Goal: Task Accomplishment & Management: Use online tool/utility

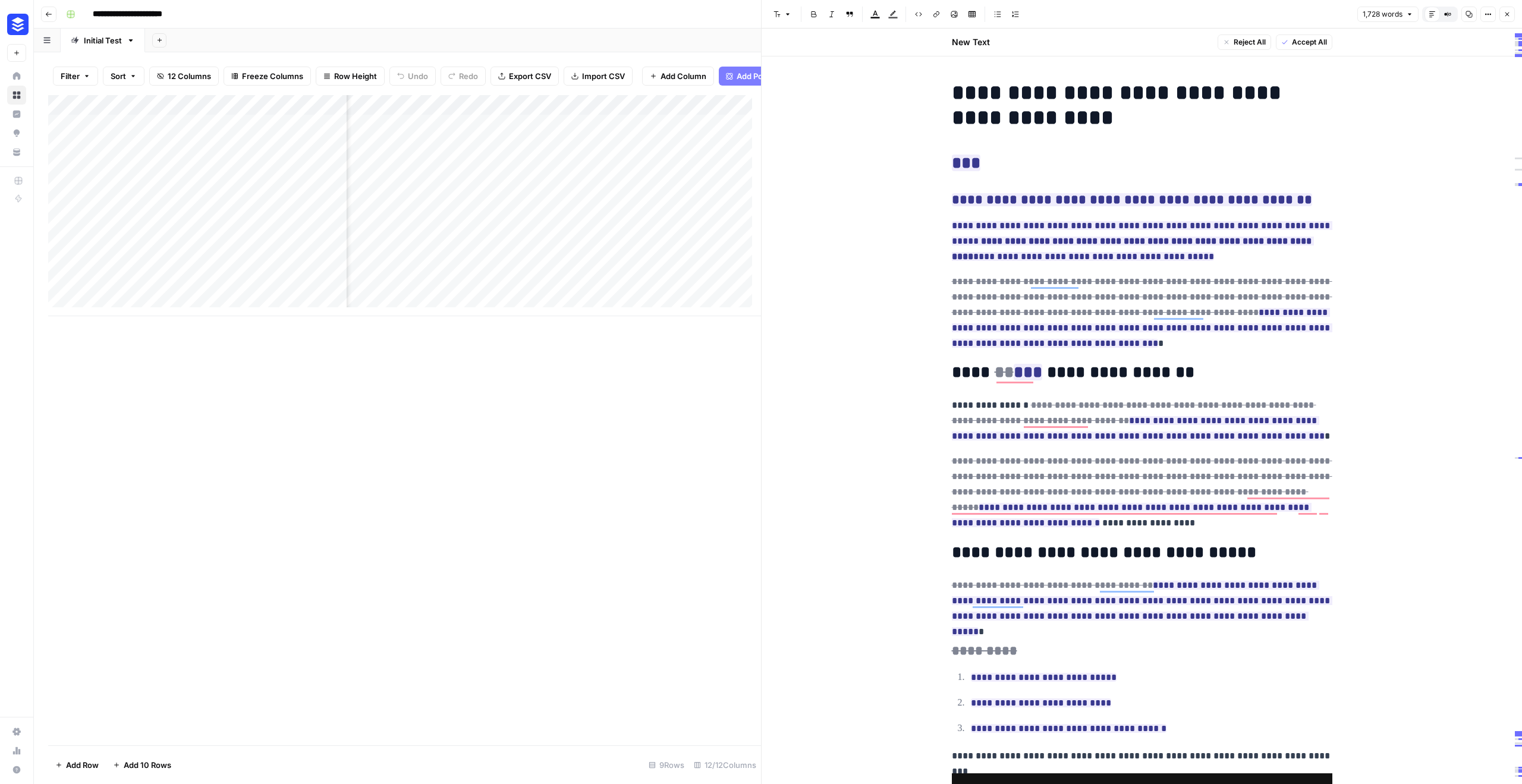
scroll to position [1559, 0]
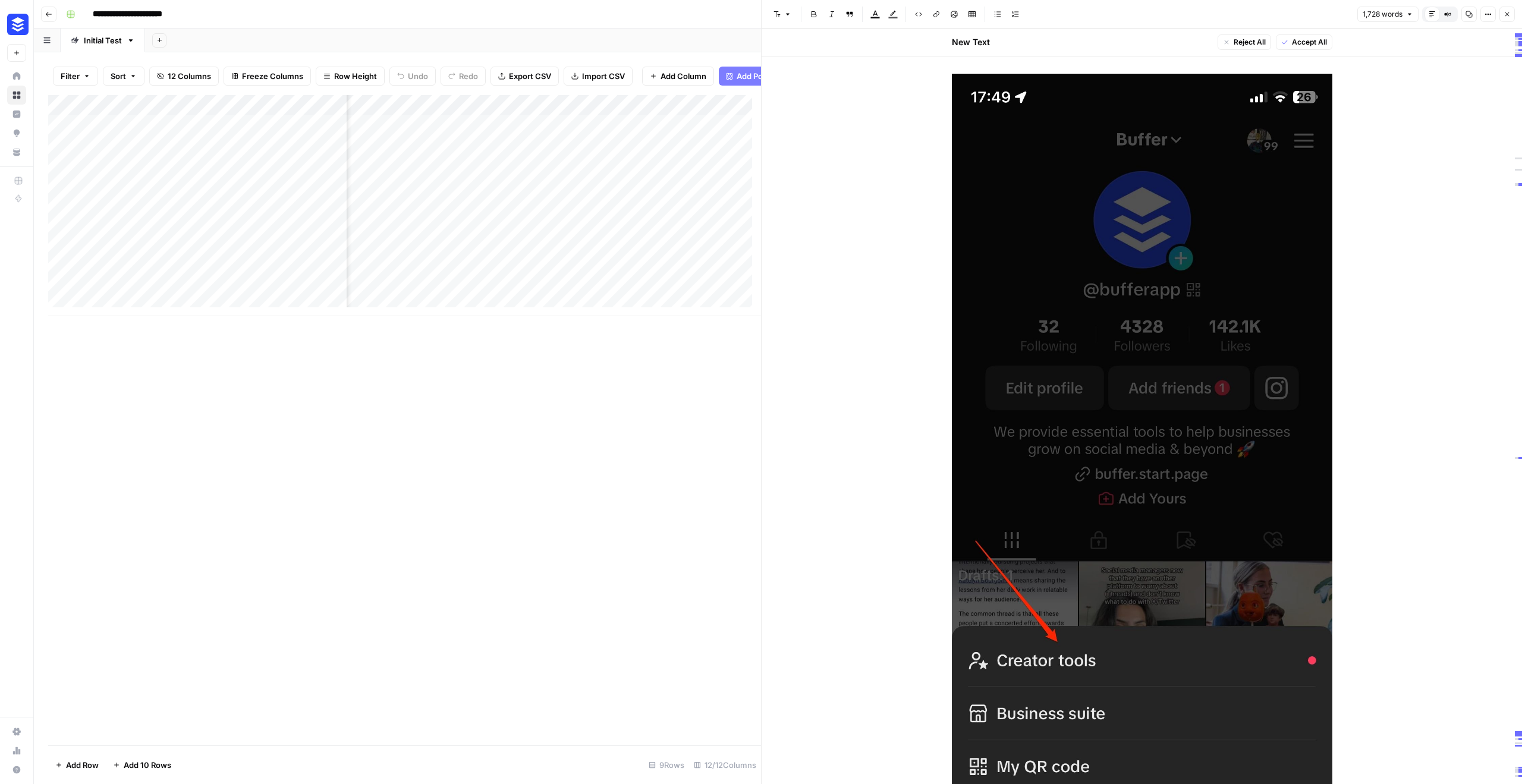
click at [1508, 14] on icon "button" at bounding box center [1508, 15] width 7 height 7
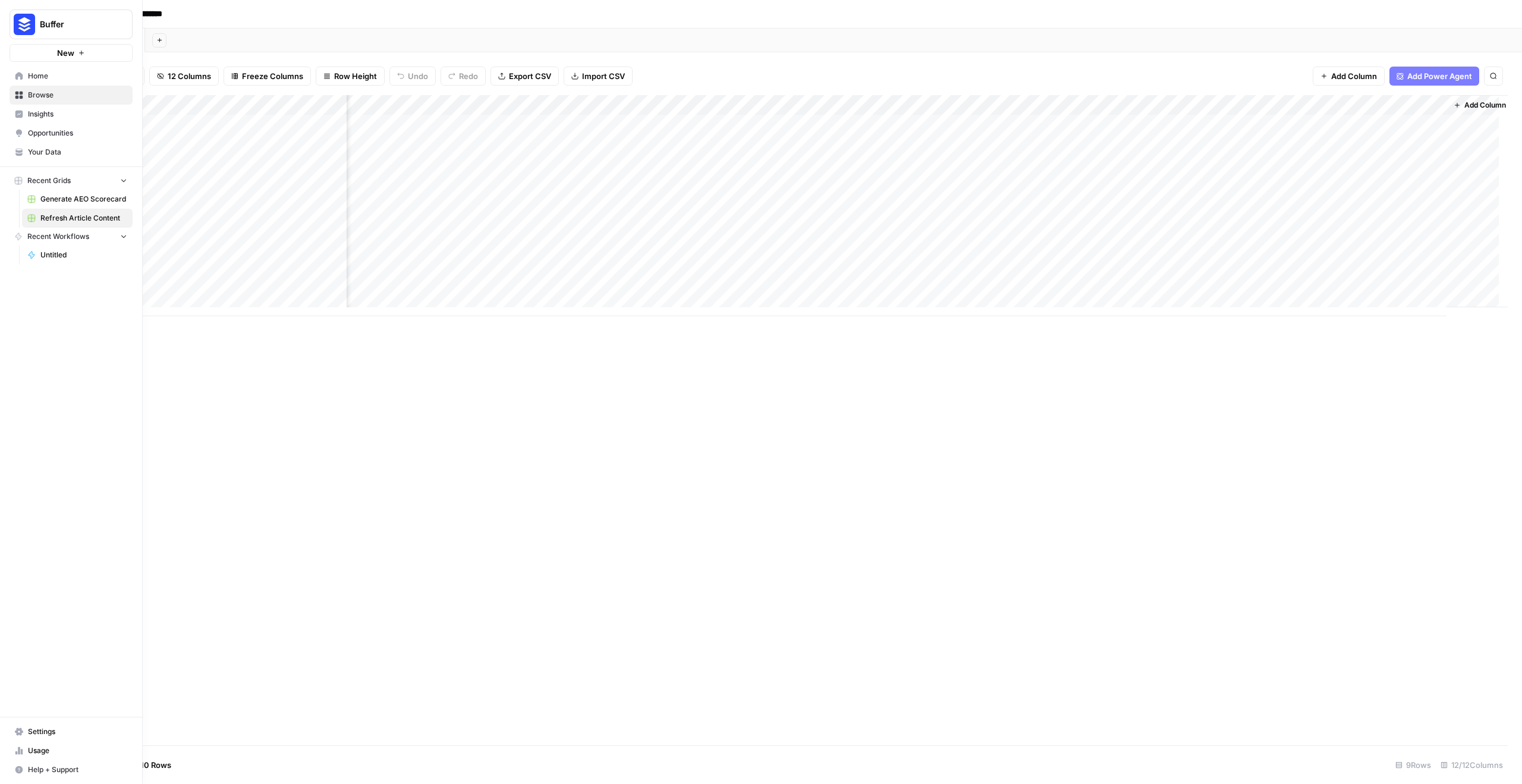
click at [38, 751] on span "Usage" at bounding box center [77, 752] width 99 height 11
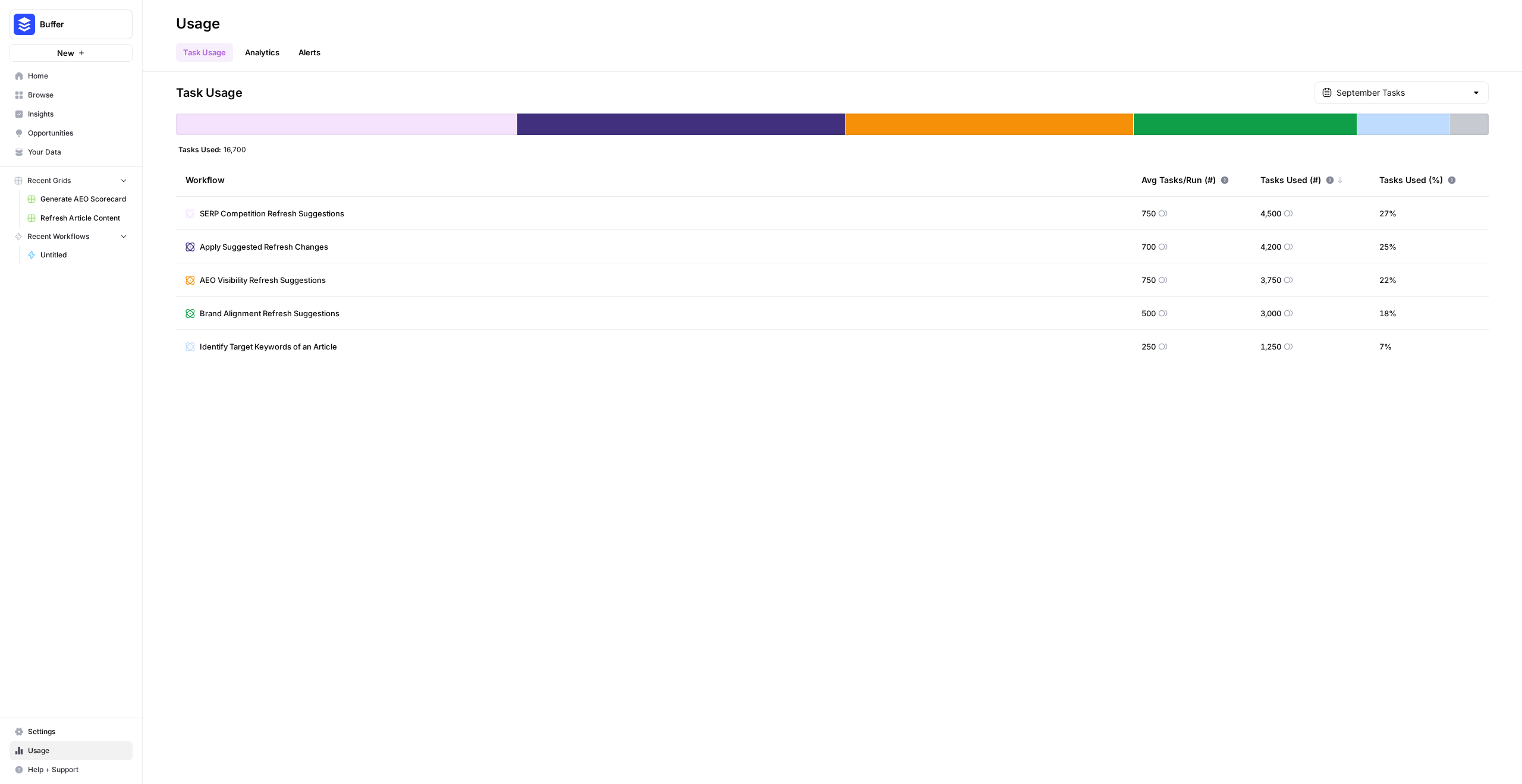
click at [92, 218] on span "Refresh Article Content" at bounding box center [84, 218] width 87 height 11
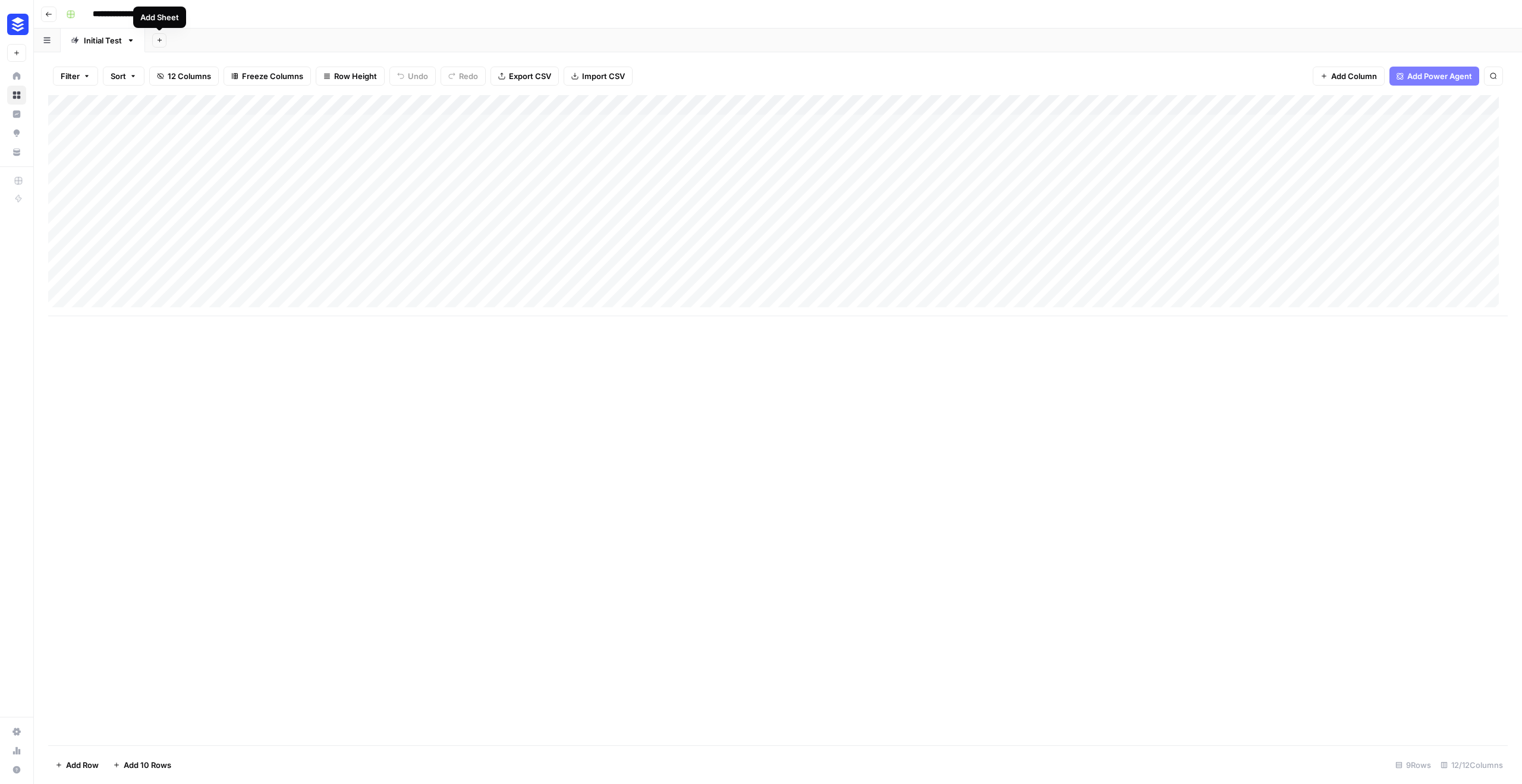
click at [164, 45] on button "Add Sheet" at bounding box center [158, 40] width 14 height 14
click at [179, 78] on span "Blank" at bounding box center [218, 81] width 87 height 12
click at [199, 44] on icon "button" at bounding box center [197, 40] width 8 height 8
click at [233, 110] on button "Delete Sheet" at bounding box center [241, 106] width 84 height 17
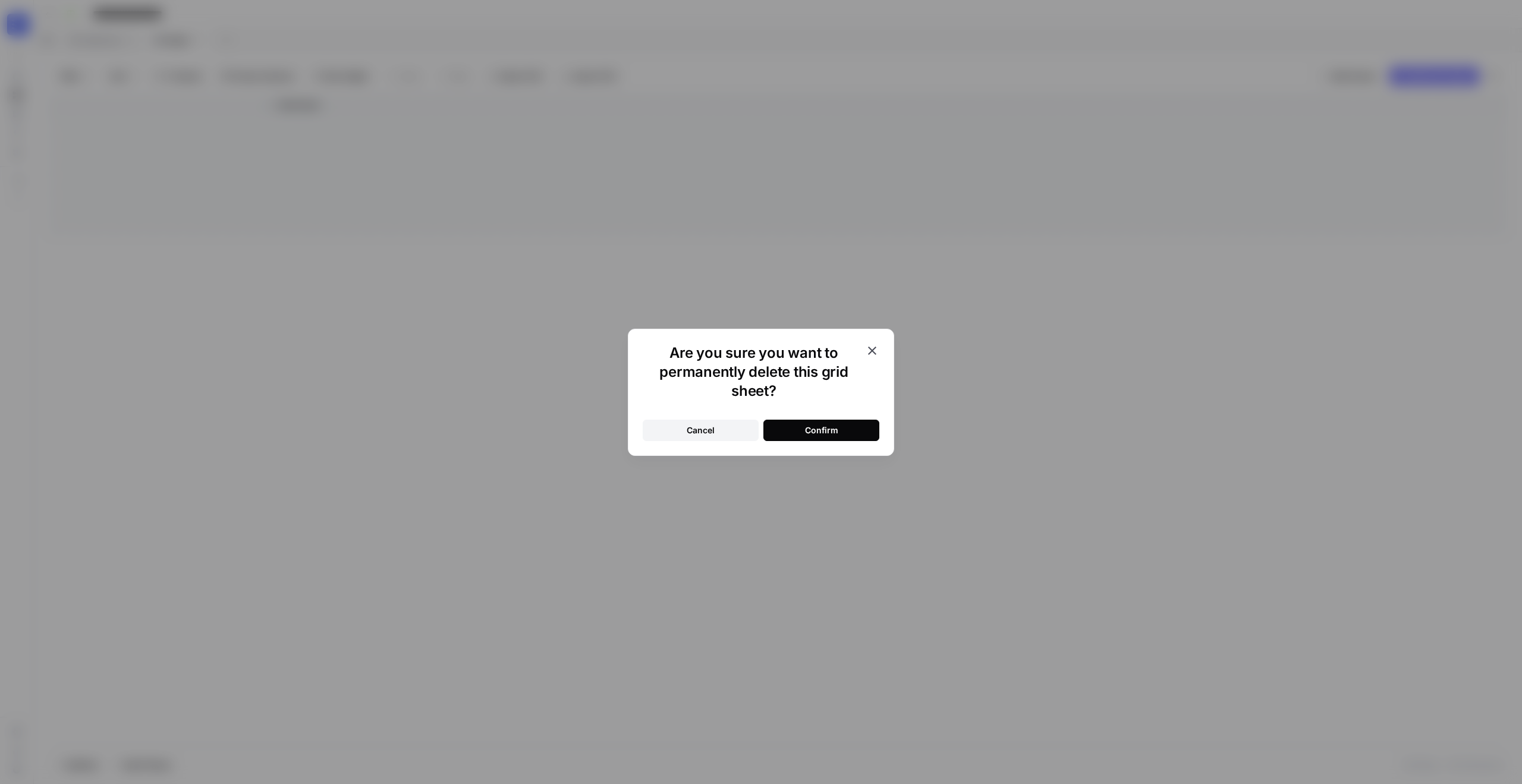
click at [835, 435] on div "Confirm" at bounding box center [822, 430] width 33 height 12
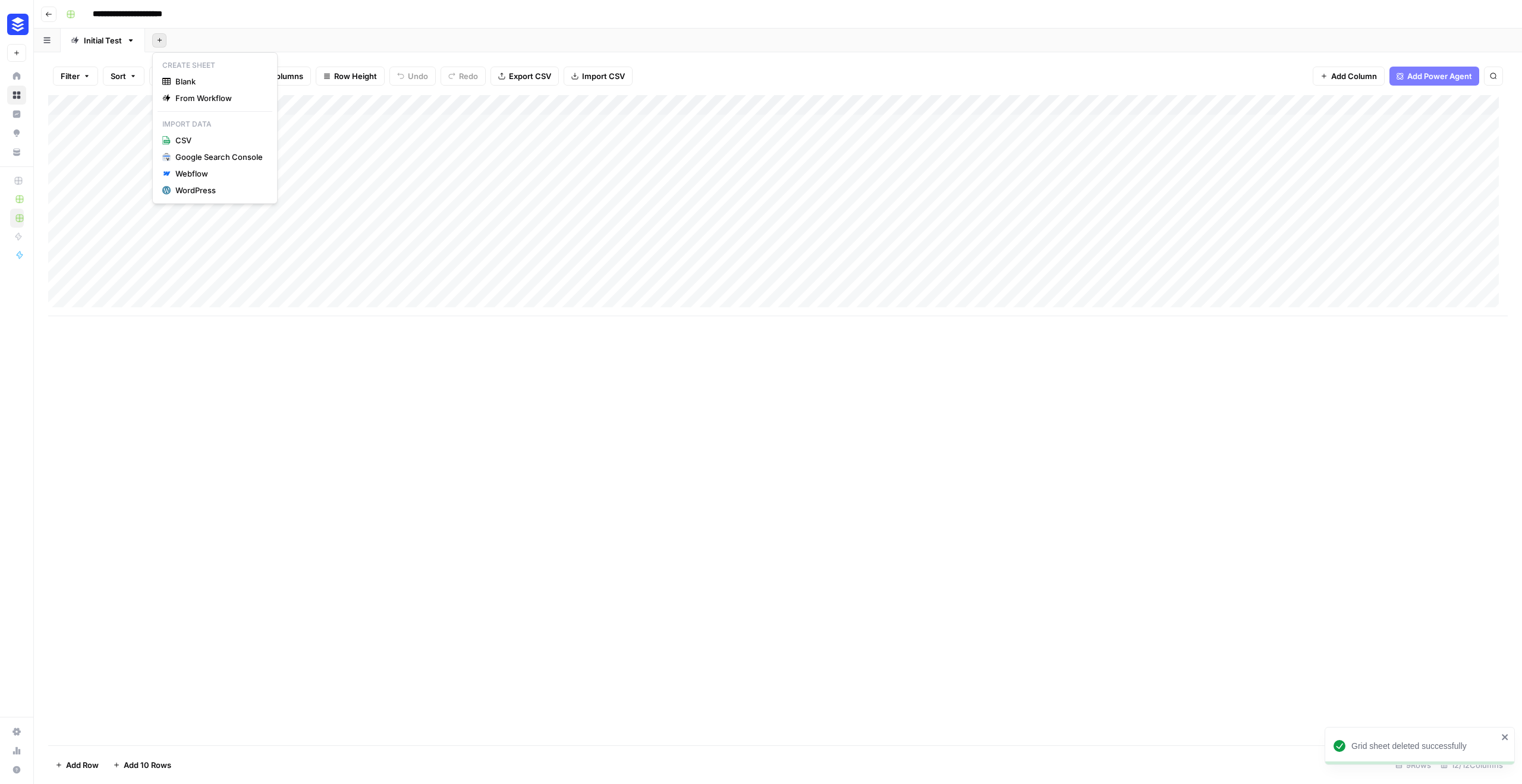
click at [157, 40] on icon "button" at bounding box center [159, 40] width 6 height 6
click at [187, 94] on span "From Workflow" at bounding box center [218, 98] width 87 height 12
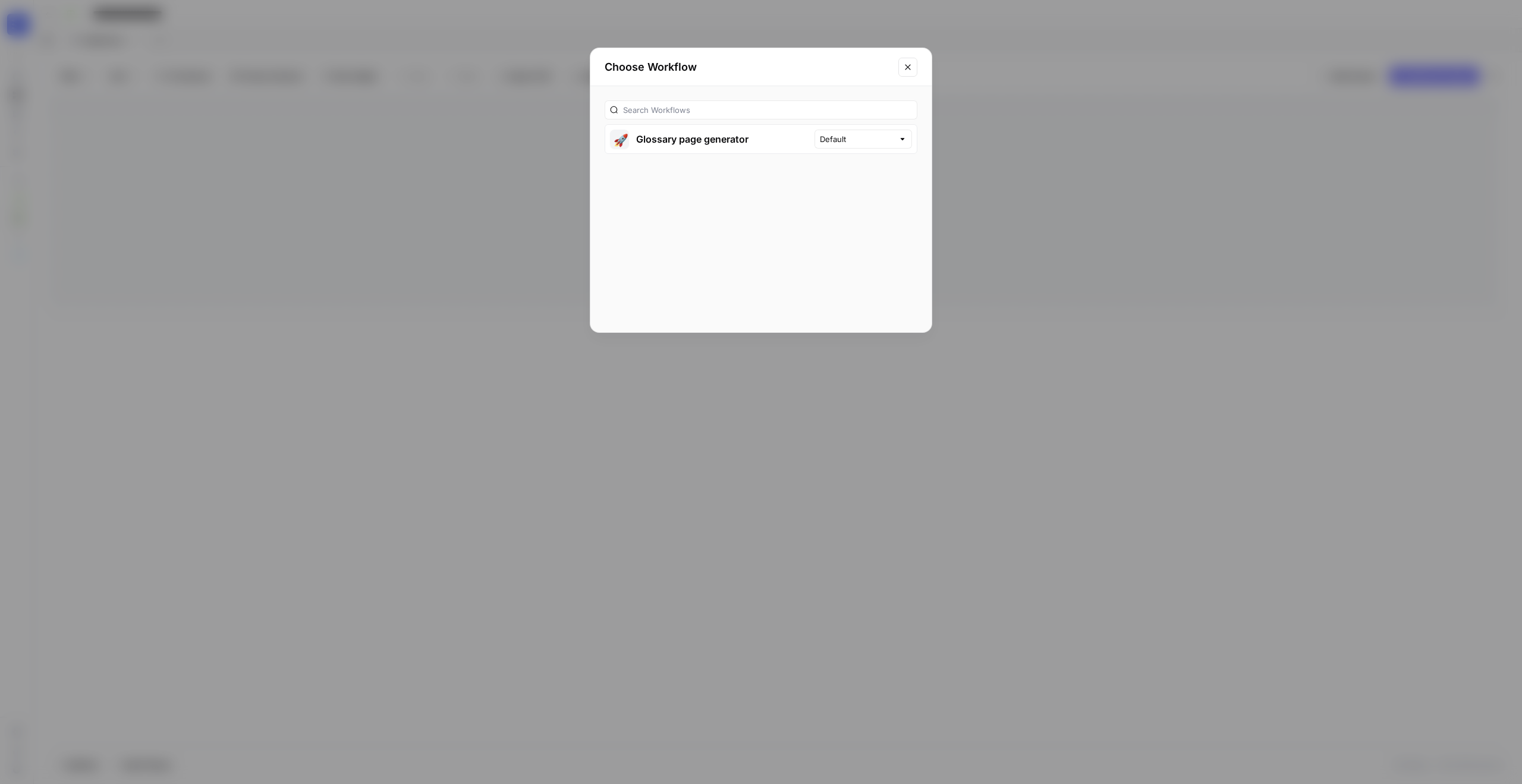
click at [904, 70] on icon "Close modal" at bounding box center [908, 67] width 9 height 9
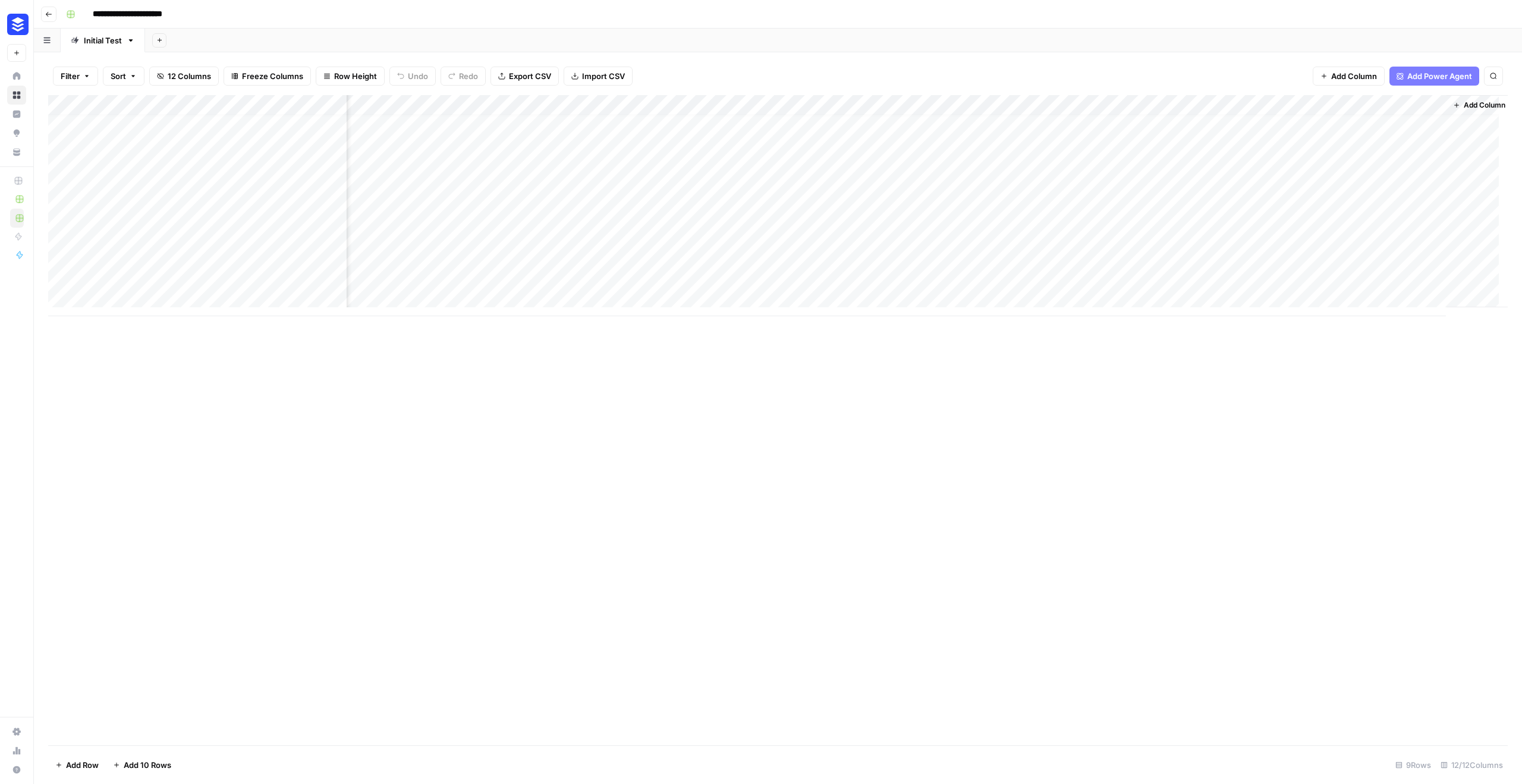
scroll to position [9, 555]
click at [1021, 107] on div "Add Column" at bounding box center [778, 205] width 1460 height 221
click at [942, 209] on span "Configure Inputs" at bounding box center [931, 205] width 104 height 12
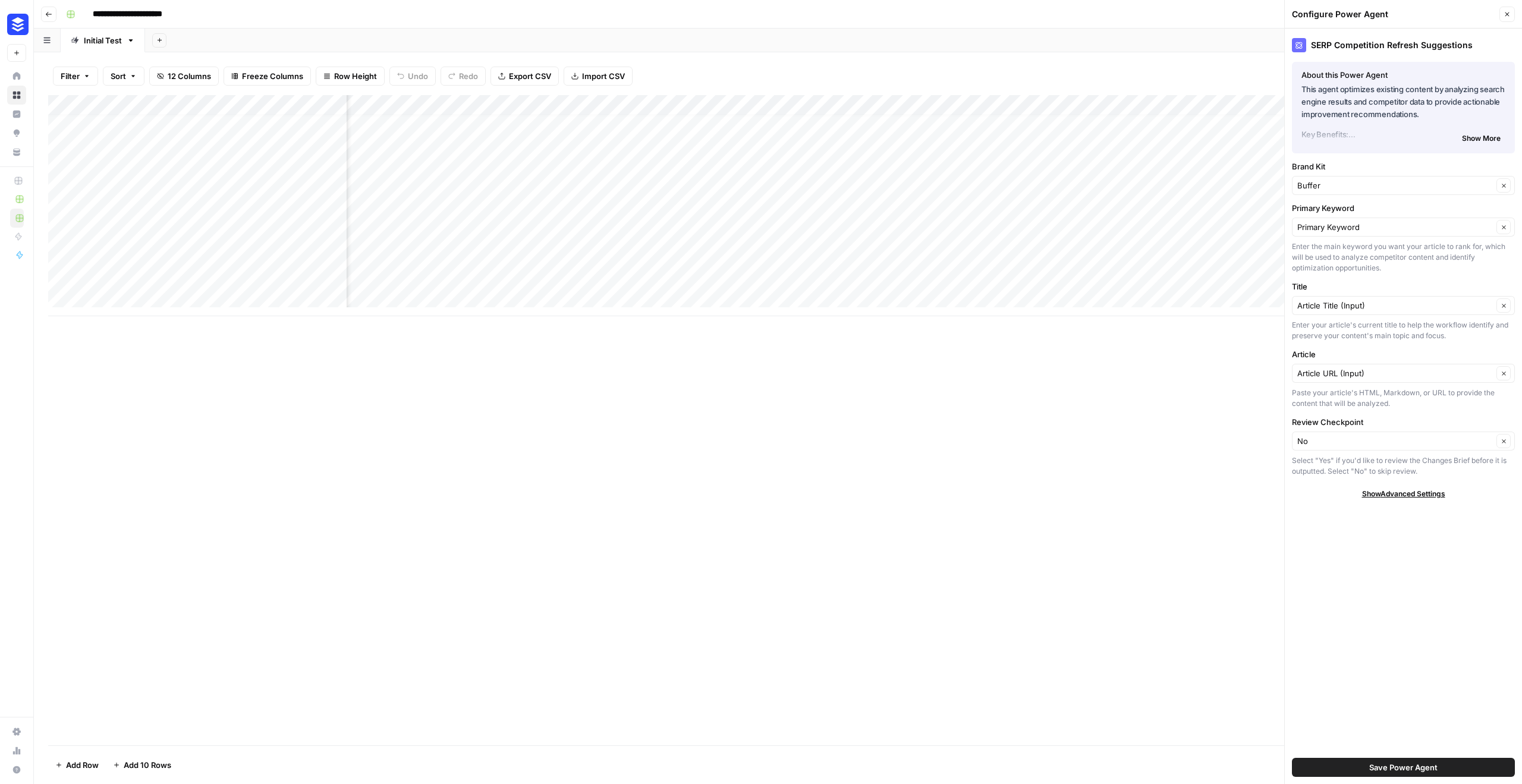
click at [1374, 493] on span "Show Advanced Settings" at bounding box center [1404, 494] width 83 height 11
click at [1089, 501] on div "Add Column" at bounding box center [778, 420] width 1460 height 651
click at [1478, 530] on input "Version" at bounding box center [1397, 529] width 199 height 12
type input "Default"
click at [1130, 602] on div "Add Column" at bounding box center [778, 420] width 1460 height 651
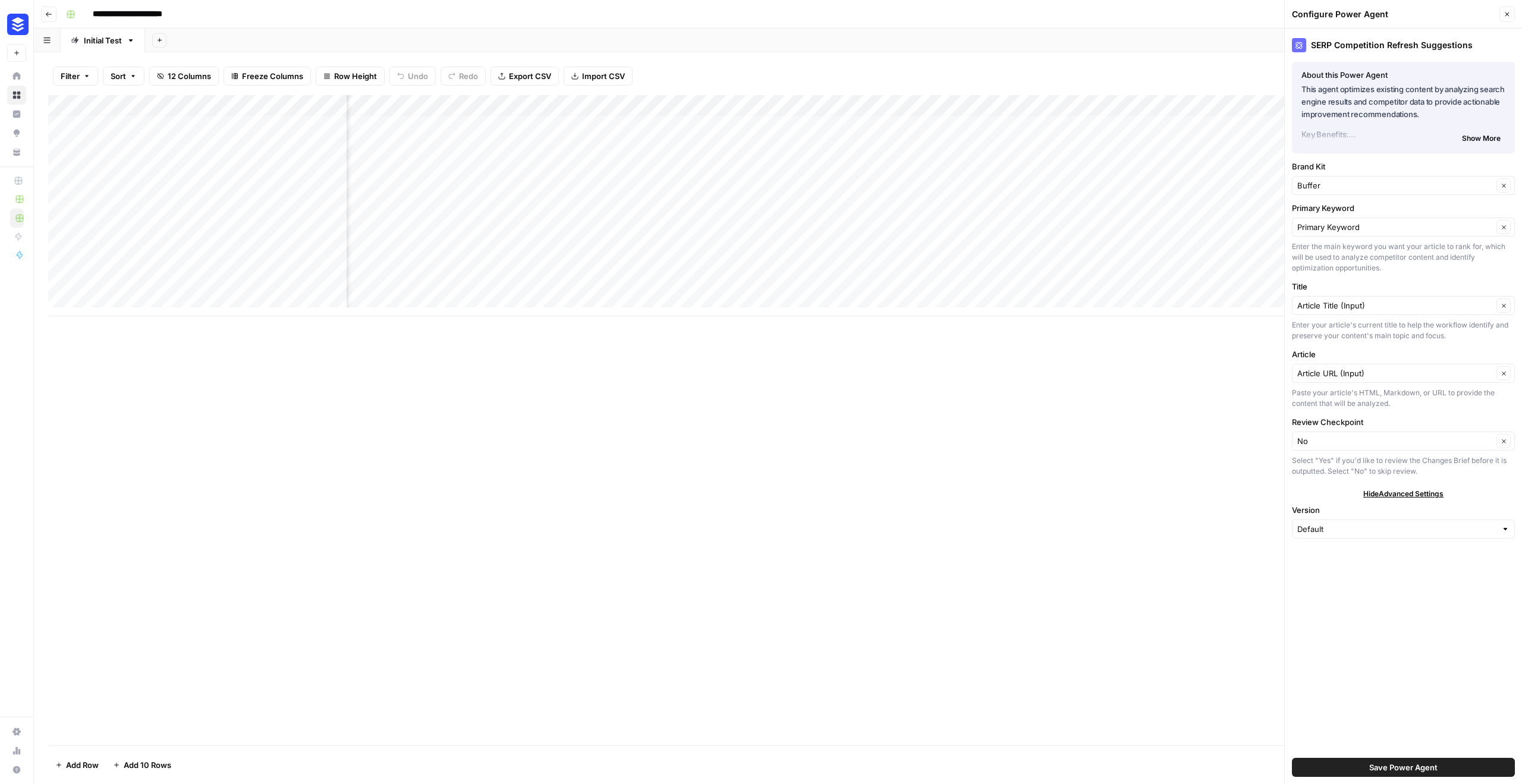
click at [1502, 12] on button "Close" at bounding box center [1507, 14] width 16 height 16
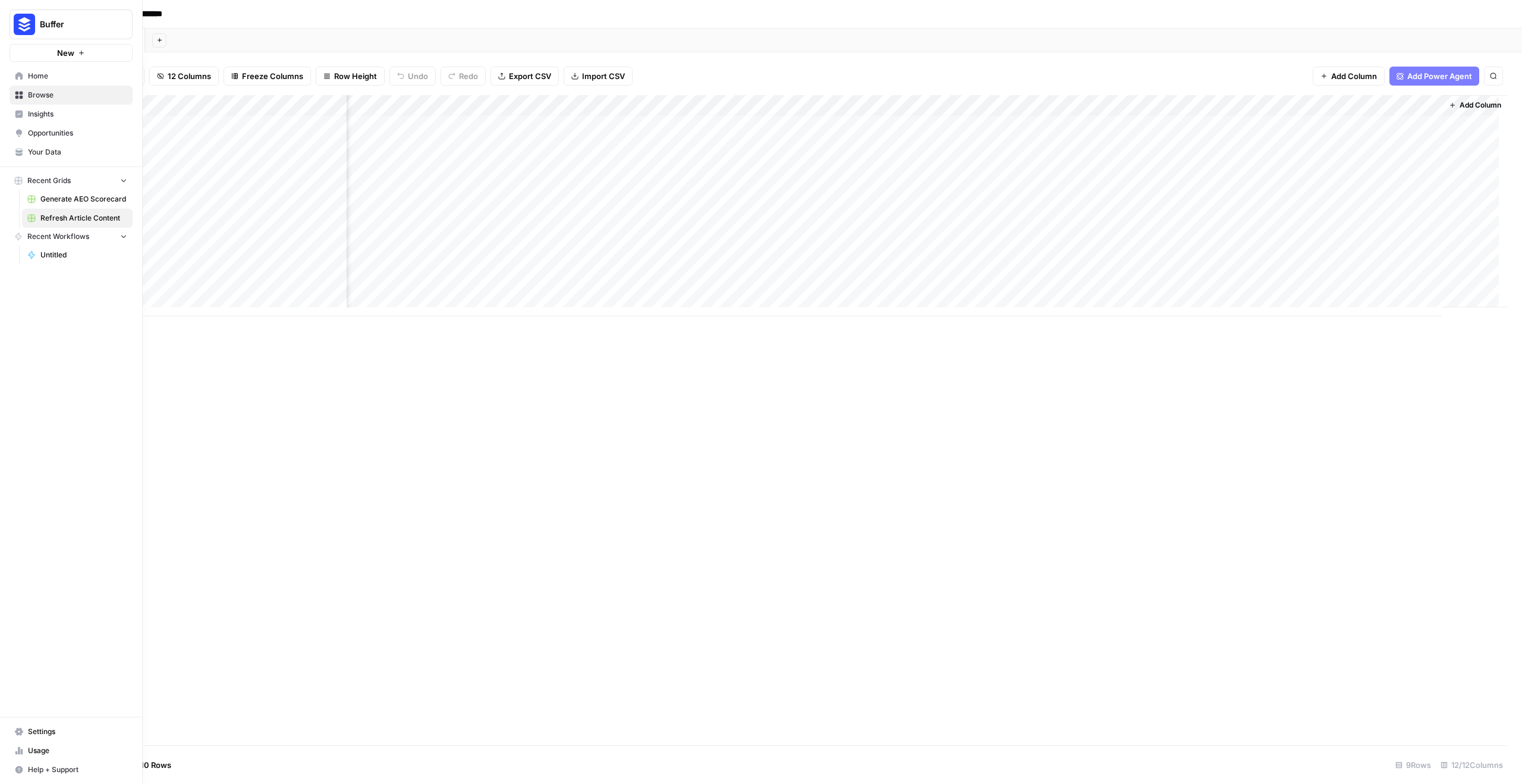
click at [36, 81] on link "Home" at bounding box center [70, 76] width 123 height 19
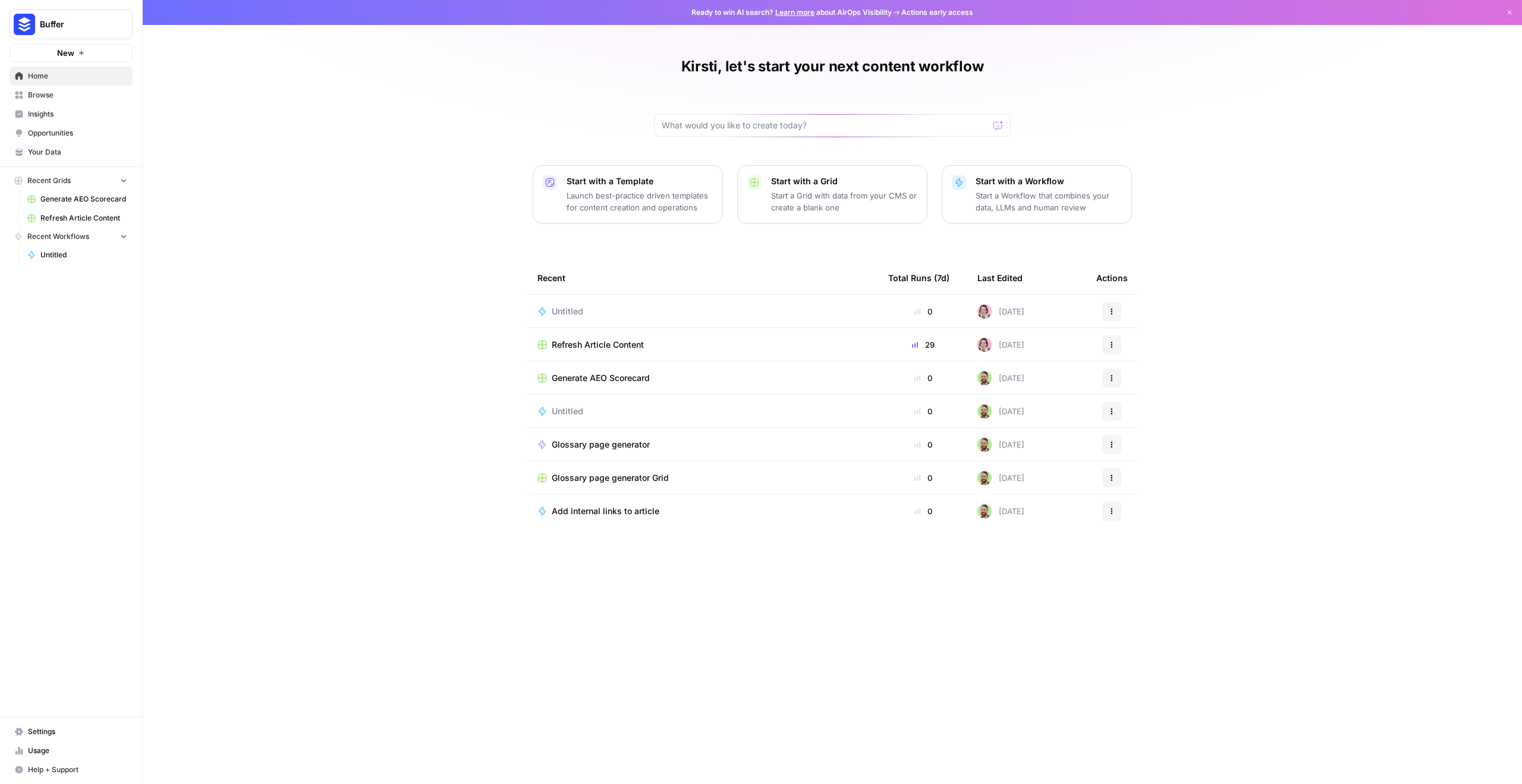
click at [960, 202] on button "Start with a Workflow Start a Workflow that combines your data, LLMs and human …" at bounding box center [1037, 194] width 191 height 58
click at [688, 195] on p "Launch best-practice driven templates for content creation and operations" at bounding box center [640, 202] width 146 height 24
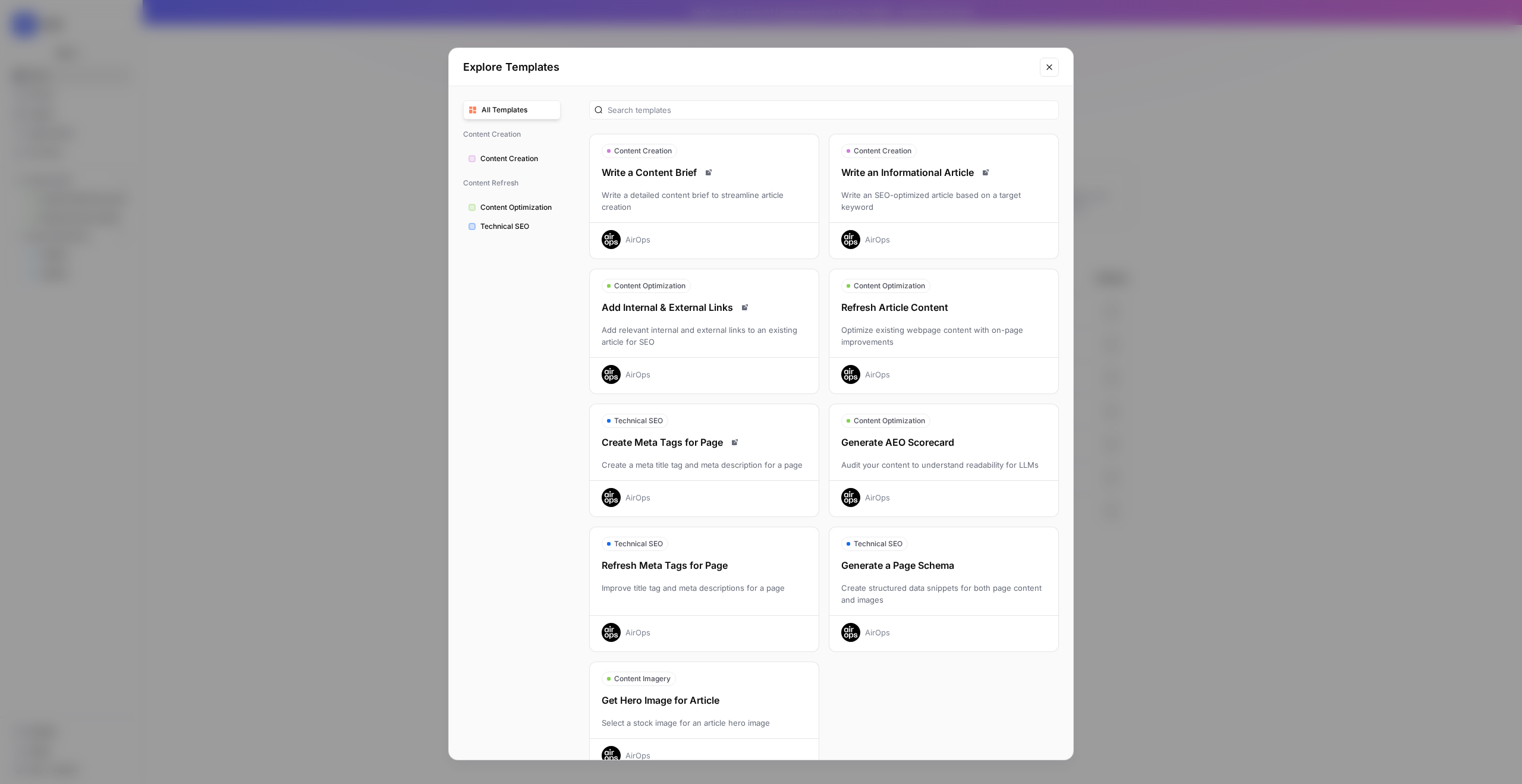
click at [966, 355] on div "Refresh Article Content Optimize existing webpage content with on-page improvem…" at bounding box center [943, 342] width 229 height 84
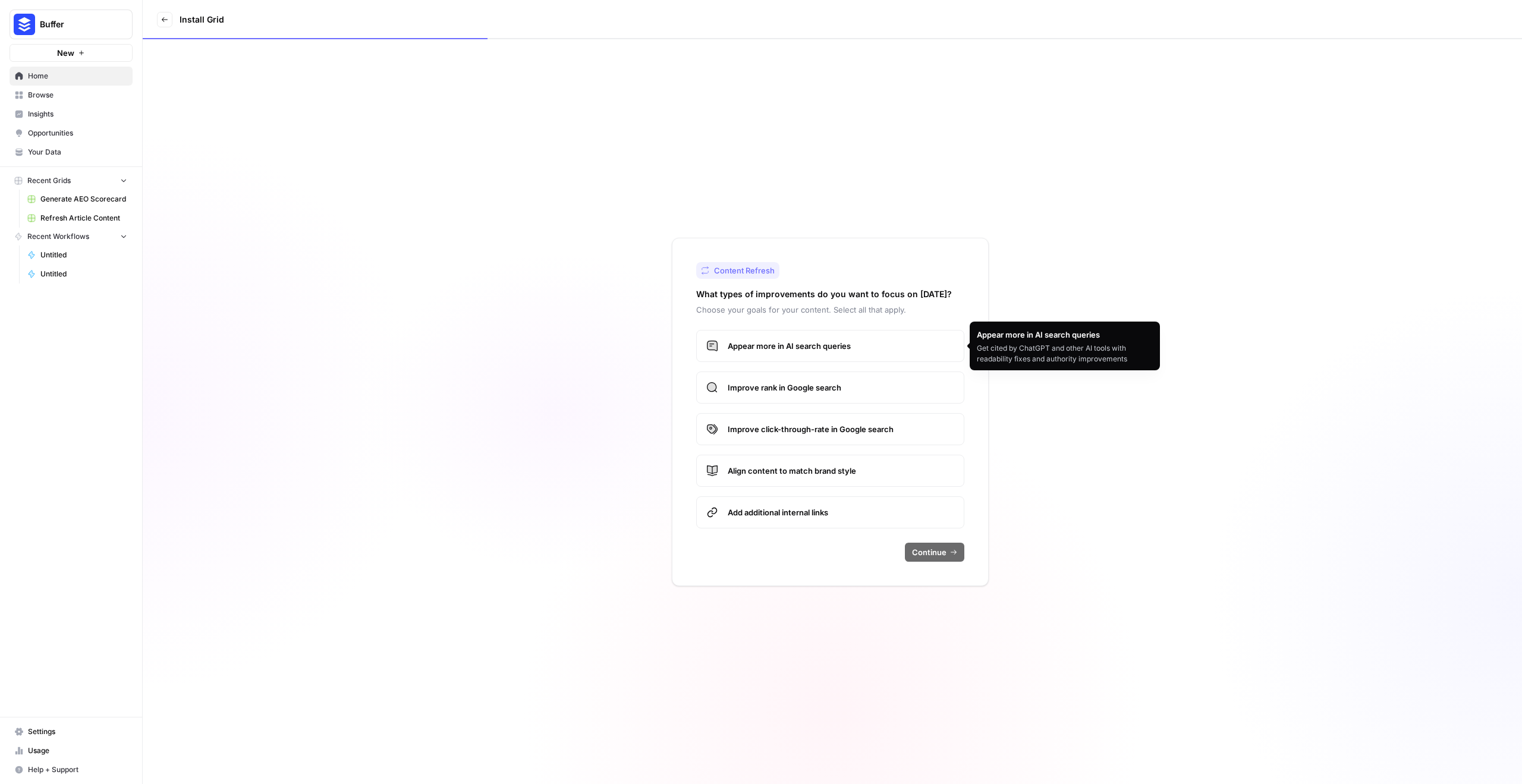
click at [836, 348] on span "Appear more in AI search queries" at bounding box center [841, 345] width 227 height 12
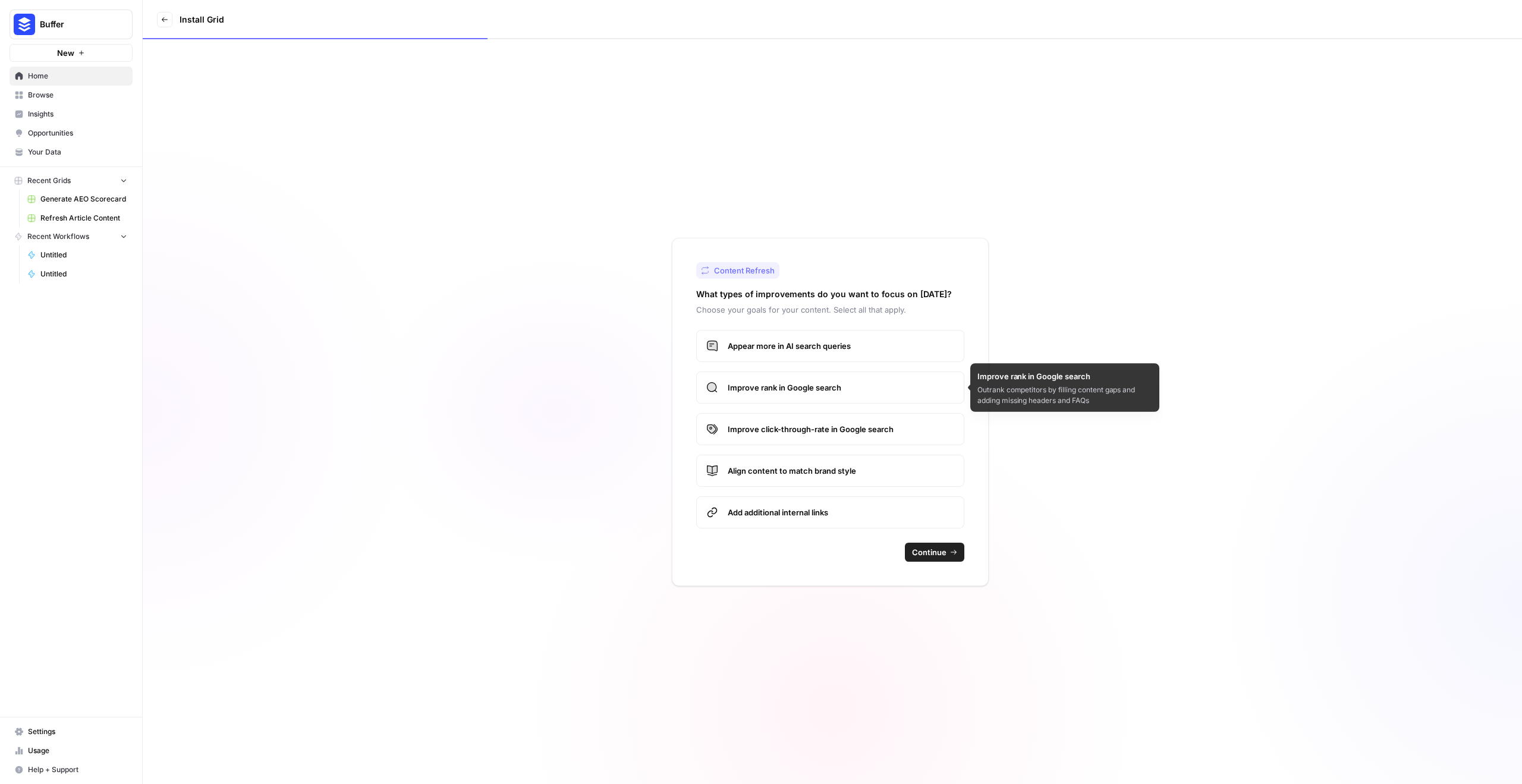
click at [830, 385] on span "Improve rank in Google search" at bounding box center [841, 387] width 227 height 12
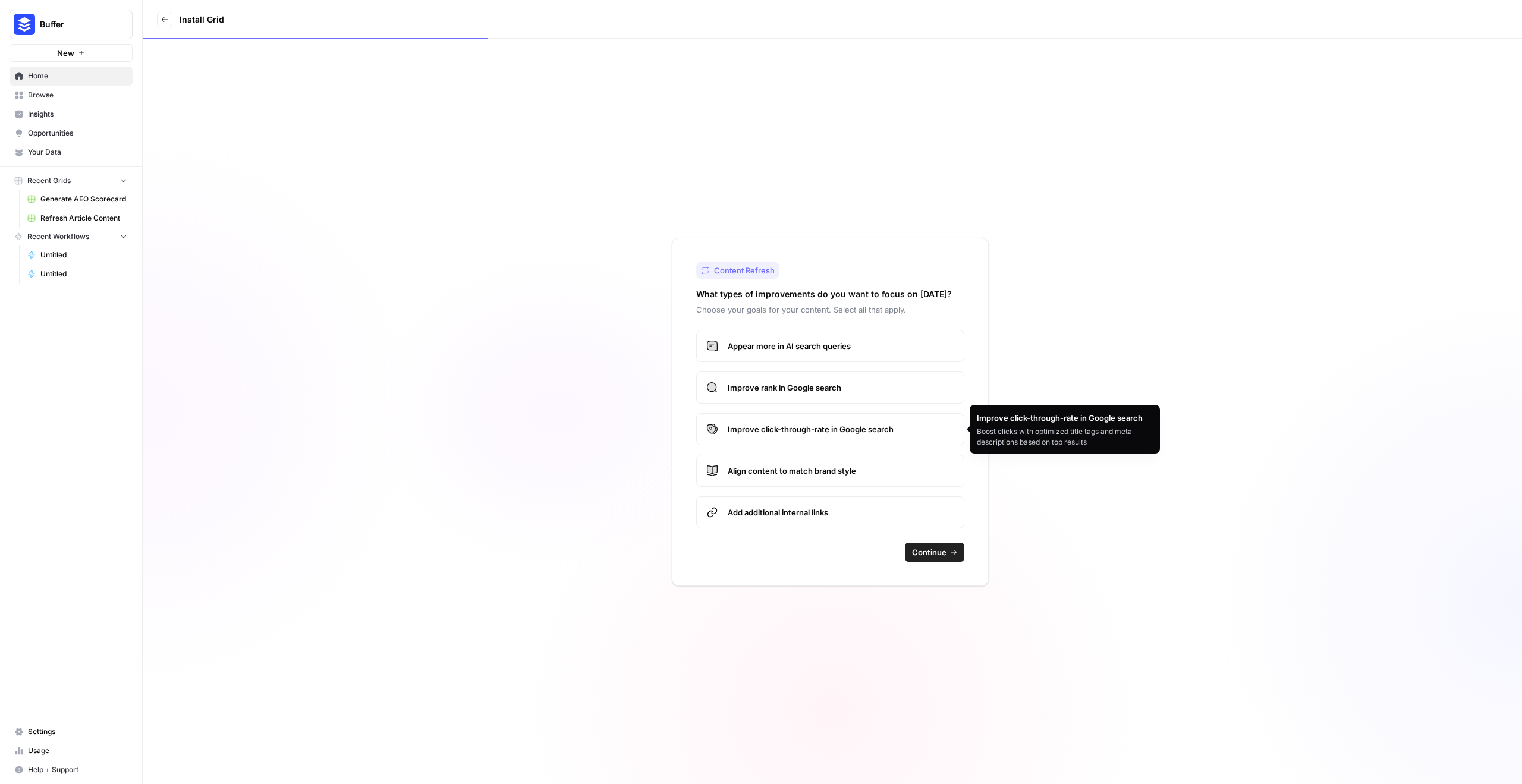
click at [852, 465] on span "Align content to match brand style" at bounding box center [841, 470] width 227 height 12
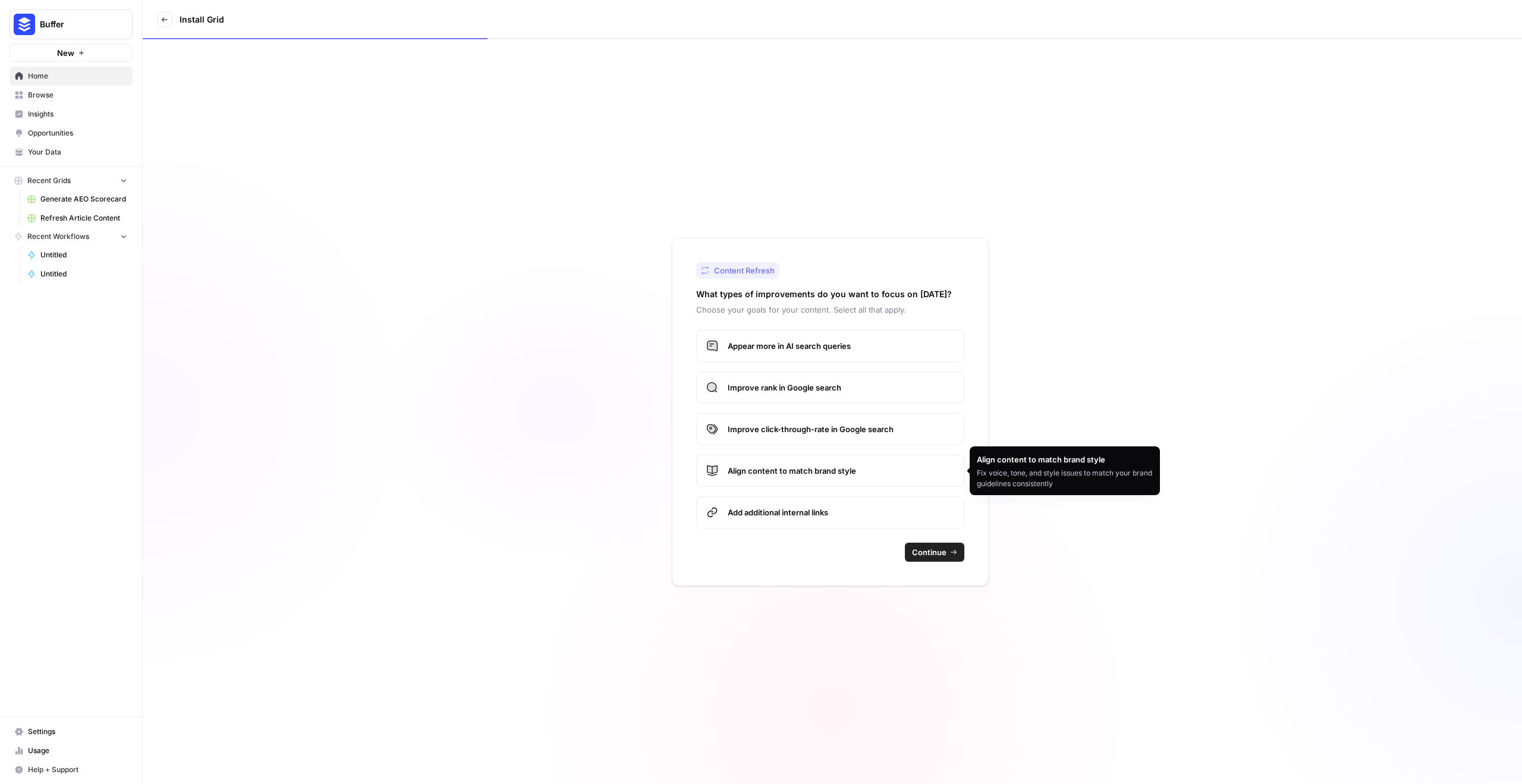
click at [867, 506] on span "Add additional internal links" at bounding box center [841, 512] width 227 height 12
click at [924, 559] on button "Continue" at bounding box center [935, 552] width 59 height 19
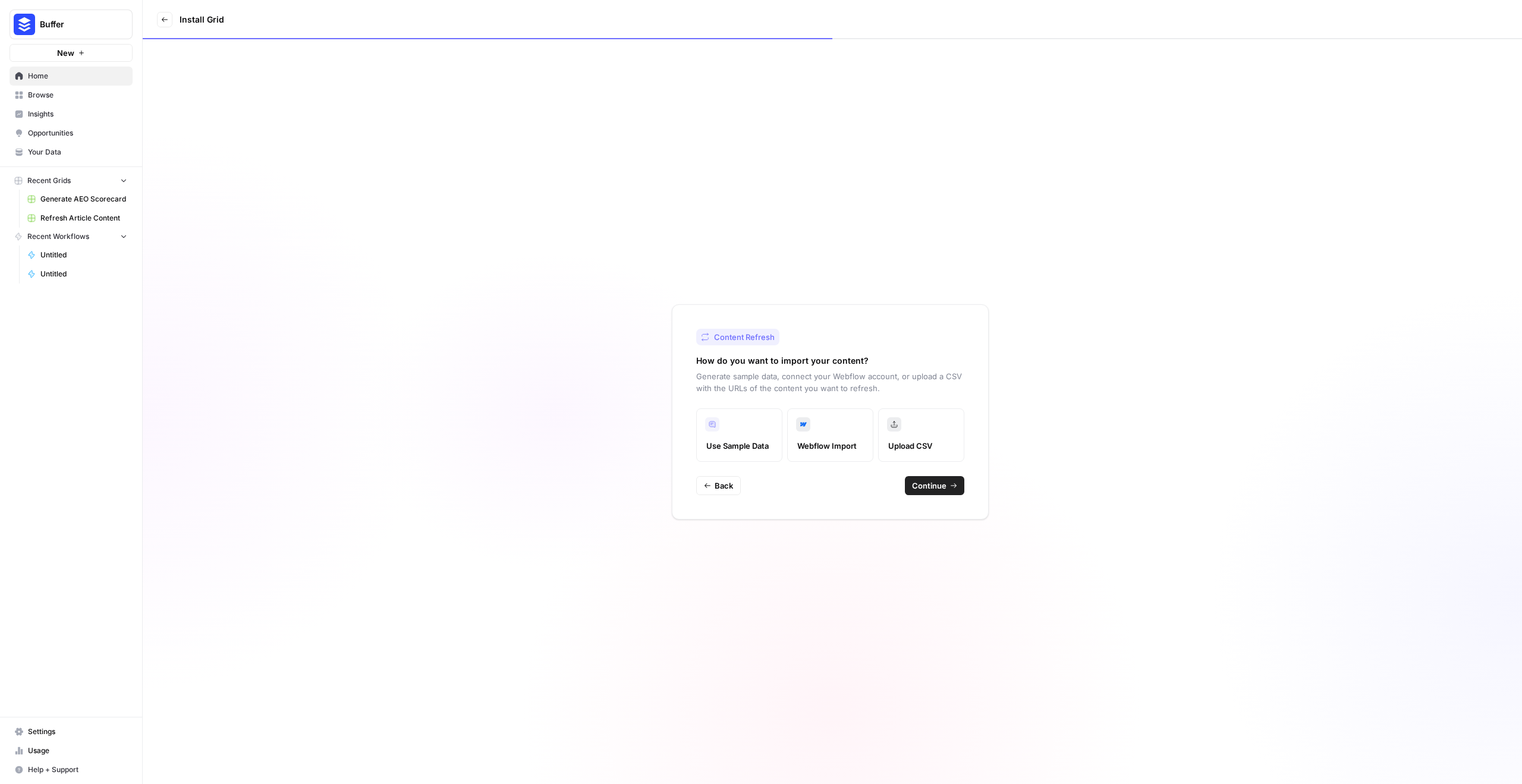
click at [69, 234] on span "Recent Workflows" at bounding box center [58, 237] width 62 height 11
click at [164, 19] on icon at bounding box center [165, 19] width 7 height 7
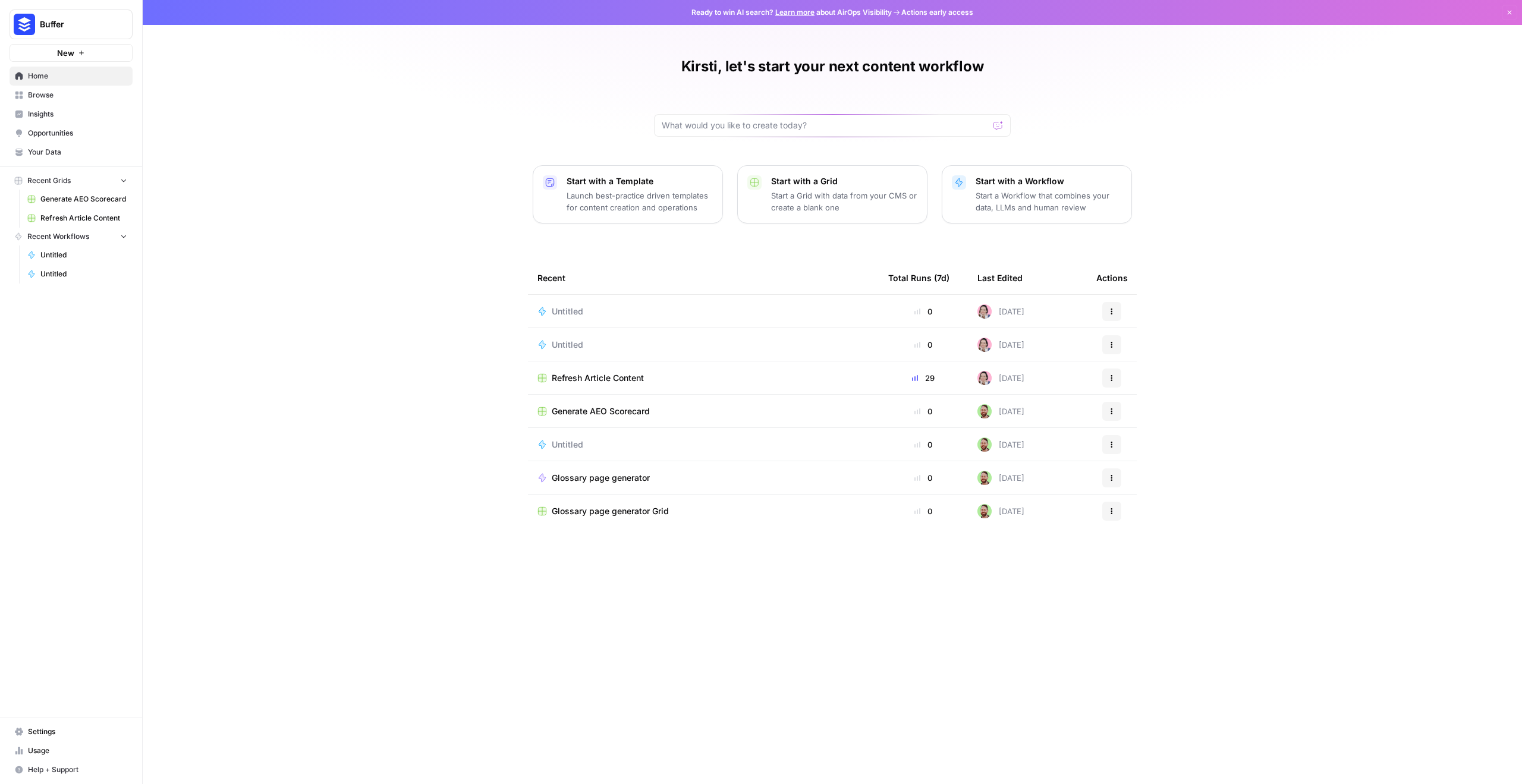
click at [1064, 192] on p "Start a Workflow that combines your data, LLMs and human review" at bounding box center [1049, 202] width 146 height 24
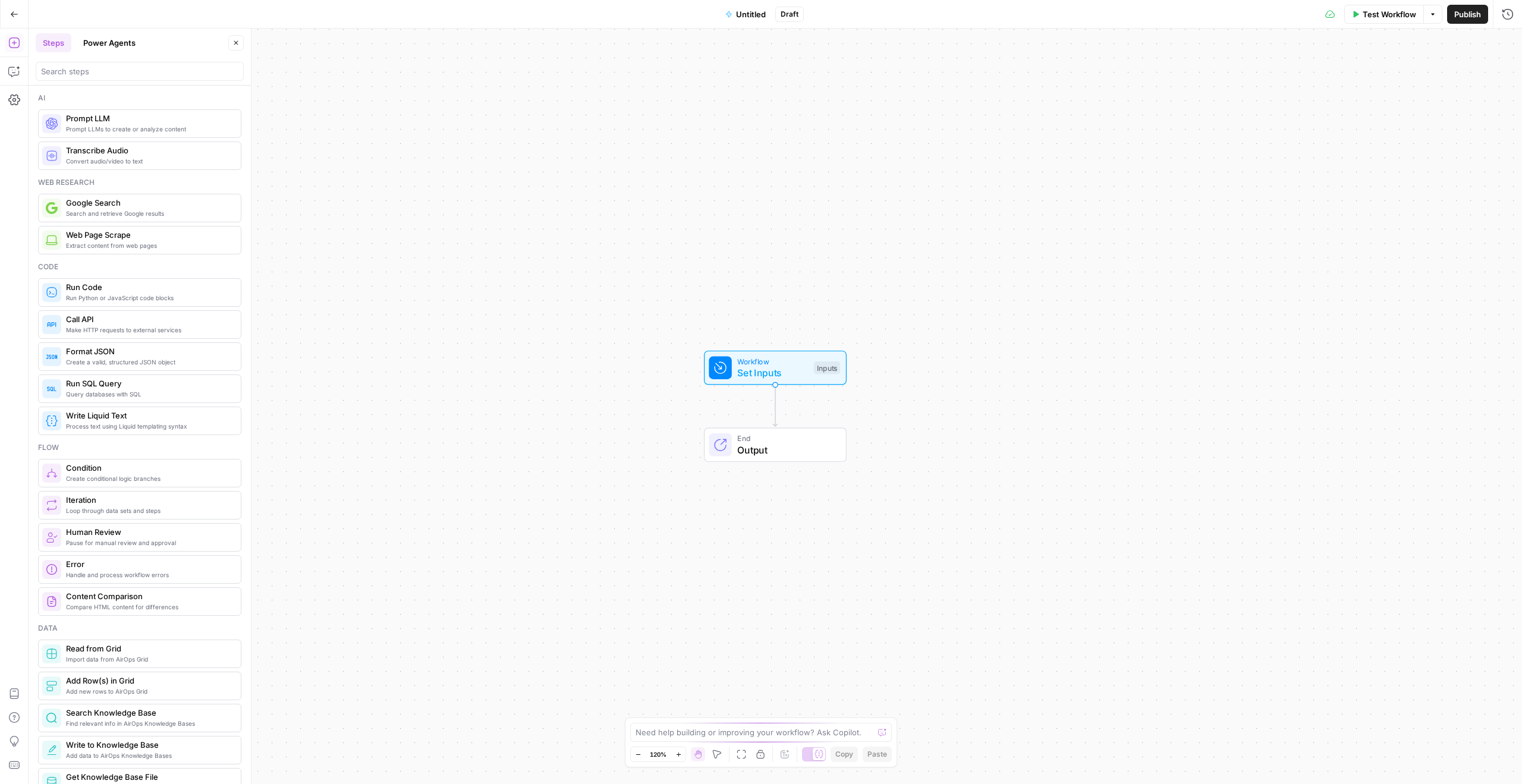
click at [110, 44] on button "Power Agents" at bounding box center [109, 43] width 67 height 19
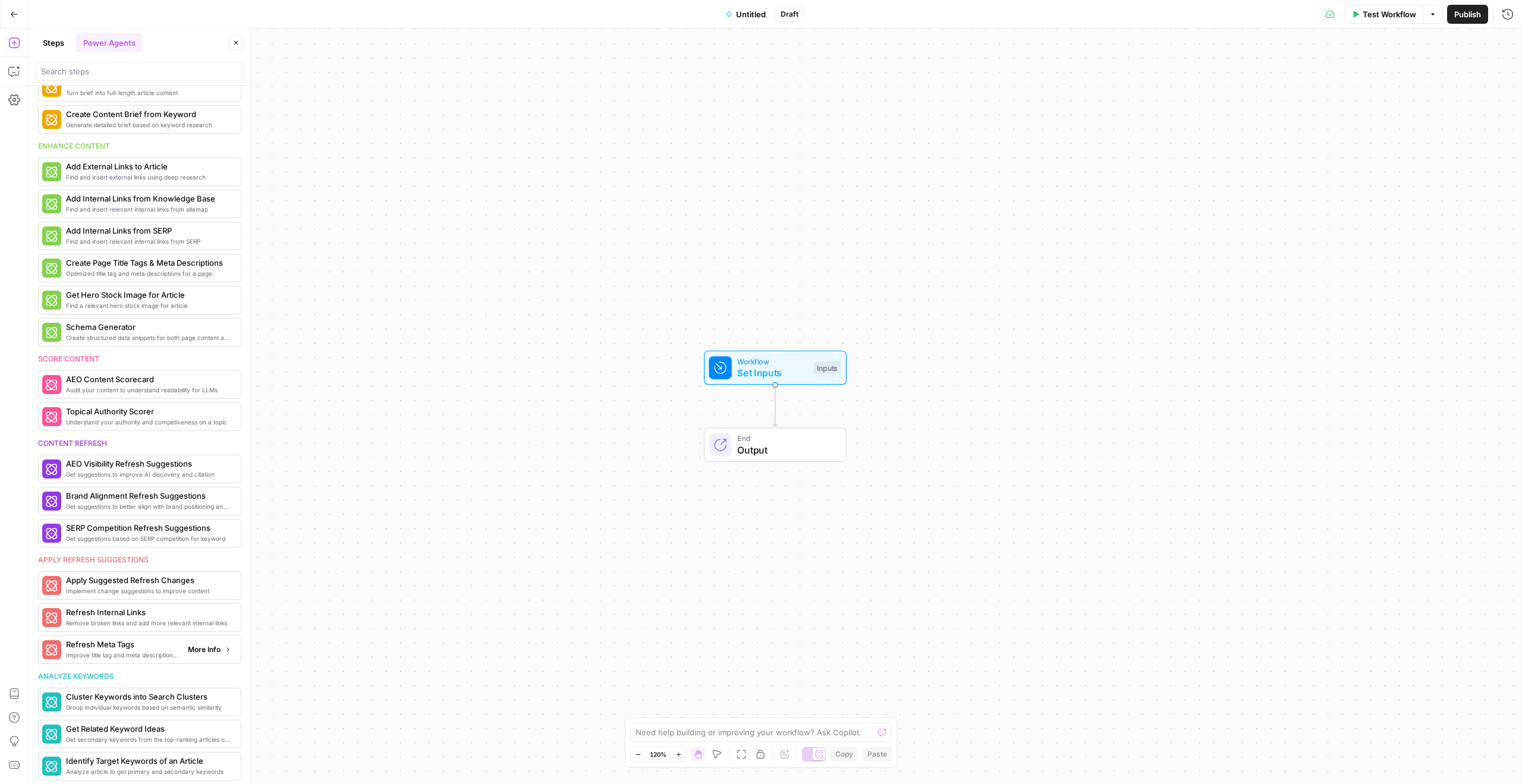
scroll to position [189, 0]
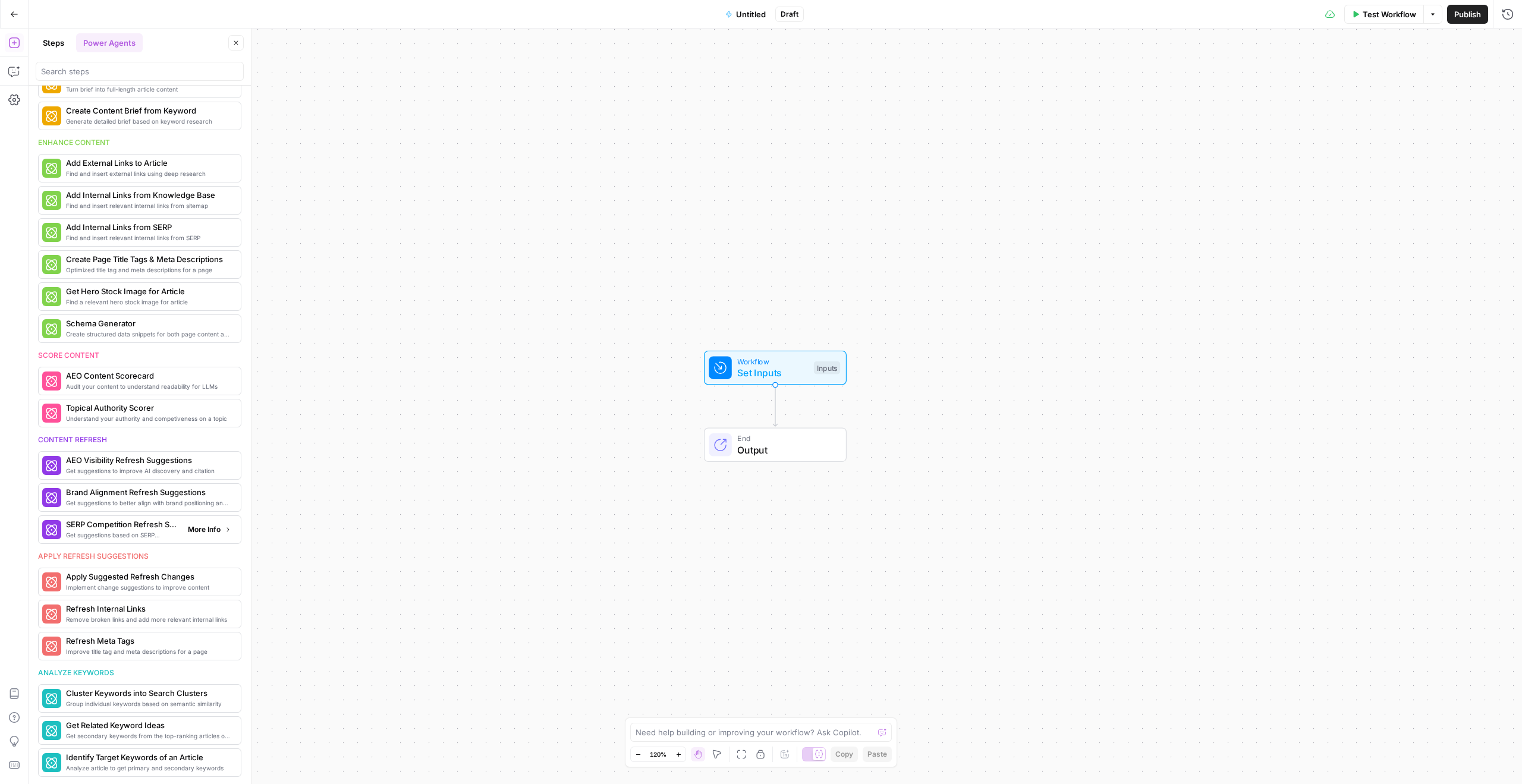
click at [112, 536] on span "Get suggestions based on SERP competition for keyword" at bounding box center [121, 535] width 112 height 9
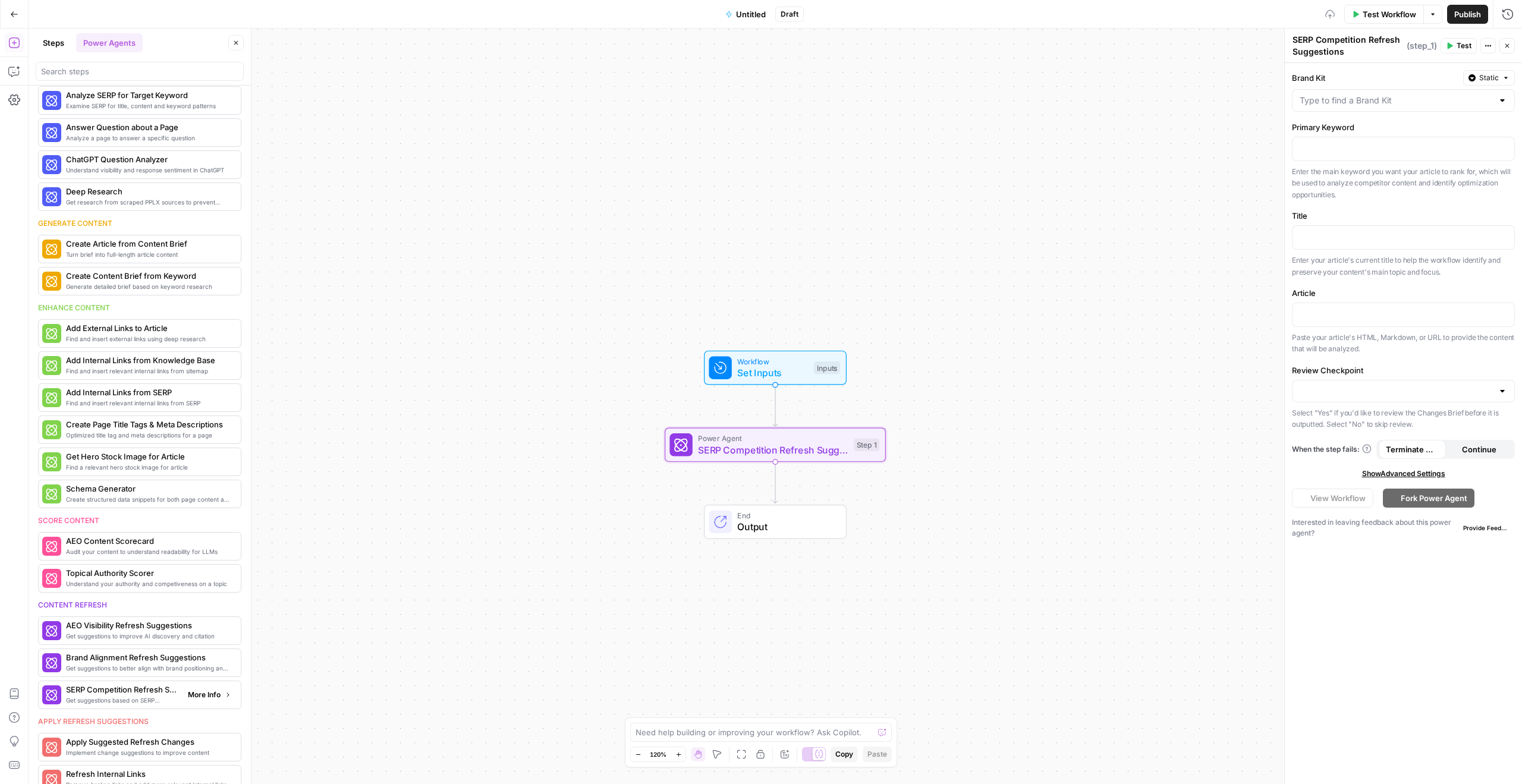
scroll to position [354, 0]
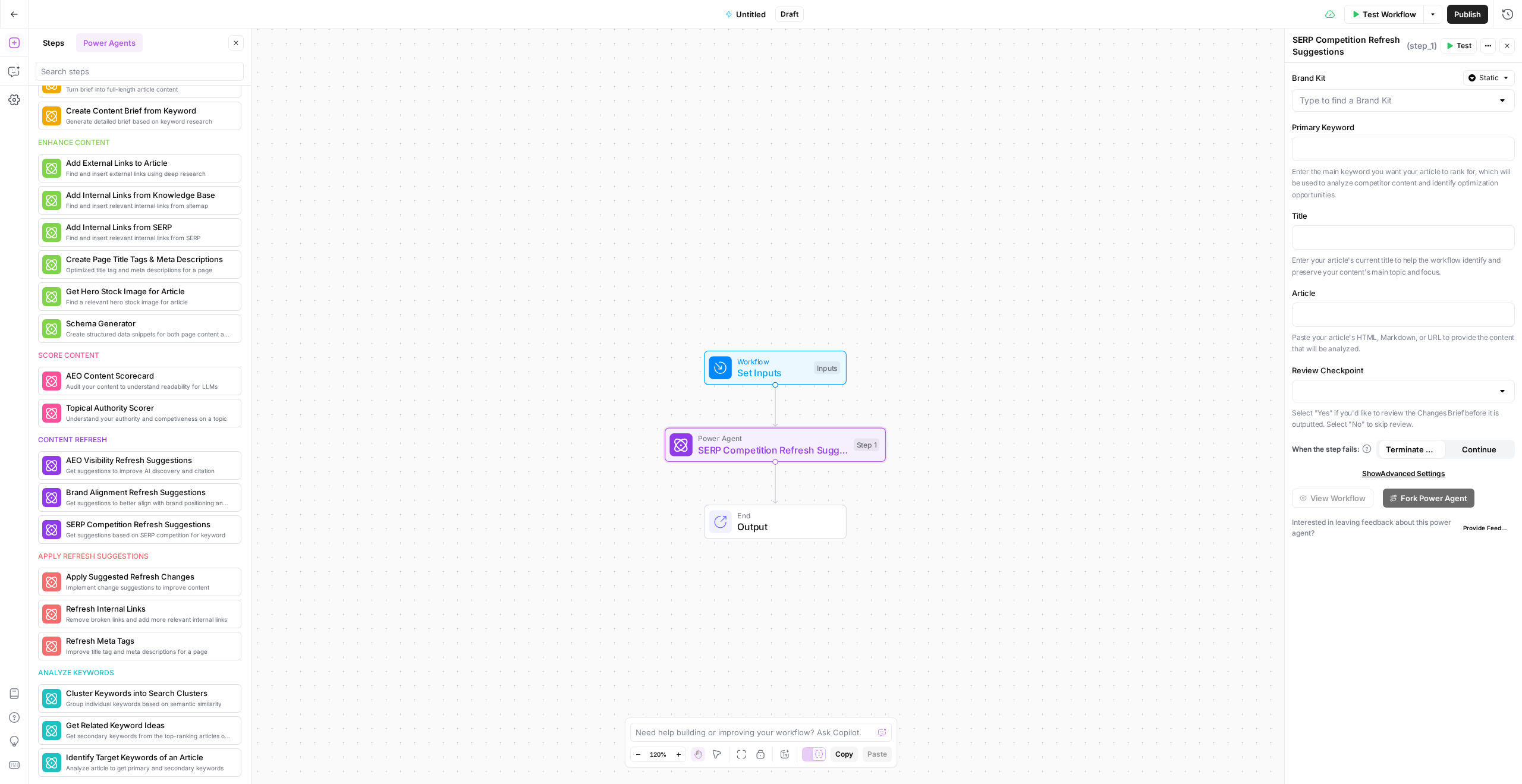
click at [19, 19] on button "Go Back" at bounding box center [14, 14] width 21 height 21
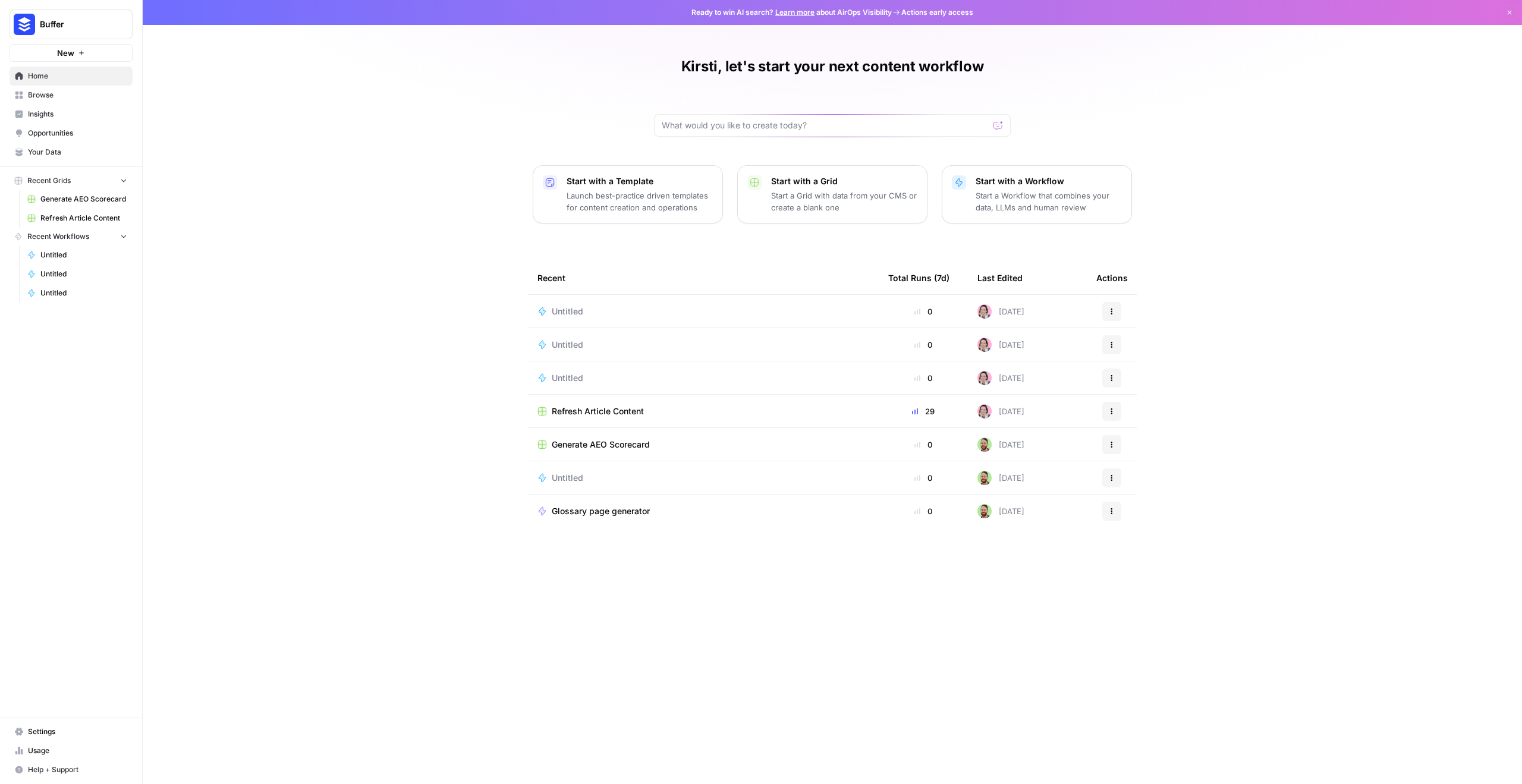
click at [576, 191] on p "Launch best-practice driven templates for content creation and operations" at bounding box center [640, 202] width 146 height 24
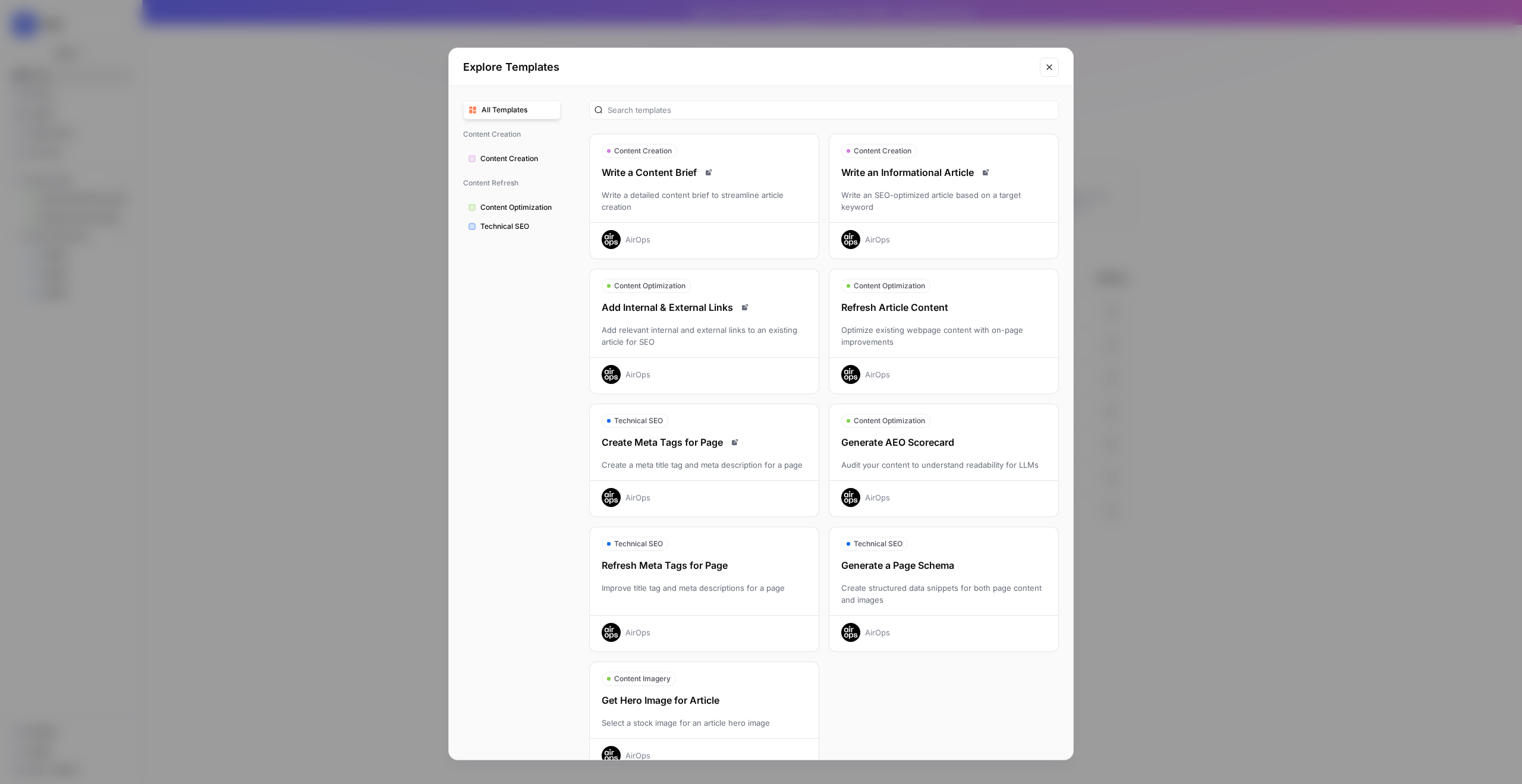
click at [879, 320] on div "Refresh Article Content Optimize existing webpage content with on-page improvem…" at bounding box center [943, 342] width 229 height 84
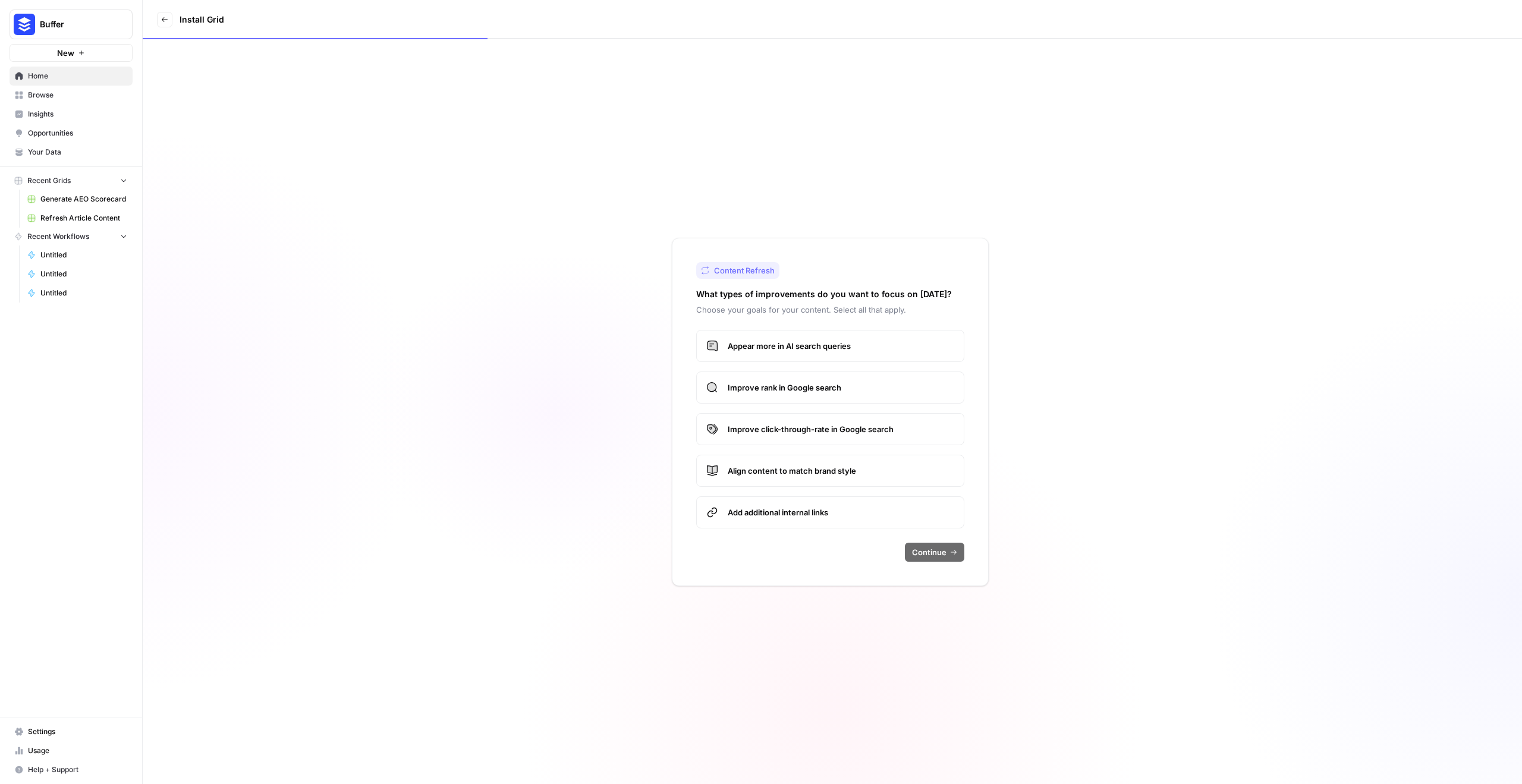
drag, startPoint x: 850, startPoint y: 336, endPoint x: 851, endPoint y: 330, distance: 6.1
click at [850, 336] on label "Appear more in AI search queries" at bounding box center [830, 346] width 268 height 32
click at [839, 377] on label "Improve rank in Google search" at bounding box center [830, 387] width 268 height 32
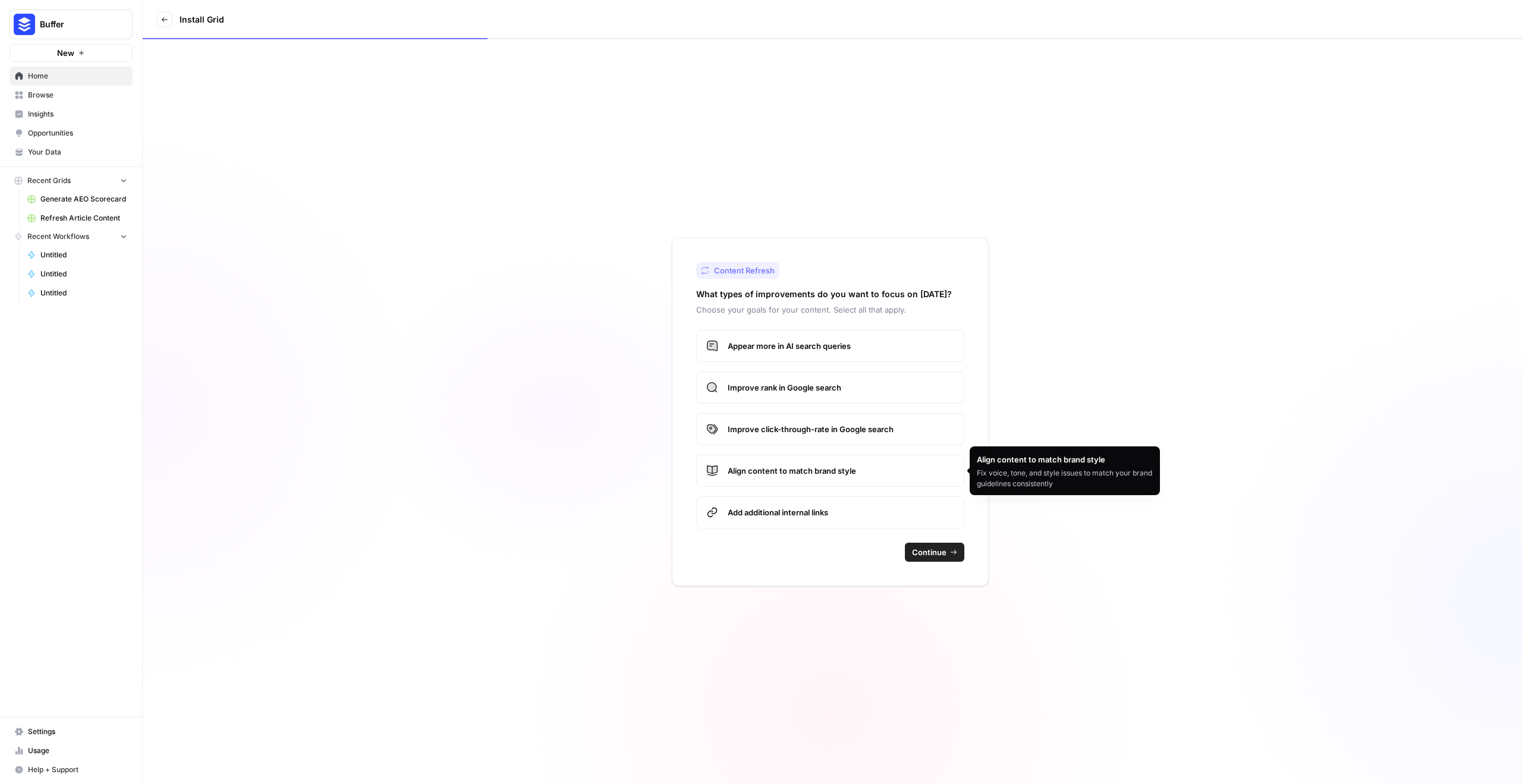
click at [841, 431] on span "Improve click-through-rate in Google search" at bounding box center [841, 429] width 227 height 12
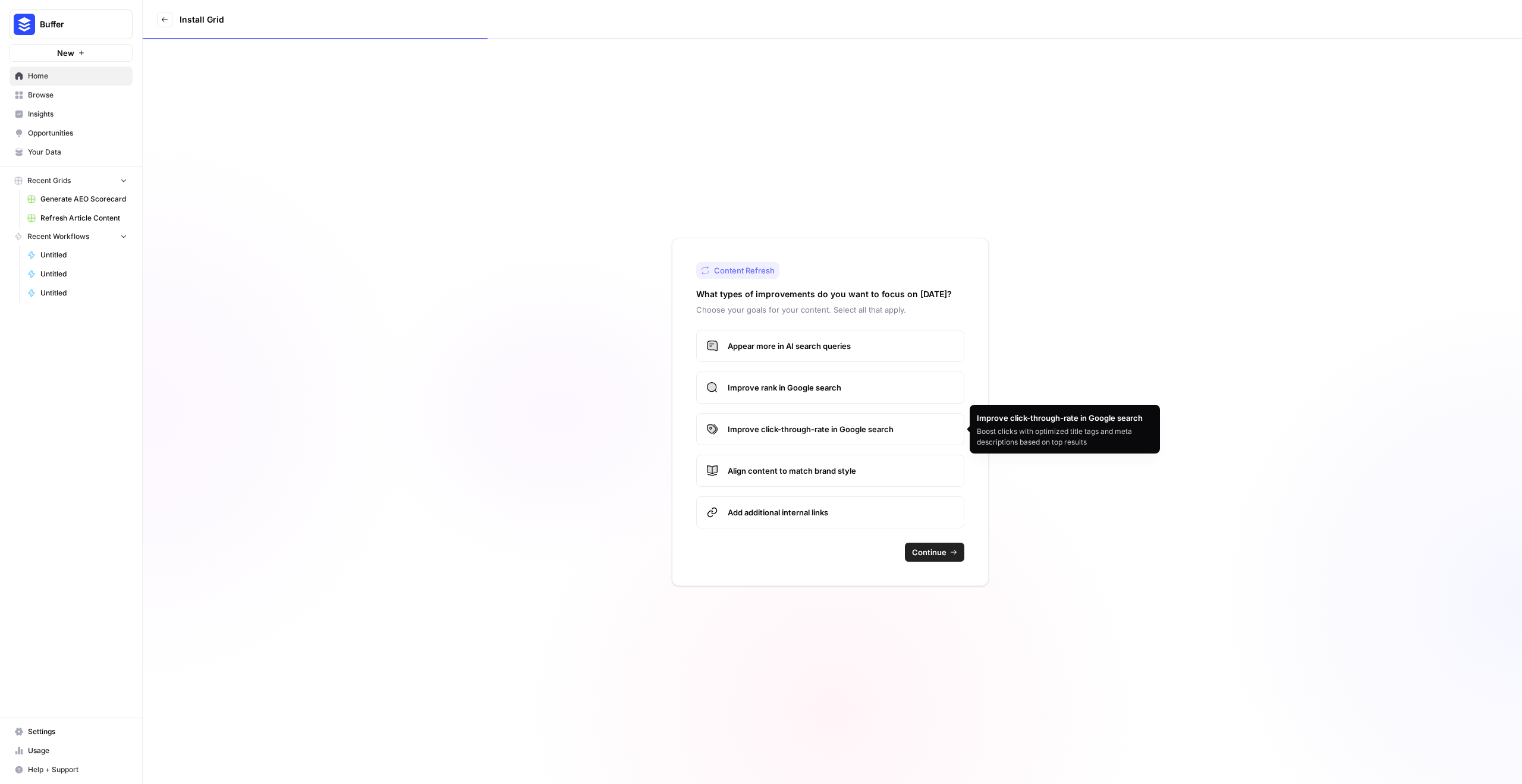
click at [833, 467] on span "Align content to match brand style" at bounding box center [841, 470] width 227 height 12
click at [824, 510] on span "Add additional internal links" at bounding box center [841, 512] width 227 height 12
click at [943, 553] on span "Continue" at bounding box center [929, 552] width 34 height 12
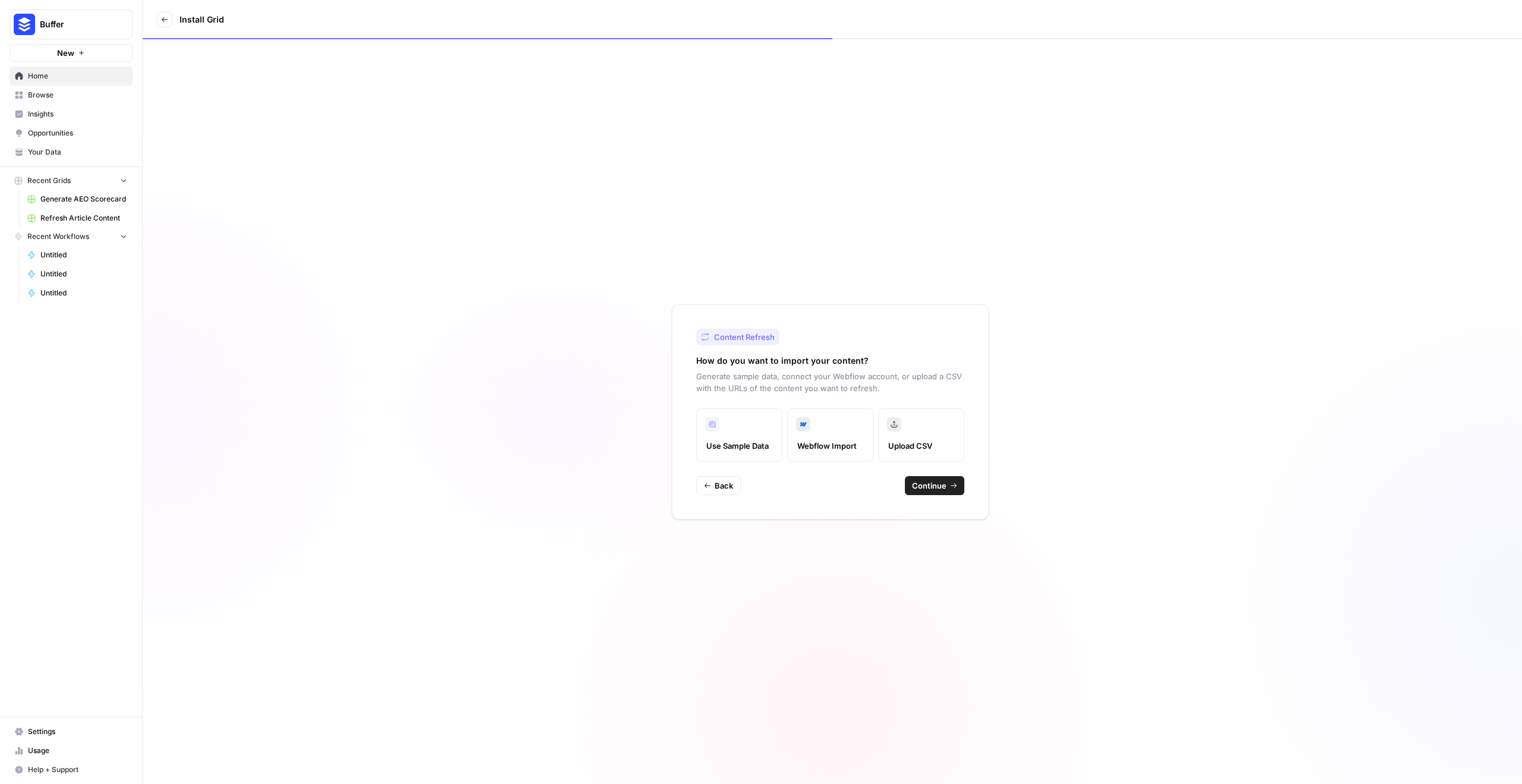
click at [927, 490] on span "Continue" at bounding box center [929, 485] width 34 height 12
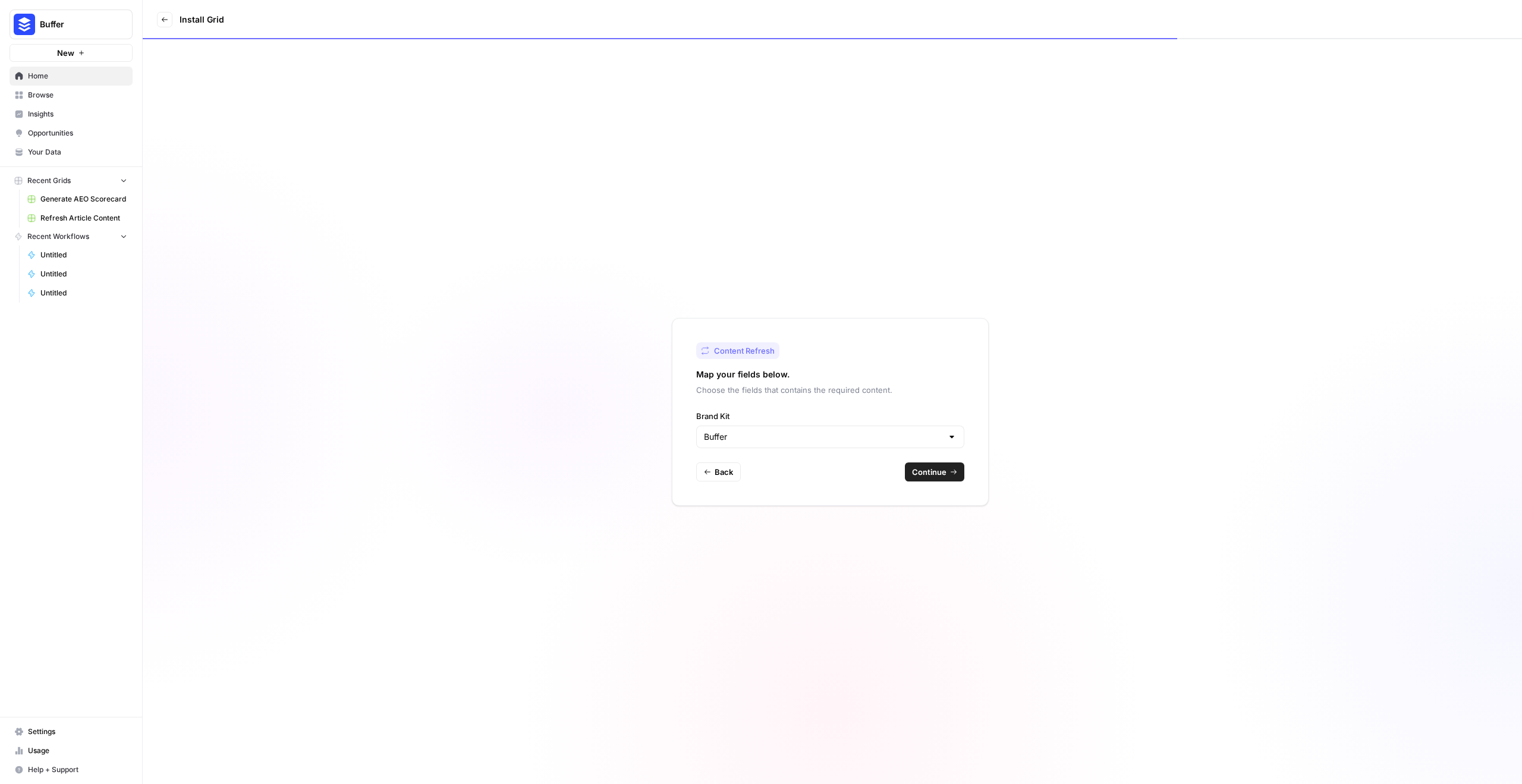
click at [956, 473] on icon "button" at bounding box center [954, 472] width 7 height 7
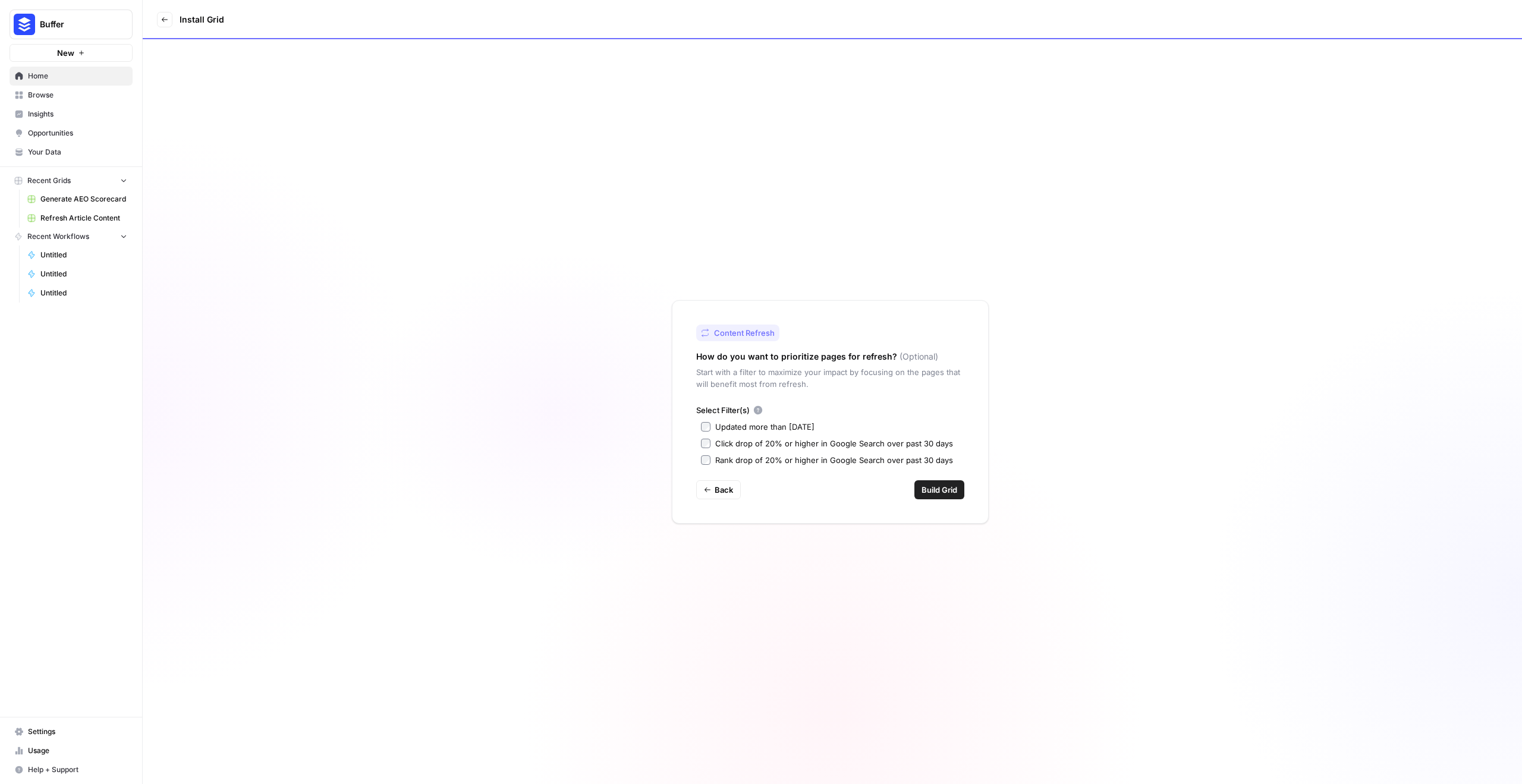
click at [943, 485] on span "Build Grid" at bounding box center [940, 490] width 36 height 12
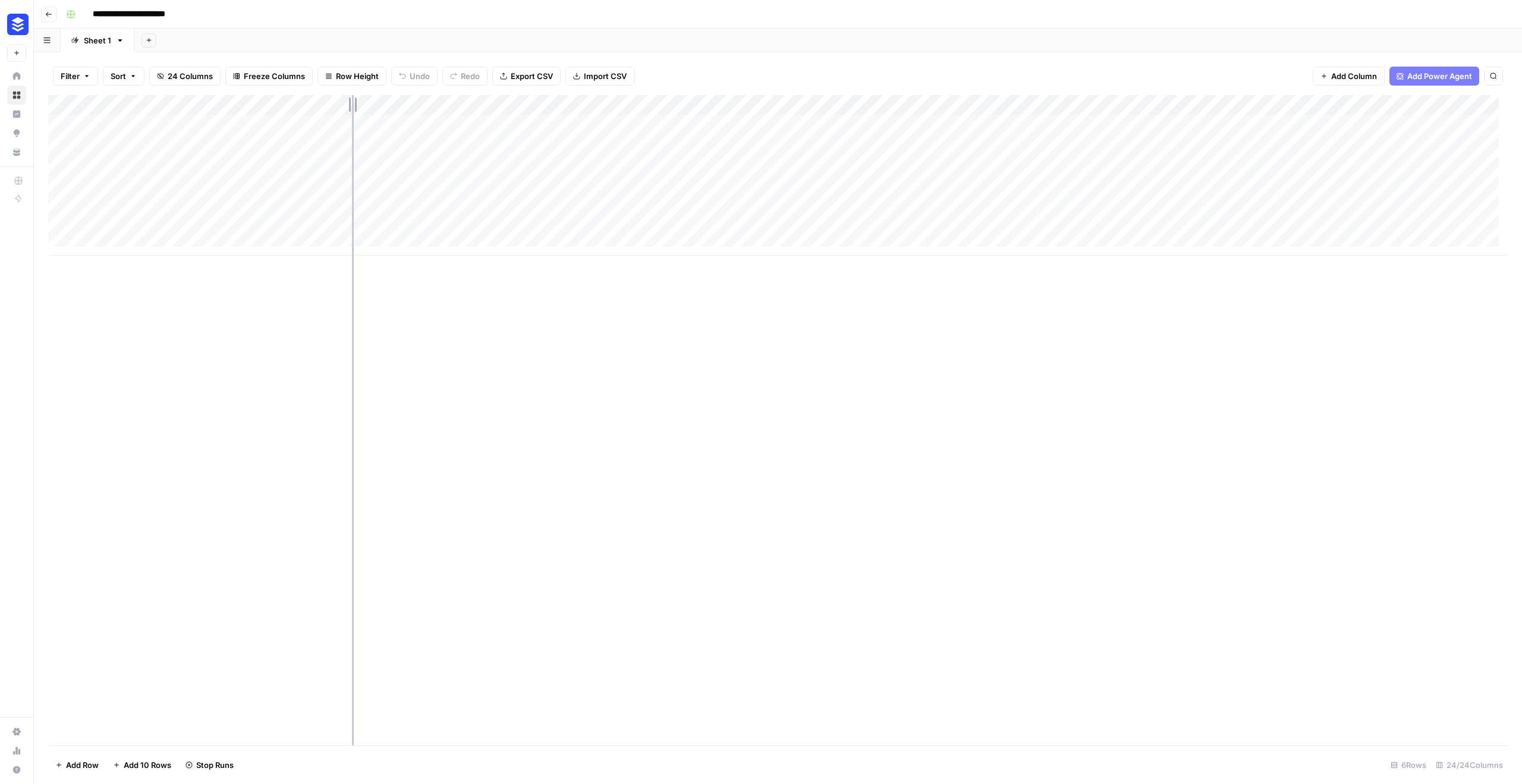
drag, startPoint x: 197, startPoint y: 107, endPoint x: 352, endPoint y: 117, distance: 155.3
click at [352, 117] on div "Add Column" at bounding box center [778, 175] width 1460 height 160
click at [485, 124] on div "Add Column" at bounding box center [778, 175] width 1460 height 160
click at [487, 141] on div "Add Column" at bounding box center [778, 175] width 1460 height 160
click at [488, 107] on div "Add Column" at bounding box center [778, 175] width 1460 height 160
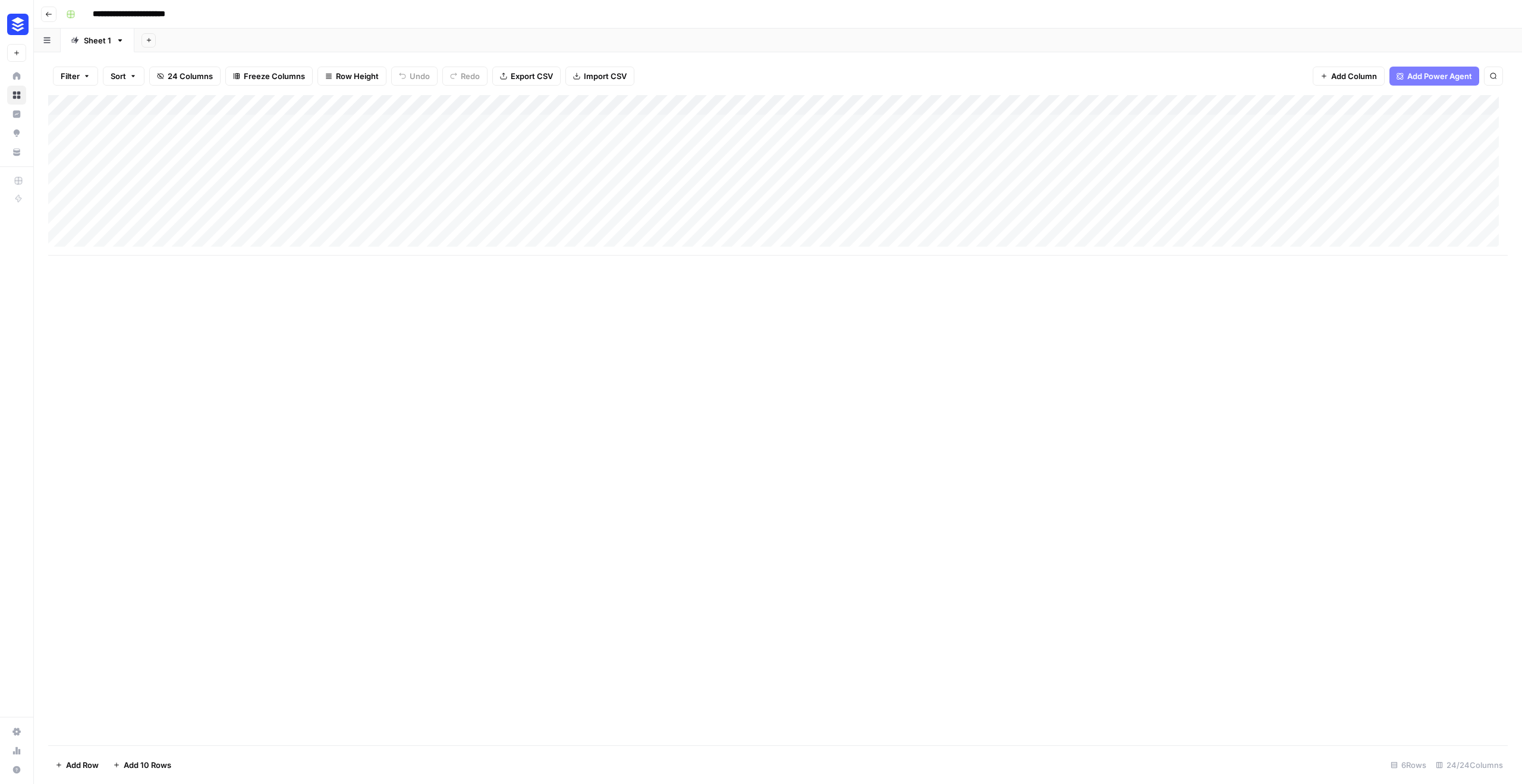
click at [446, 328] on div "Add Column" at bounding box center [778, 420] width 1460 height 651
click at [766, 256] on div "Add Column" at bounding box center [778, 420] width 1460 height 651
click at [302, 124] on div "Add Column" at bounding box center [778, 175] width 1460 height 160
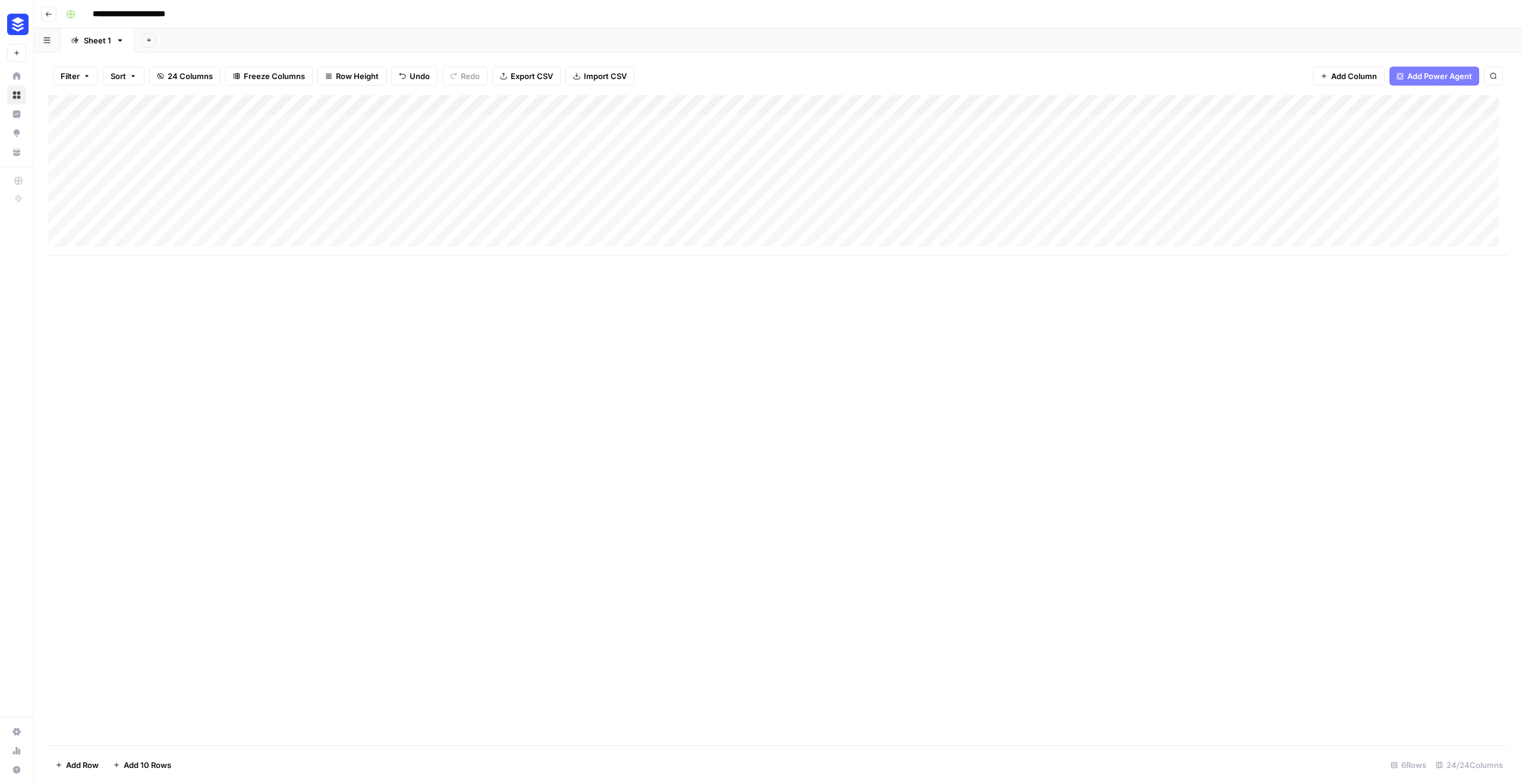
click at [319, 138] on div "Add Column" at bounding box center [778, 175] width 1460 height 160
click at [303, 170] on div "Add Column" at bounding box center [778, 175] width 1460 height 160
click at [306, 184] on div "Add Column" at bounding box center [778, 175] width 1460 height 160
click at [318, 199] on div "Add Column" at bounding box center [778, 175] width 1460 height 160
click at [322, 219] on div "Add Column" at bounding box center [778, 175] width 1460 height 160
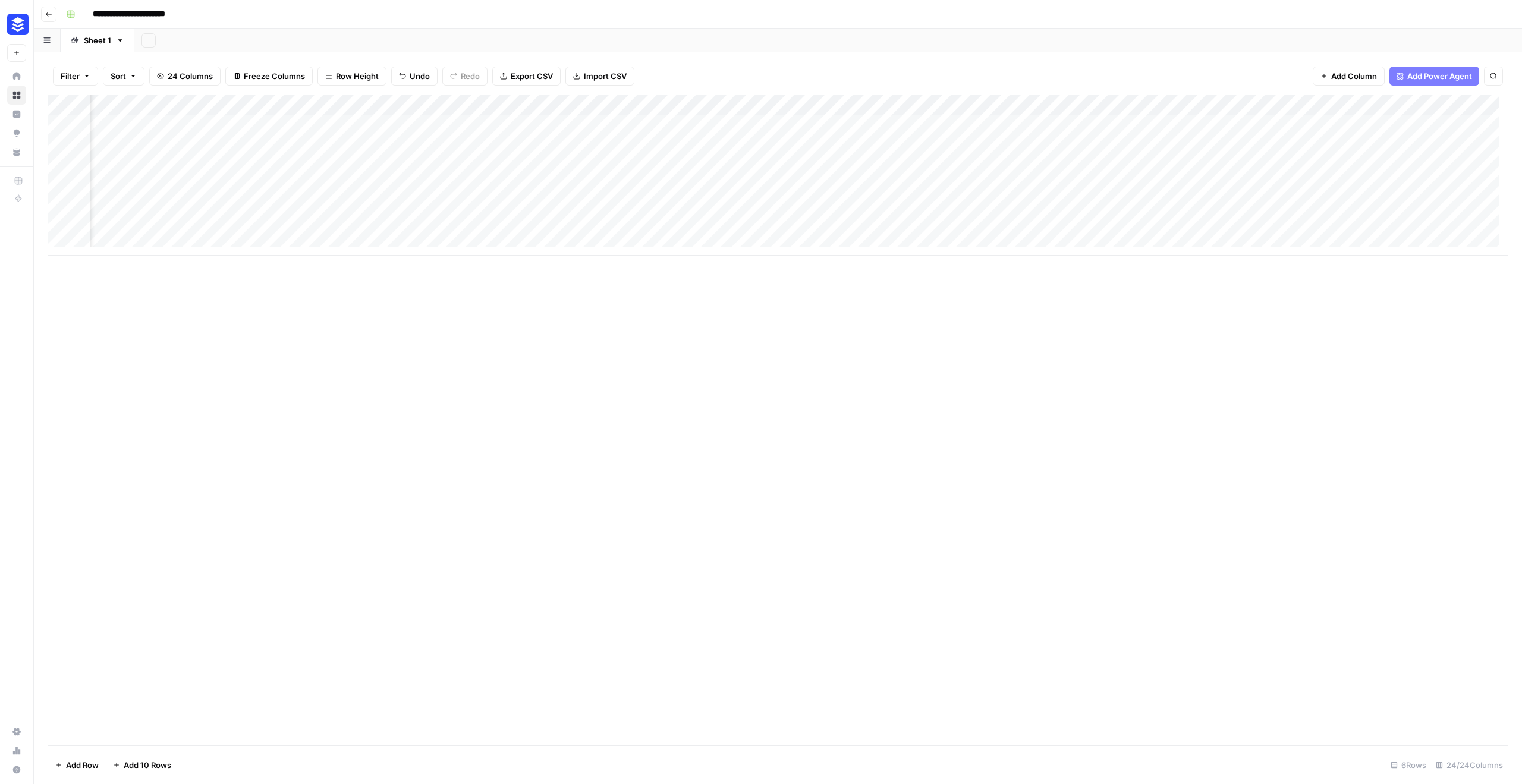
scroll to position [0, 998]
click at [386, 106] on div "Add Column" at bounding box center [778, 175] width 1460 height 160
click at [293, 295] on span "Remove Column" at bounding box center [293, 298] width 104 height 12
click at [724, 129] on span "Delete" at bounding box center [718, 133] width 26 height 12
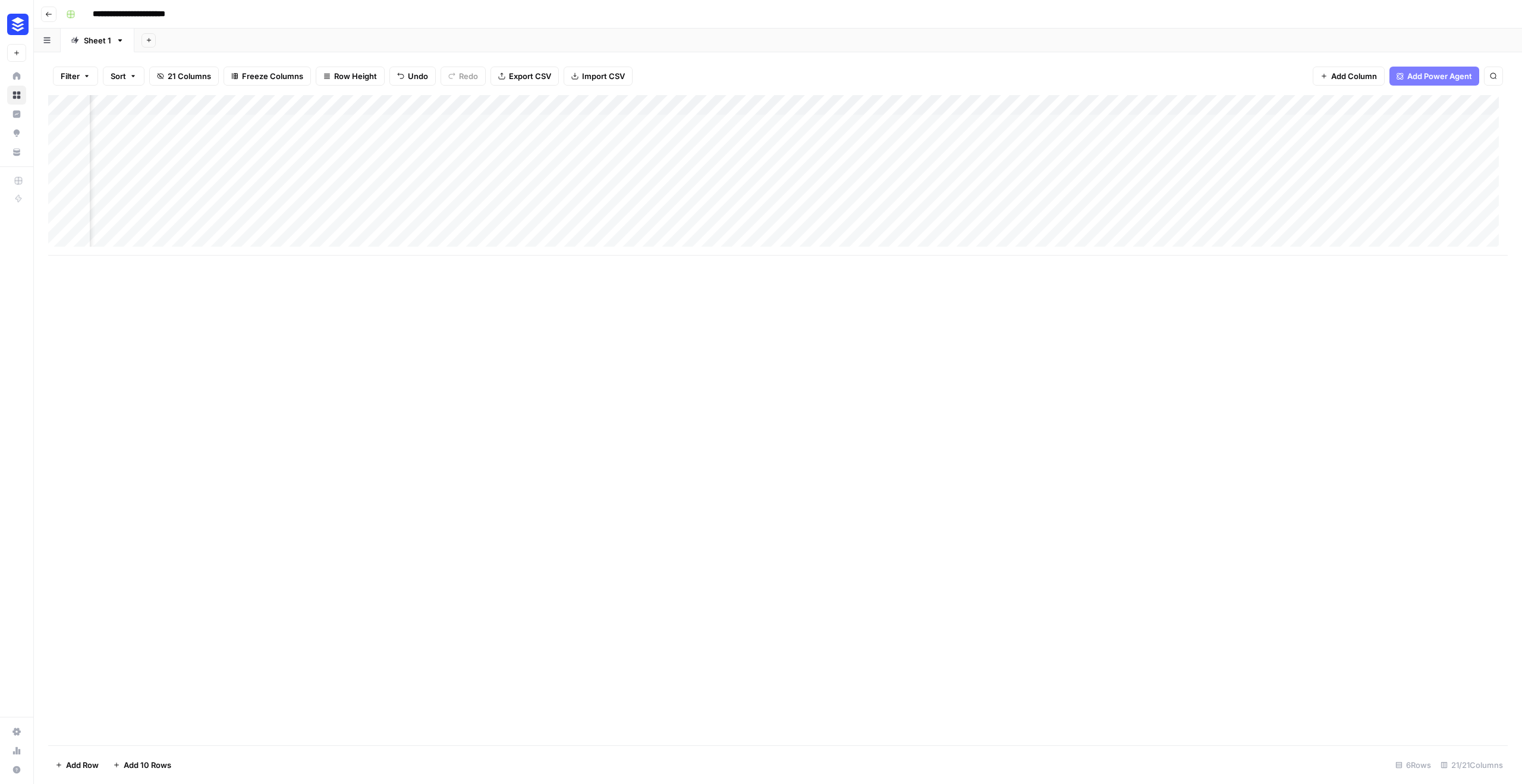
click at [937, 106] on div "Add Column" at bounding box center [778, 175] width 1460 height 160
click at [826, 203] on span "Configure Inputs" at bounding box center [835, 205] width 104 height 12
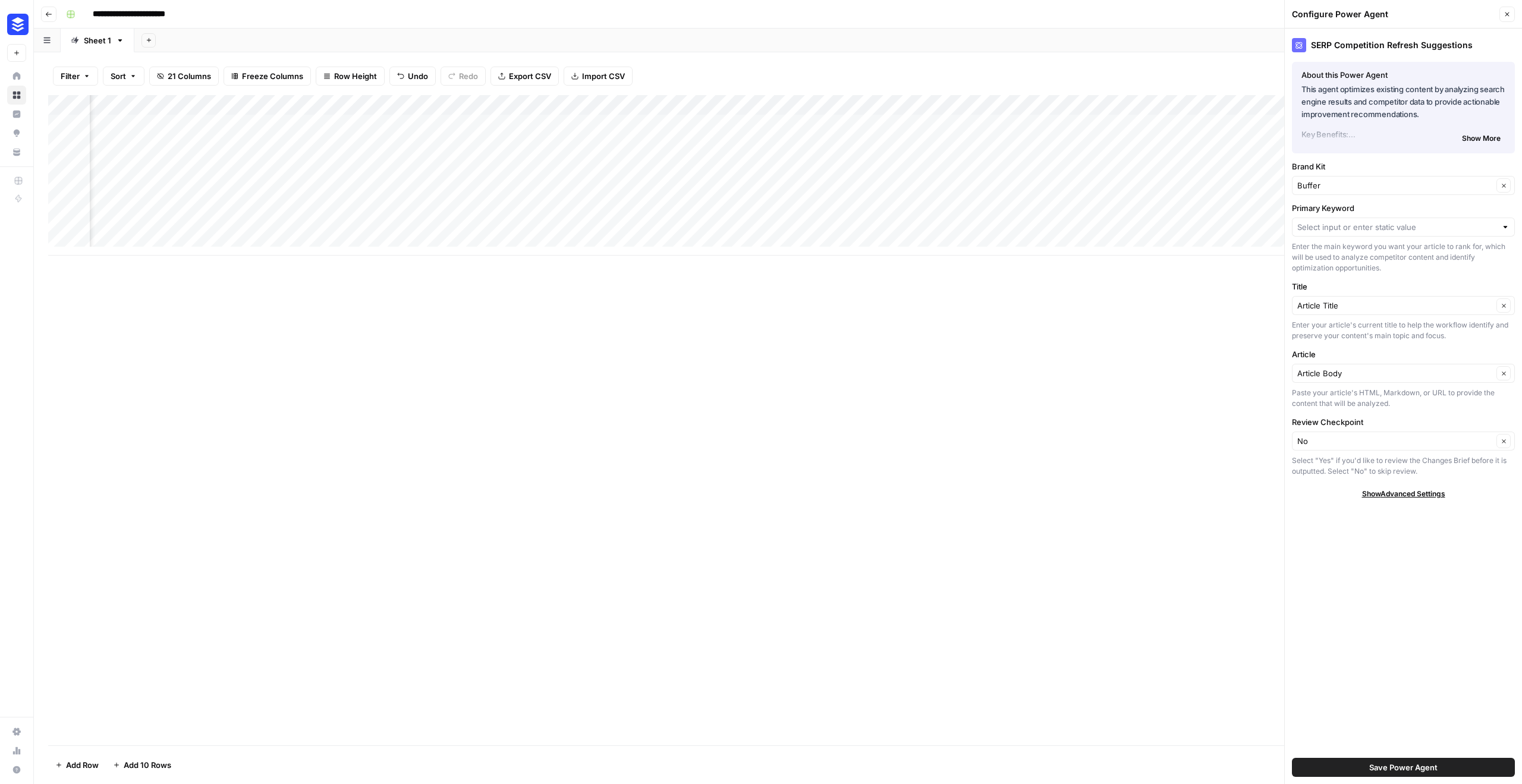
drag, startPoint x: 1220, startPoint y: 365, endPoint x: 1198, endPoint y: 352, distance: 25.6
click at [1220, 365] on div "Add Column" at bounding box center [778, 420] width 1460 height 651
click at [751, 106] on div "Add Column" at bounding box center [778, 175] width 1460 height 160
click at [739, 301] on span "Remove Column" at bounding box center [721, 298] width 104 height 12
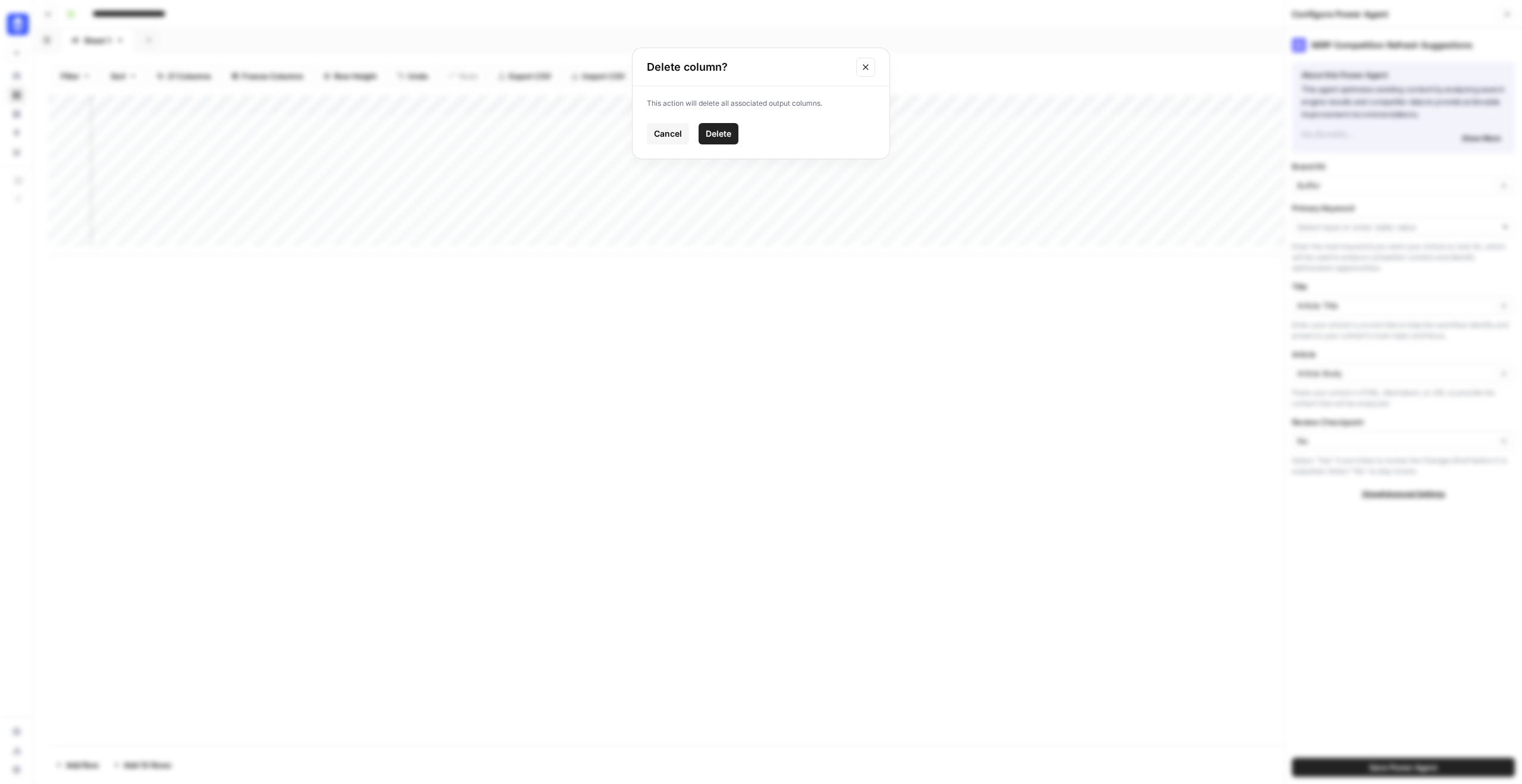
click at [728, 139] on span "Delete" at bounding box center [718, 133] width 26 height 12
click at [605, 105] on div "Add Column" at bounding box center [778, 175] width 1460 height 160
click at [601, 106] on div at bounding box center [527, 107] width 202 height 24
click at [615, 149] on div "Add Column" at bounding box center [778, 175] width 1460 height 160
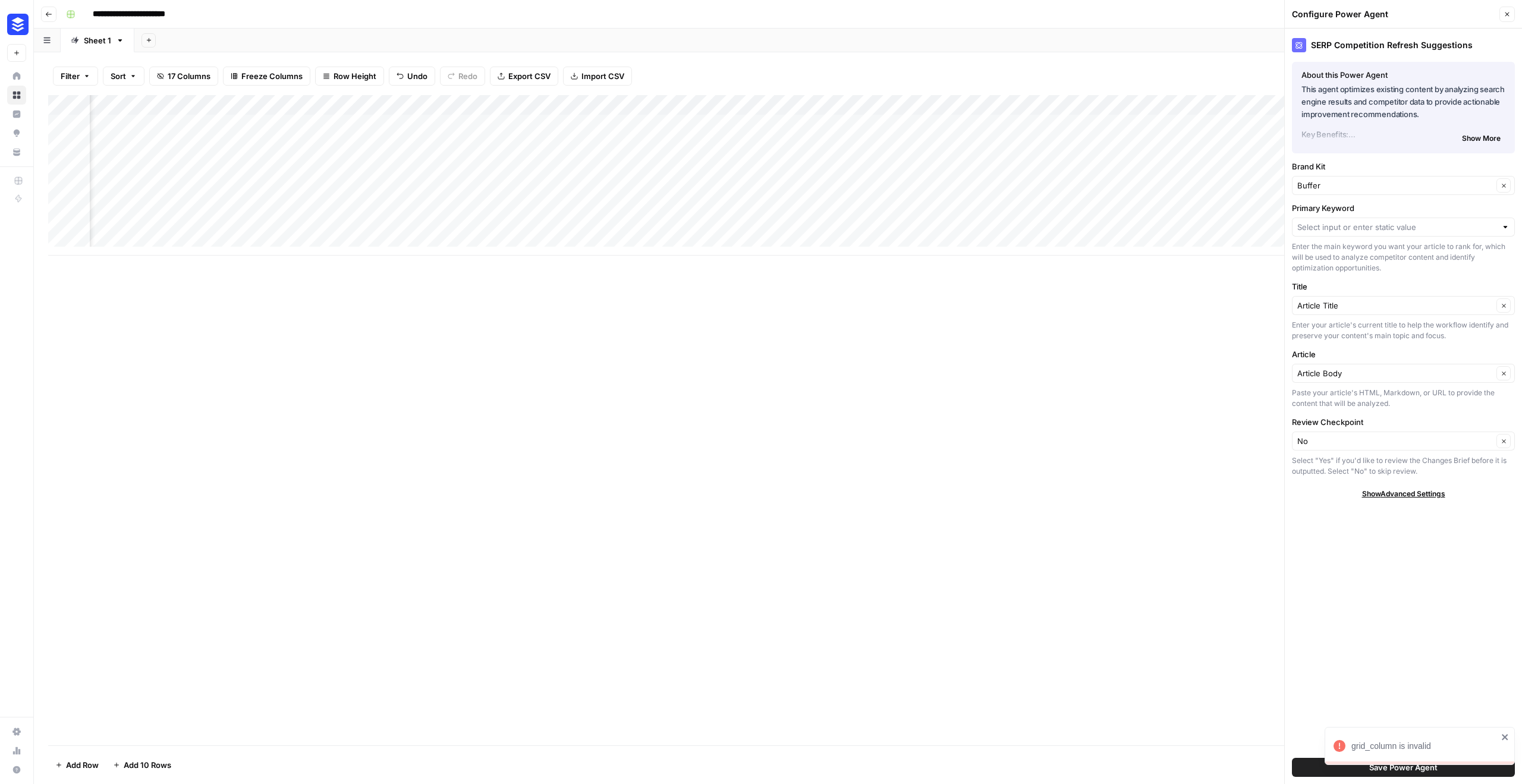
click at [604, 106] on div "Add Column" at bounding box center [778, 175] width 1460 height 160
click at [496, 205] on span "Configure Inputs" at bounding box center [501, 205] width 104 height 12
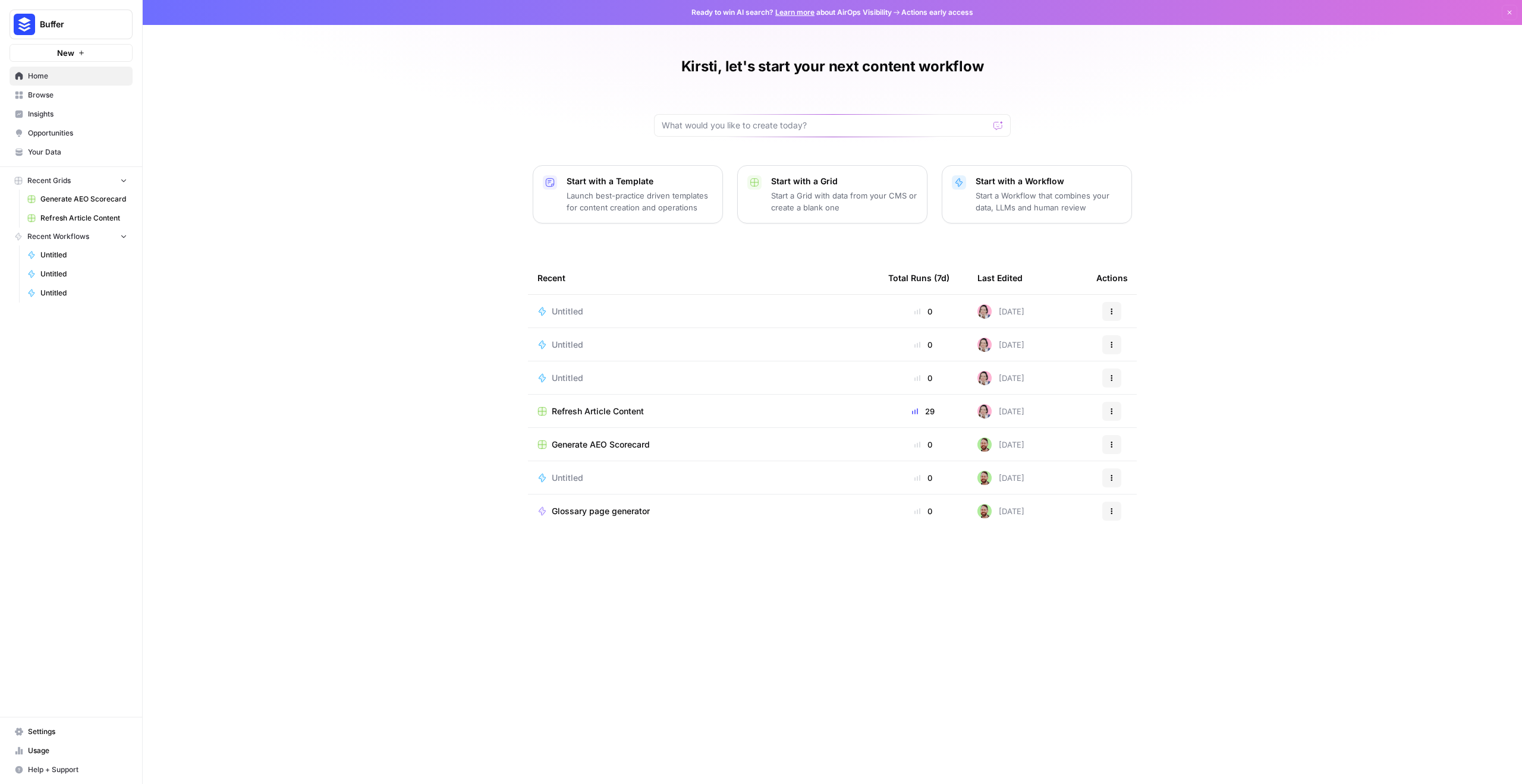
click at [726, 418] on td "Refresh Article Content" at bounding box center [703, 411] width 351 height 32
click at [637, 403] on td "Refresh Article Content" at bounding box center [703, 411] width 351 height 32
click at [639, 405] on span "Refresh Article Content" at bounding box center [598, 411] width 93 height 12
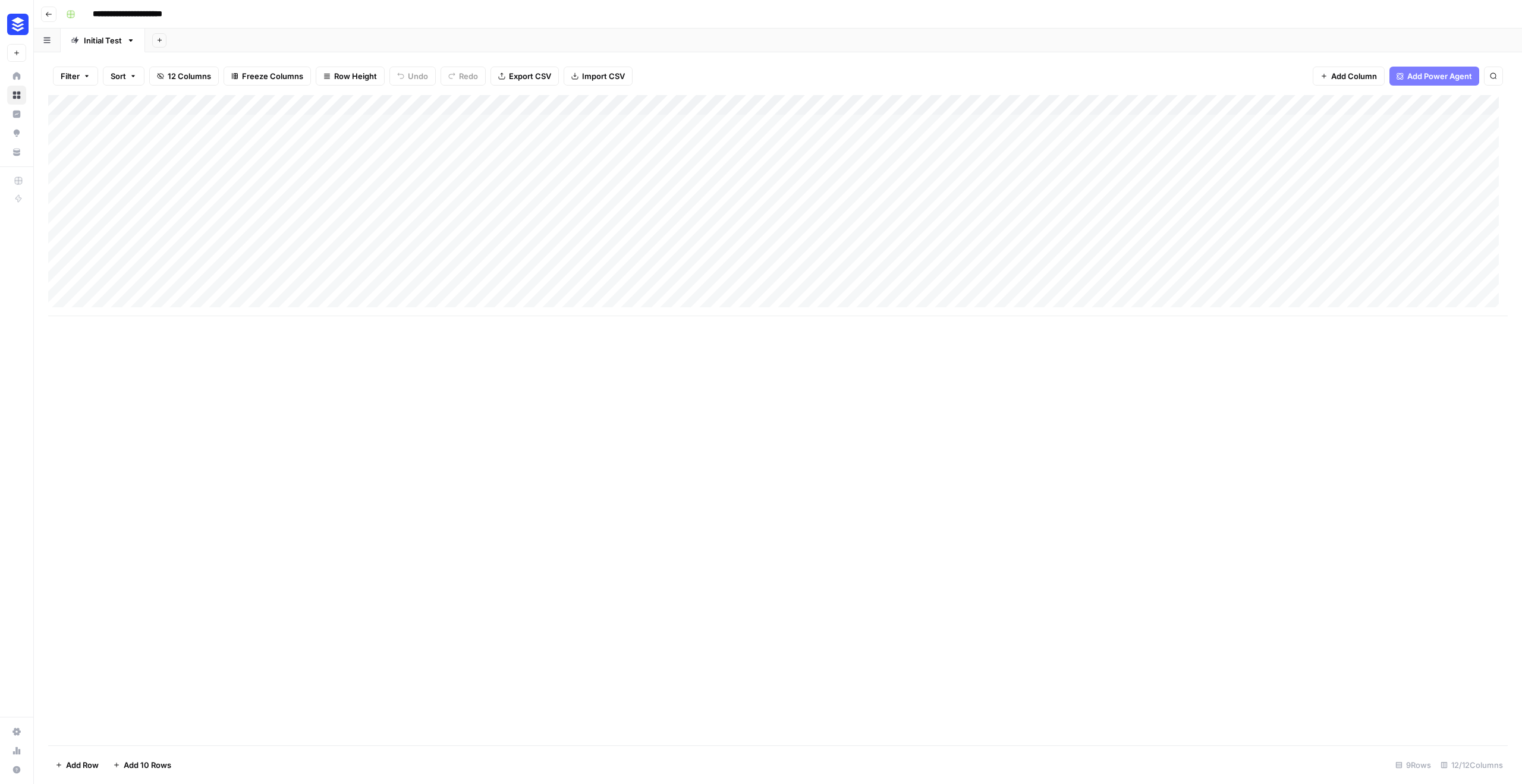
click at [202, 300] on div "Add Column" at bounding box center [778, 205] width 1460 height 221
click at [1018, 225] on div "Add Column" at bounding box center [778, 226] width 1460 height 262
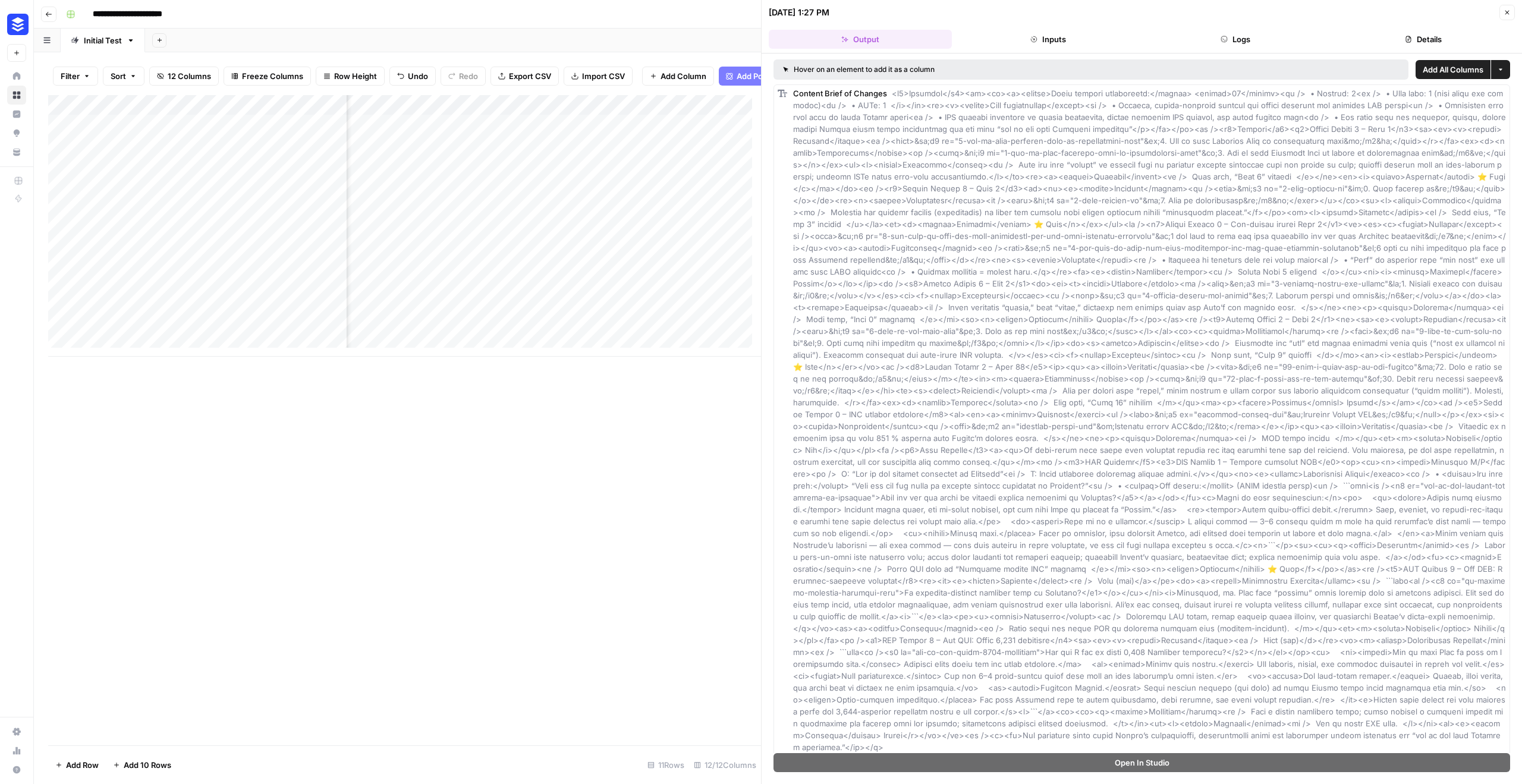
click at [1406, 41] on icon "button" at bounding box center [1409, 40] width 7 height 7
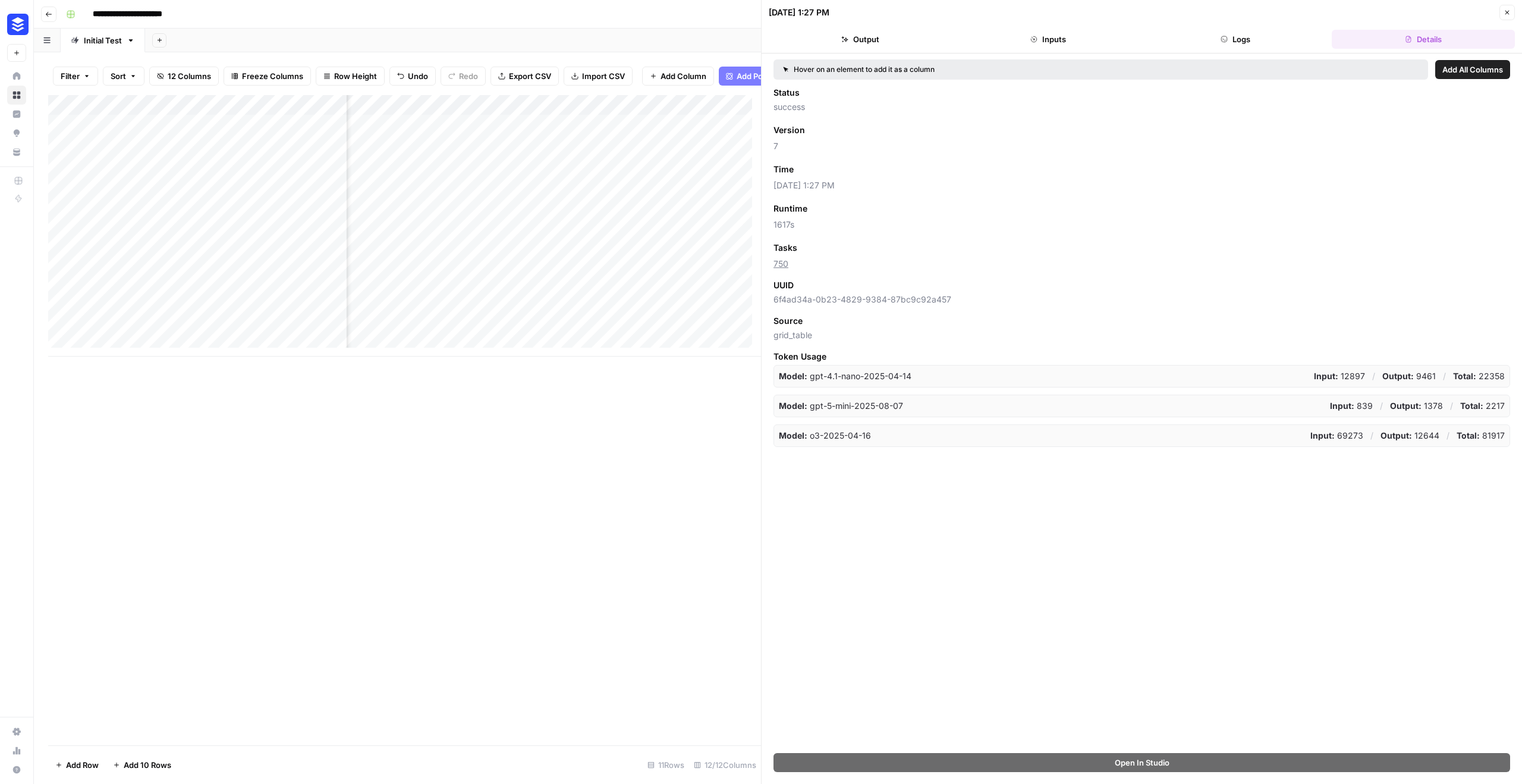
click at [1507, 11] on icon "button" at bounding box center [1508, 13] width 7 height 7
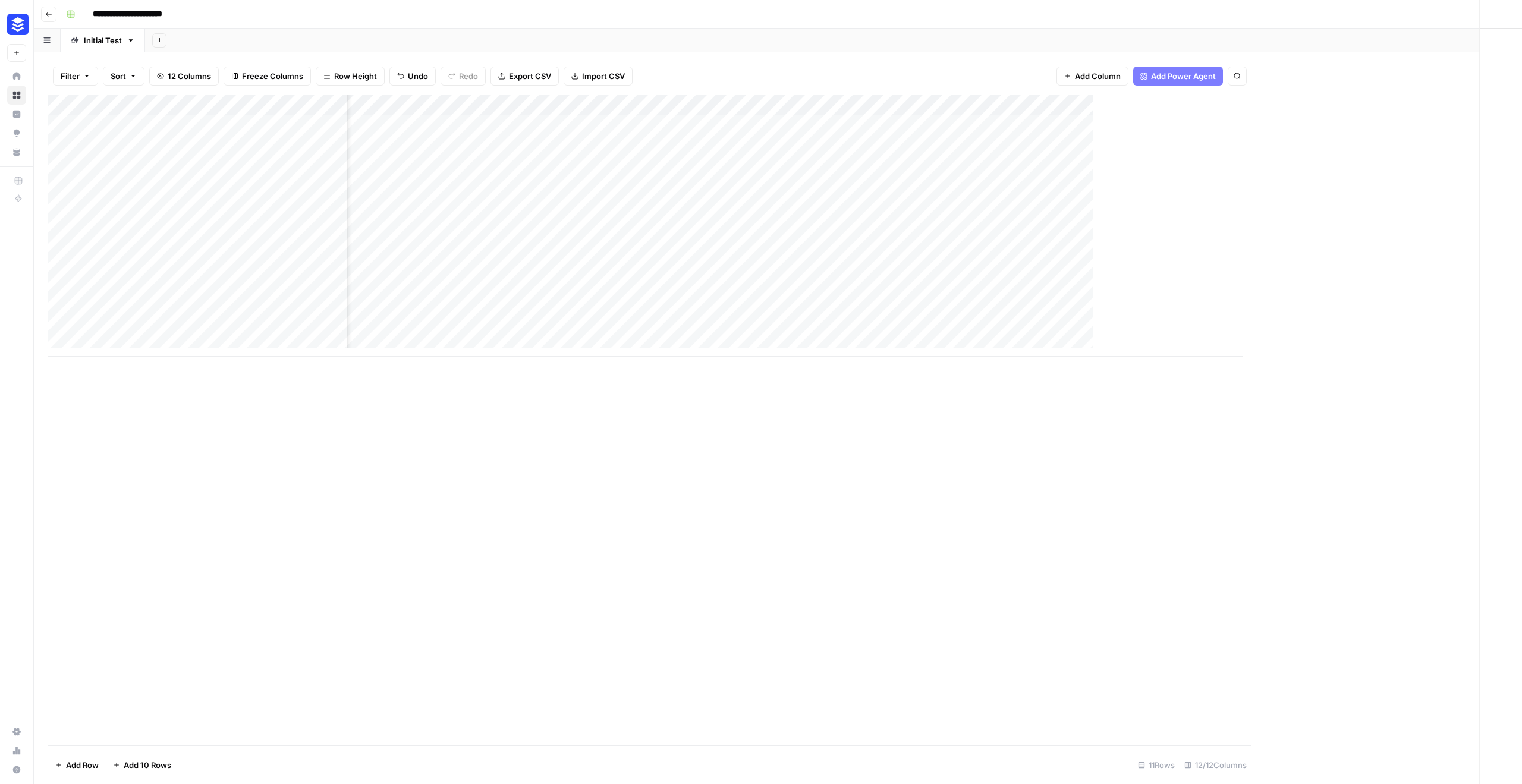
scroll to position [0, 542]
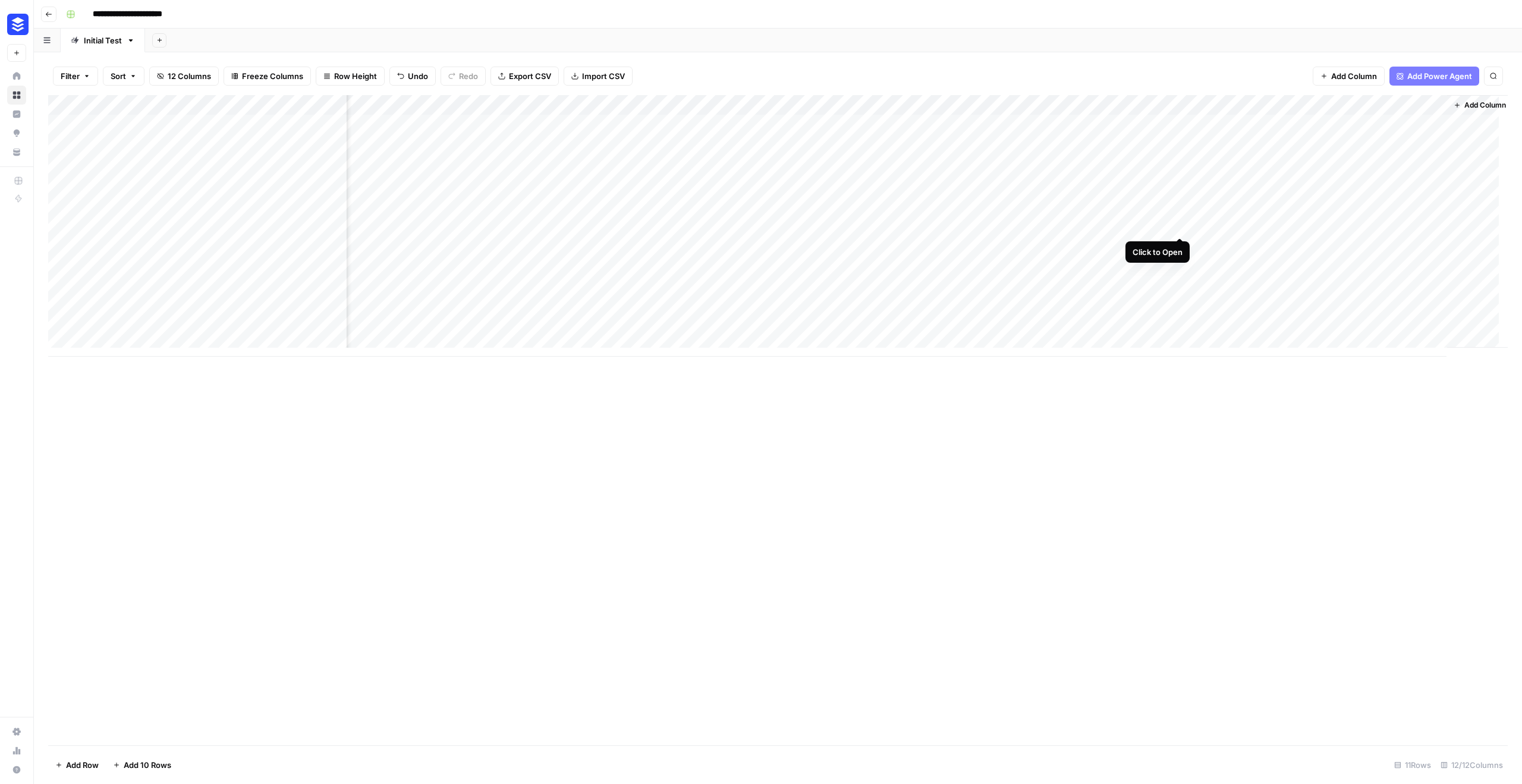
click at [1178, 229] on div "Add Column" at bounding box center [778, 226] width 1460 height 262
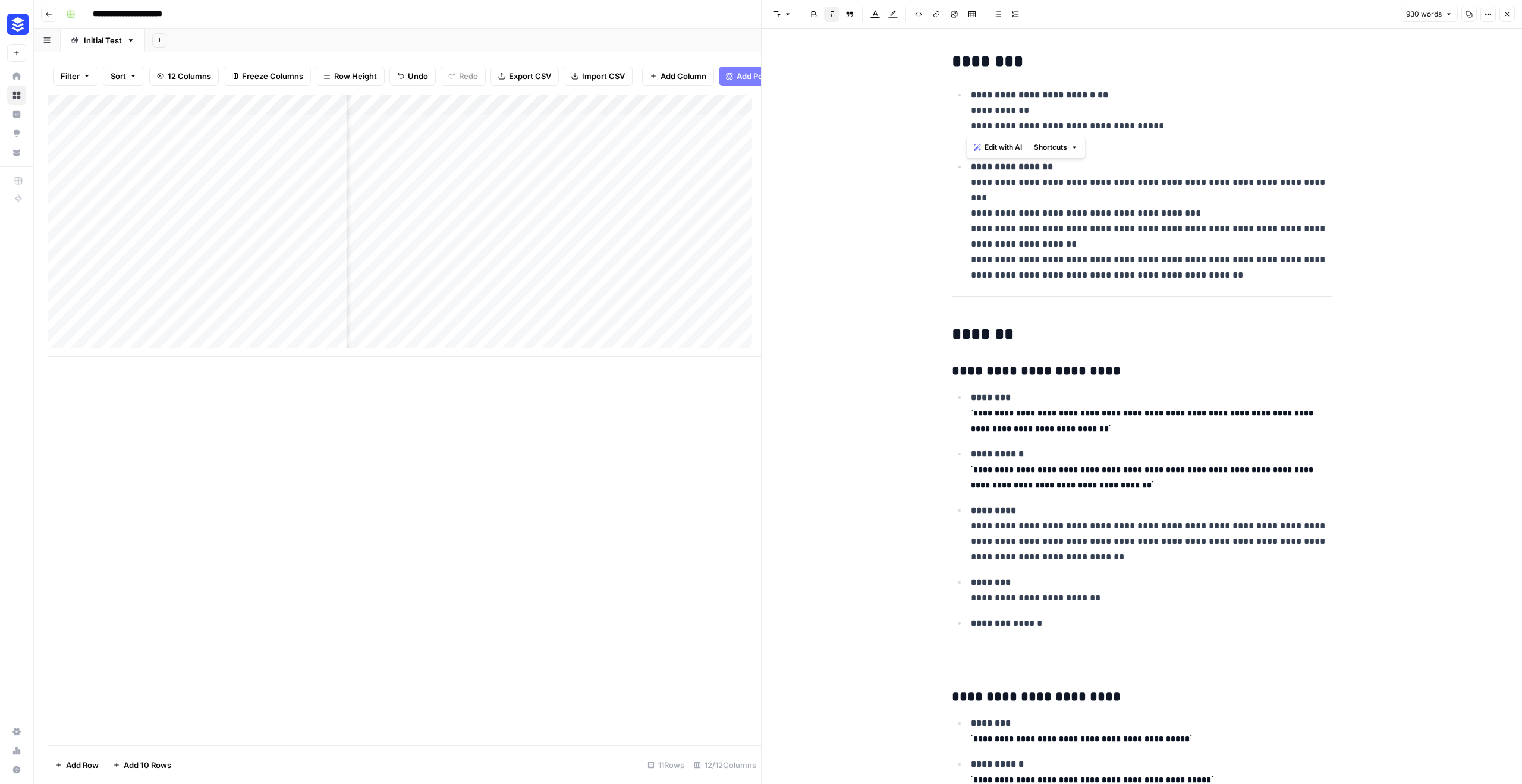
drag, startPoint x: 1143, startPoint y: 123, endPoint x: 887, endPoint y: 131, distance: 256.1
click at [1509, 16] on icon "button" at bounding box center [1507, 14] width 4 height 4
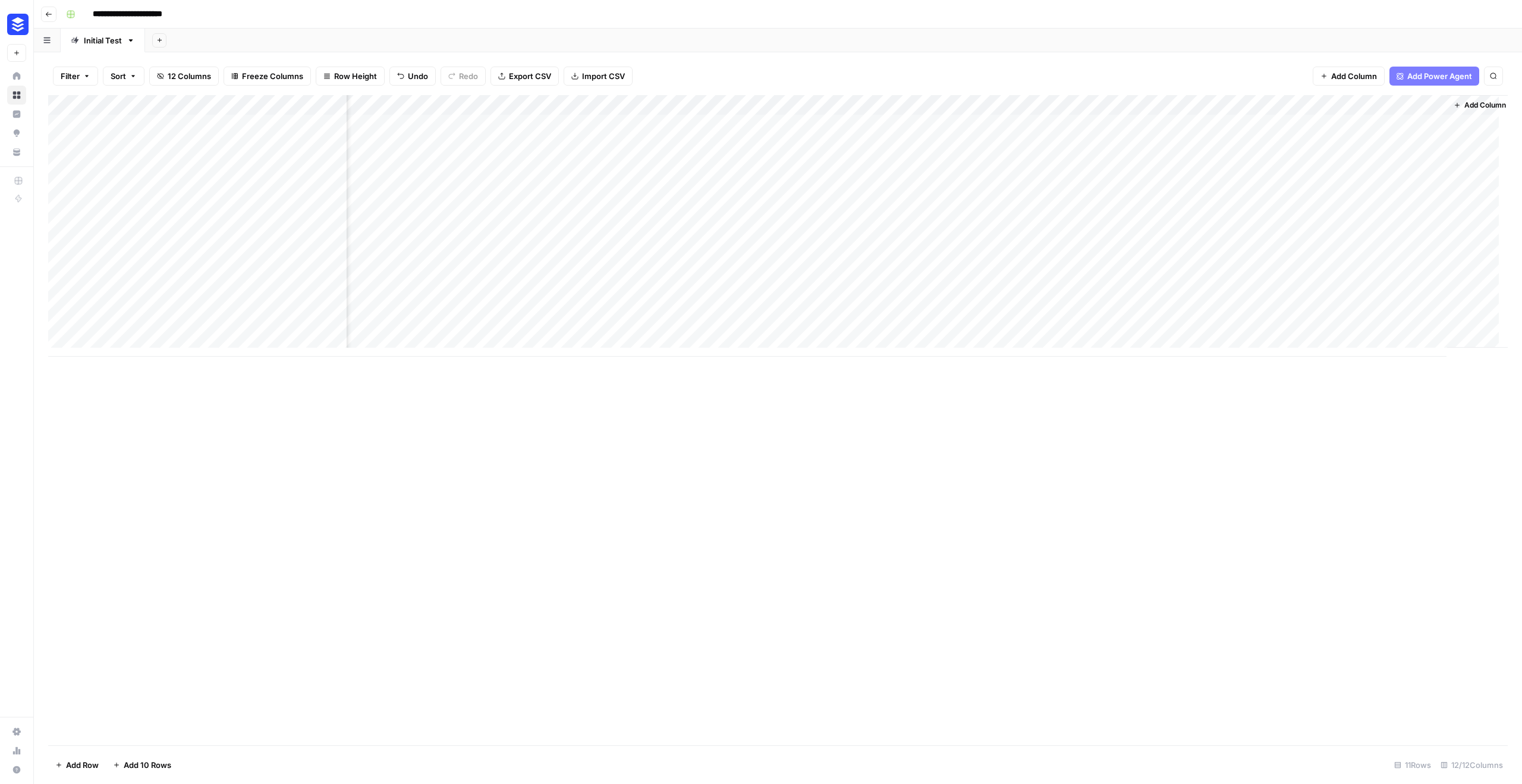
click at [282, 222] on div "Add Column" at bounding box center [778, 226] width 1460 height 262
click at [306, 301] on div "Add Column" at bounding box center [778, 226] width 1460 height 262
click at [333, 224] on div "Add Column" at bounding box center [778, 226] width 1460 height 262
click at [246, 296] on div "Add Column" at bounding box center [778, 226] width 1460 height 262
click at [287, 312] on div "Add Column" at bounding box center [778, 226] width 1460 height 262
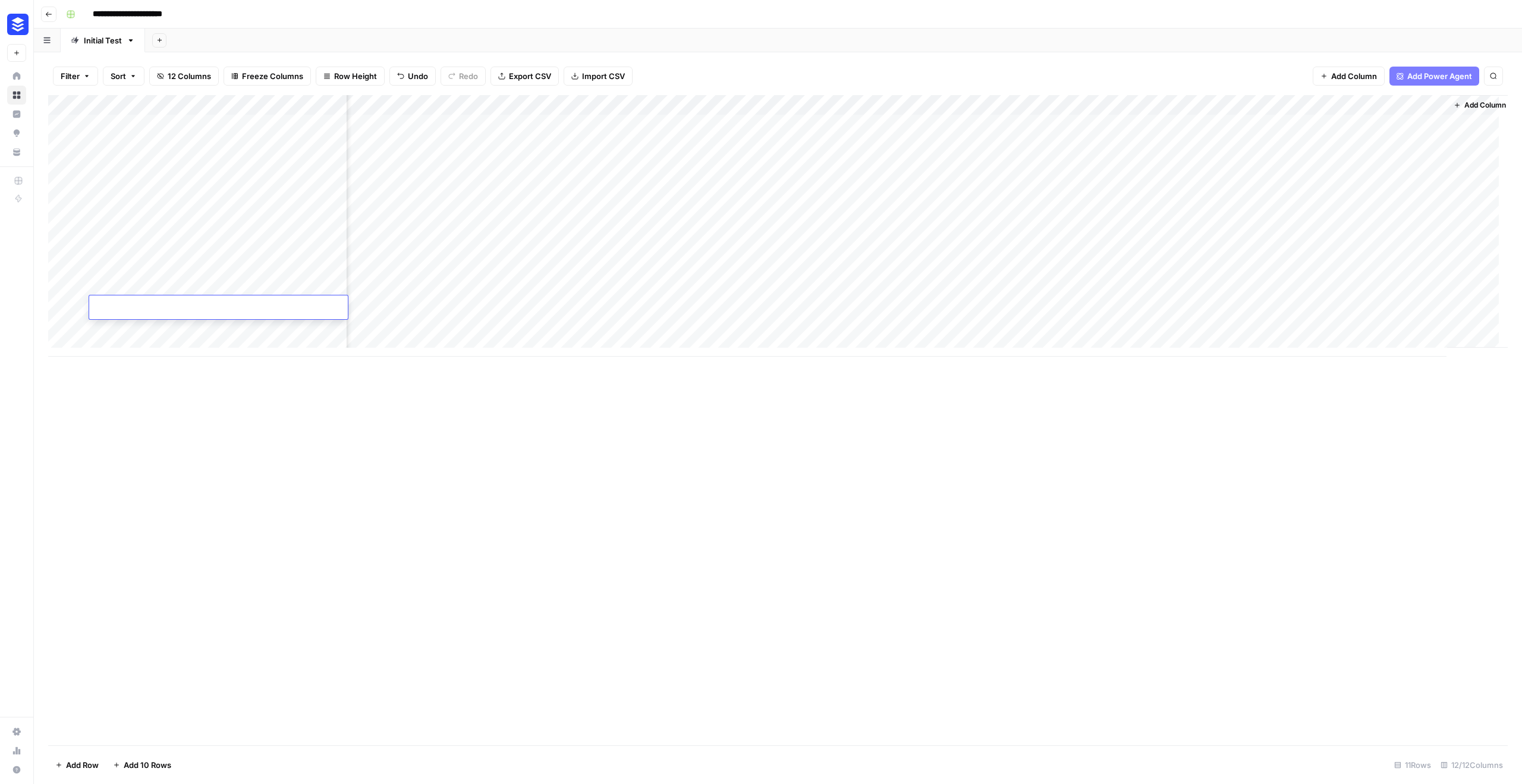
click at [285, 308] on div at bounding box center [218, 309] width 258 height 20
click at [283, 311] on input at bounding box center [189, 309] width 191 height 14
paste input "**********"
type input "**********"
click at [318, 393] on div "Add Column" at bounding box center [778, 420] width 1460 height 651
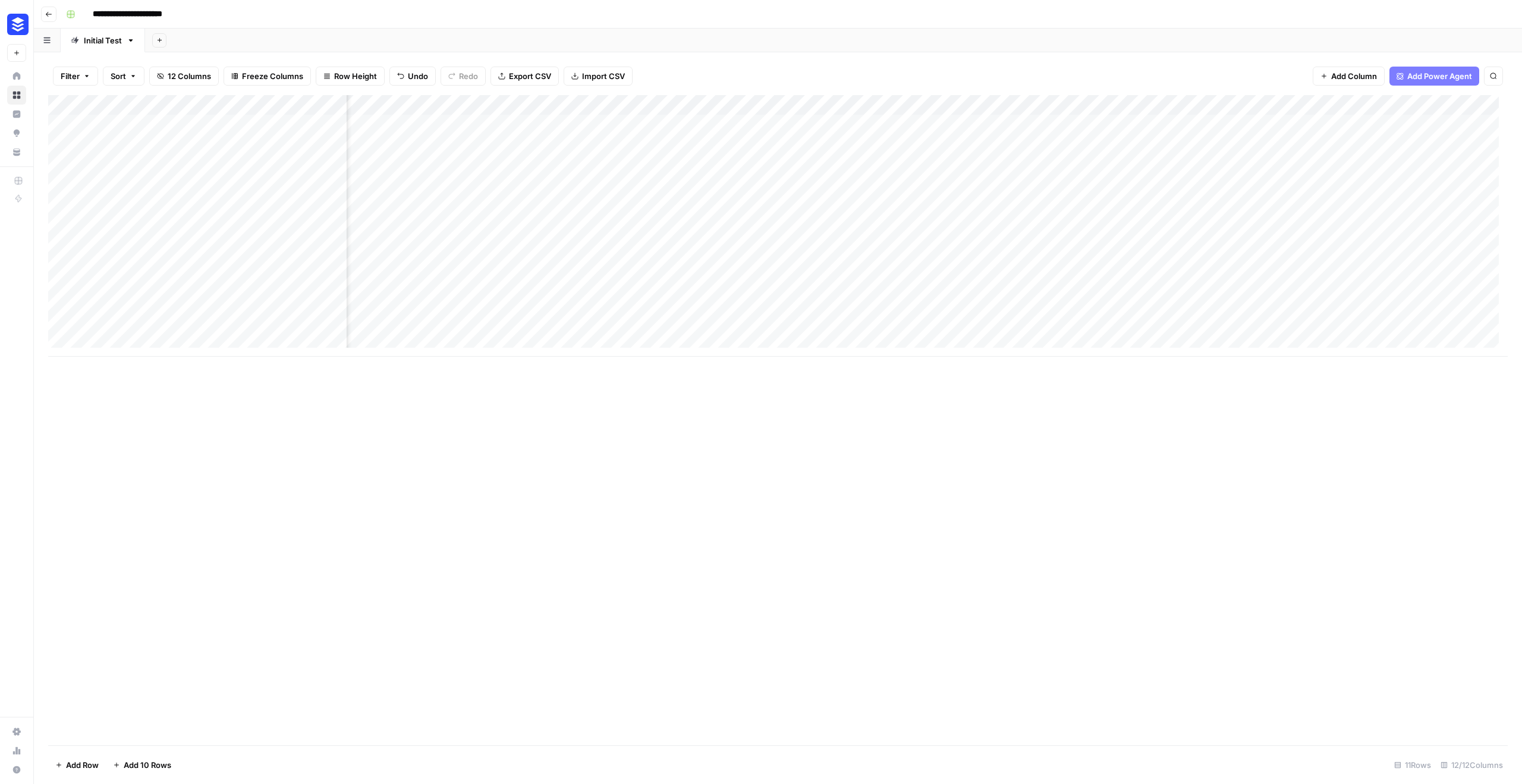
scroll to position [0, 295]
click at [446, 298] on div "Add Column" at bounding box center [778, 226] width 1460 height 262
click at [457, 314] on div "Add Column" at bounding box center [778, 226] width 1460 height 262
type textarea "**********"
click at [455, 417] on div "Add Column" at bounding box center [778, 420] width 1460 height 651
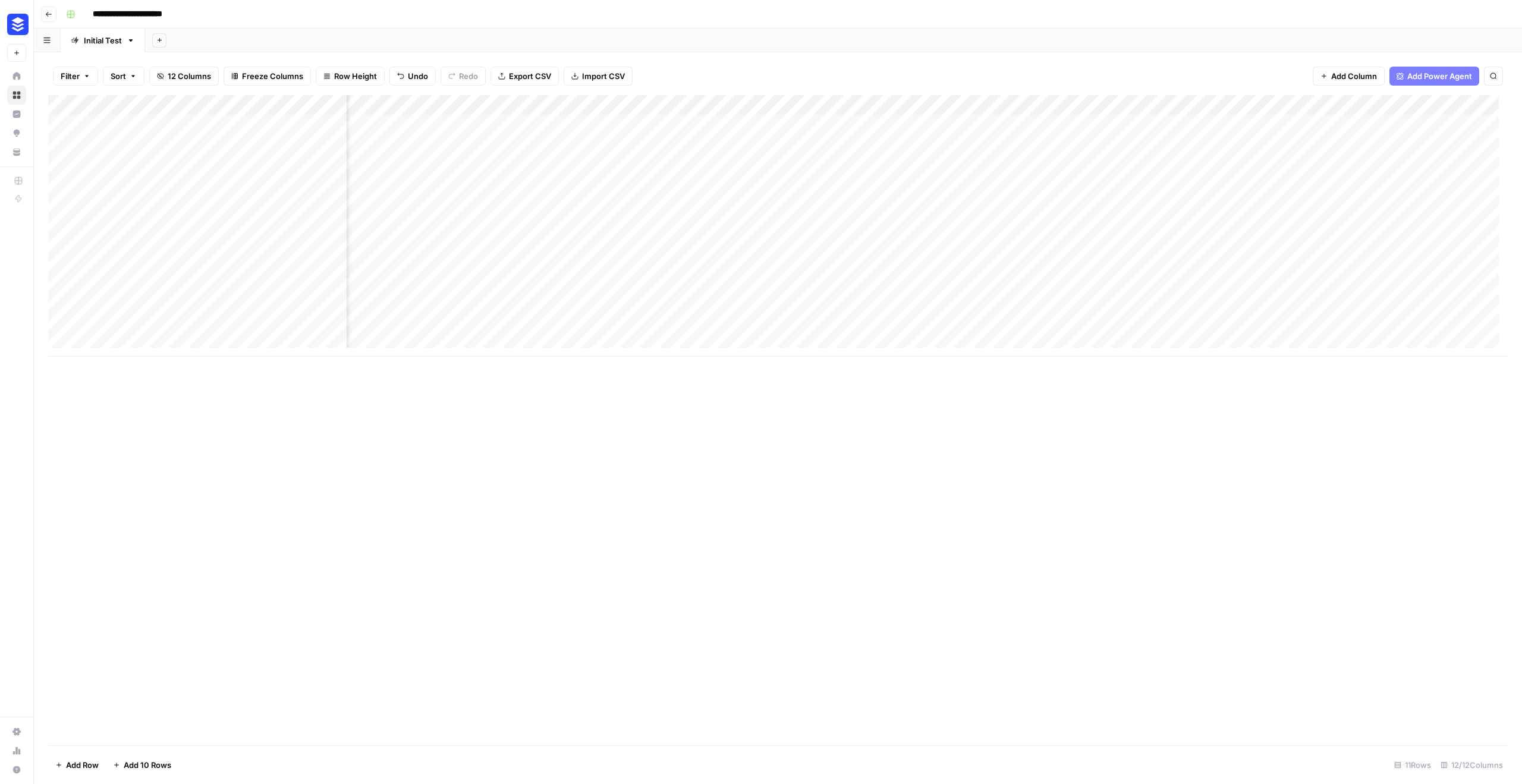
click at [331, 308] on div "Add Column" at bounding box center [778, 226] width 1460 height 262
click at [401, 311] on div "Add Column" at bounding box center [778, 226] width 1460 height 262
click at [405, 314] on div "Add Column" at bounding box center [778, 226] width 1460 height 262
type textarea "**********"
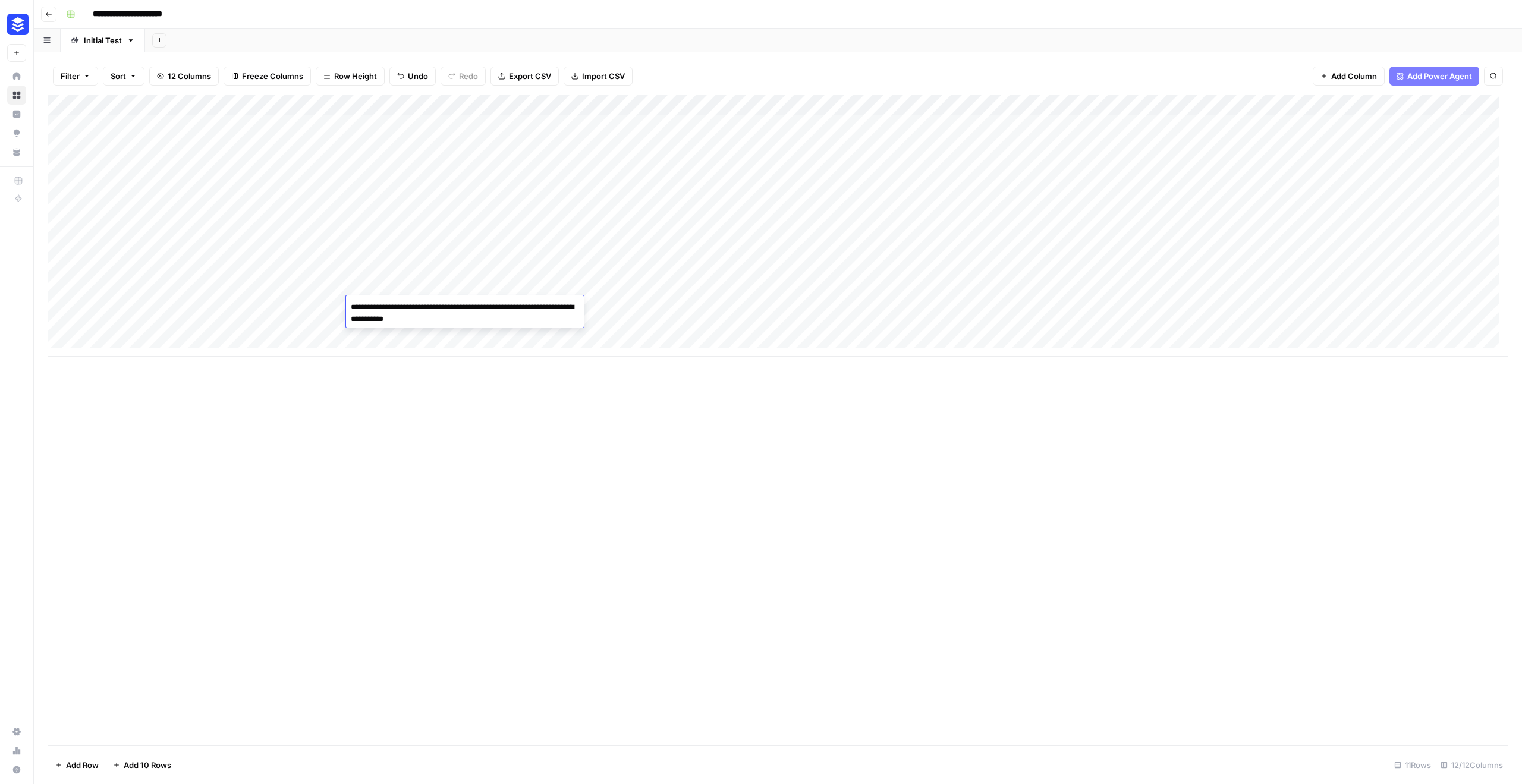
click at [394, 408] on div "Add Column" at bounding box center [778, 420] width 1460 height 651
click at [949, 307] on div "Add Column" at bounding box center [778, 226] width 1460 height 262
click at [1165, 287] on div "Add Column" at bounding box center [778, 226] width 1460 height 262
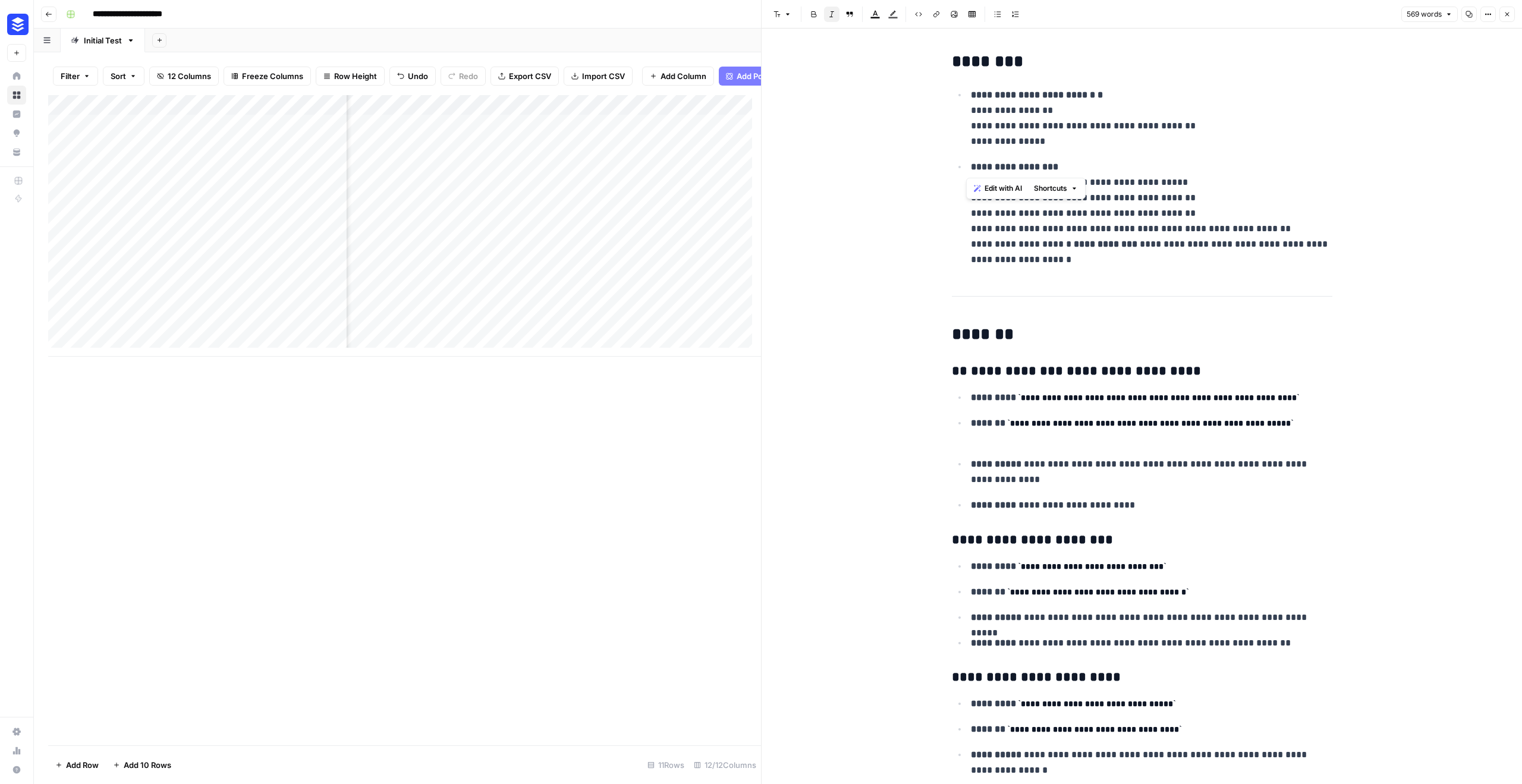
drag, startPoint x: 977, startPoint y: 126, endPoint x: 1246, endPoint y: 152, distance: 270.3
click at [1246, 152] on ul "**********" at bounding box center [1142, 177] width 380 height 180
click at [1509, 14] on icon "button" at bounding box center [1508, 15] width 7 height 7
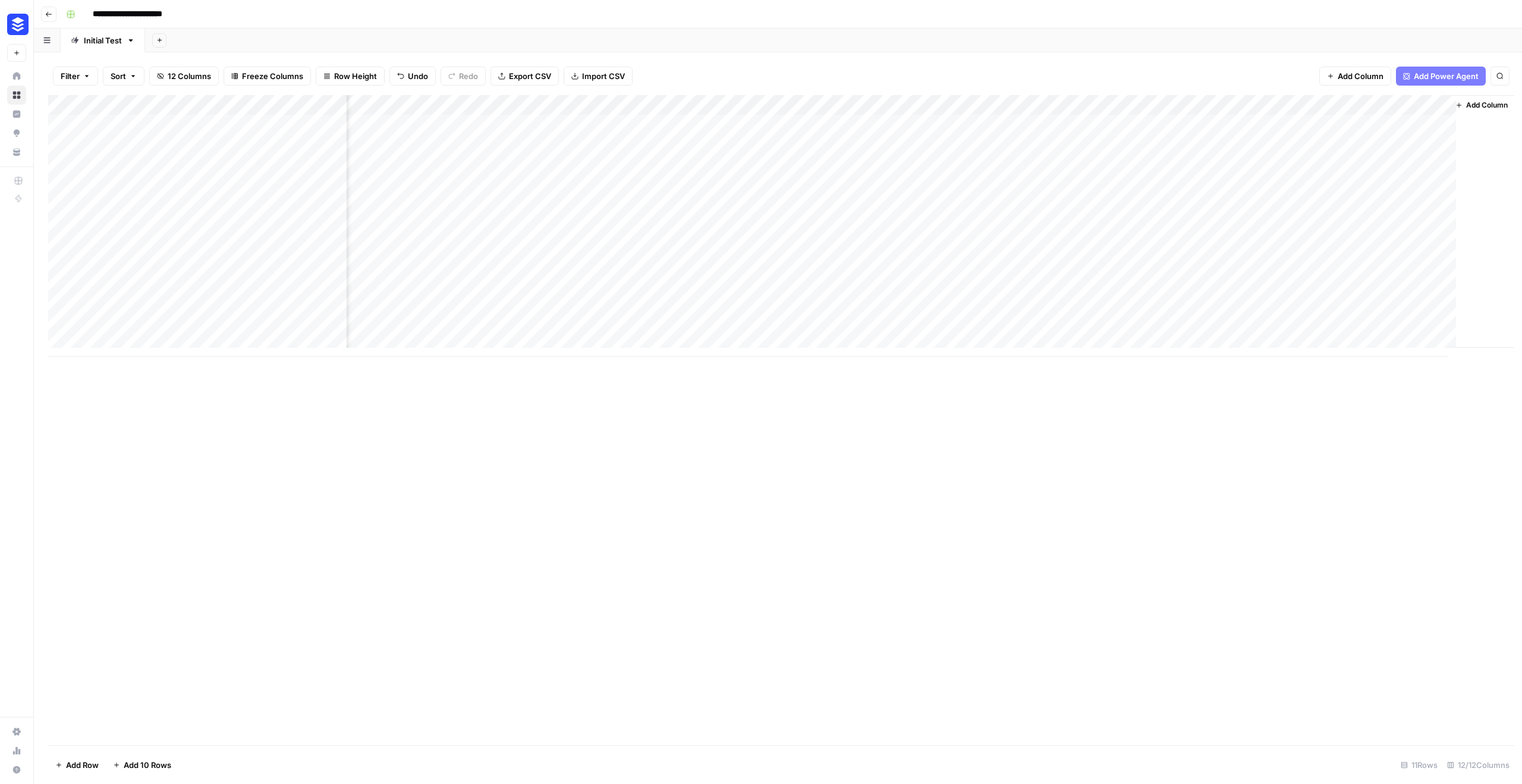
scroll to position [0, 542]
click at [1039, 106] on div "Add Column" at bounding box center [778, 226] width 1460 height 262
click at [952, 208] on span "Configure Inputs" at bounding box center [945, 205] width 104 height 12
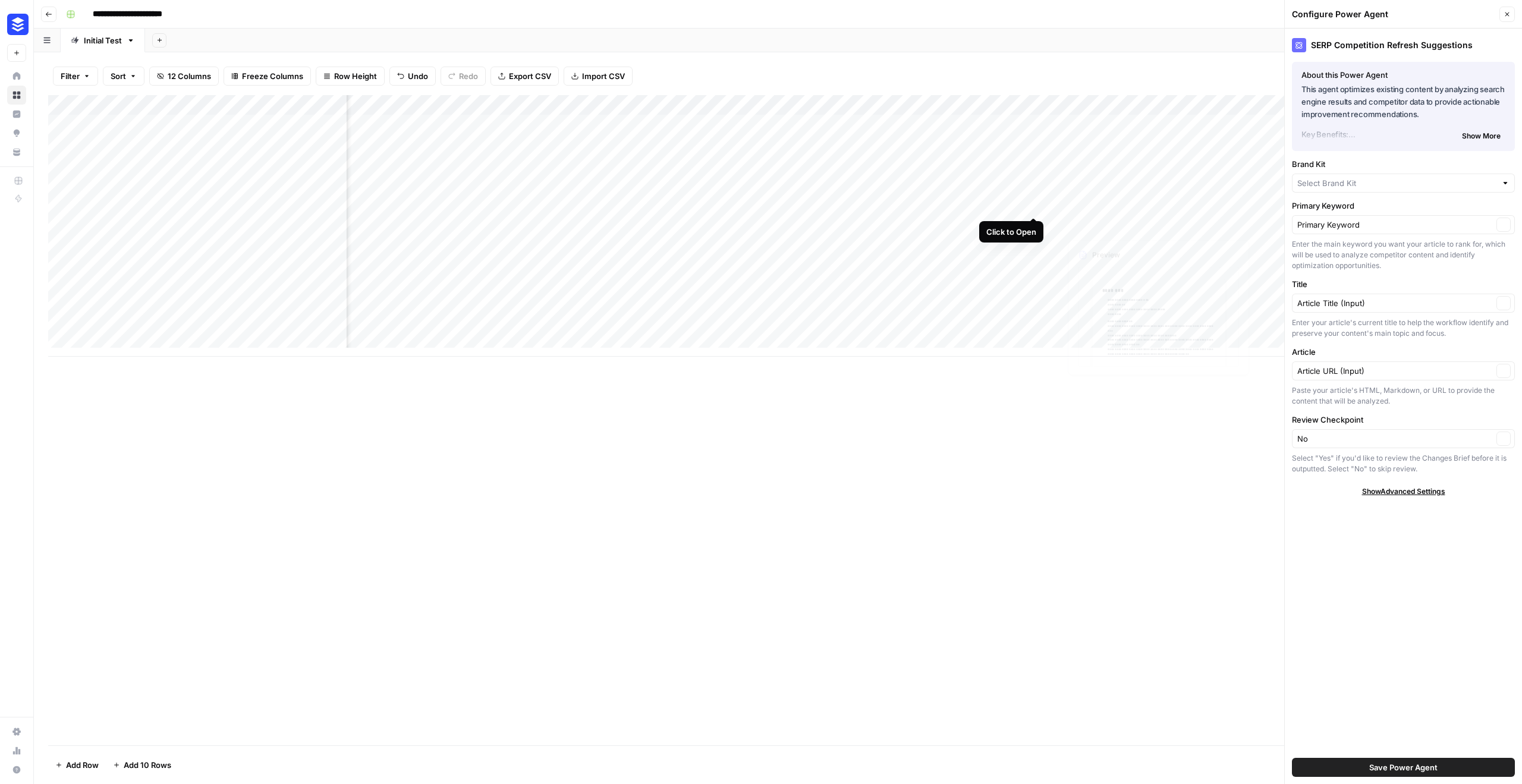
type input "Buffer"
click at [1514, 18] on button "Close" at bounding box center [1507, 14] width 16 height 16
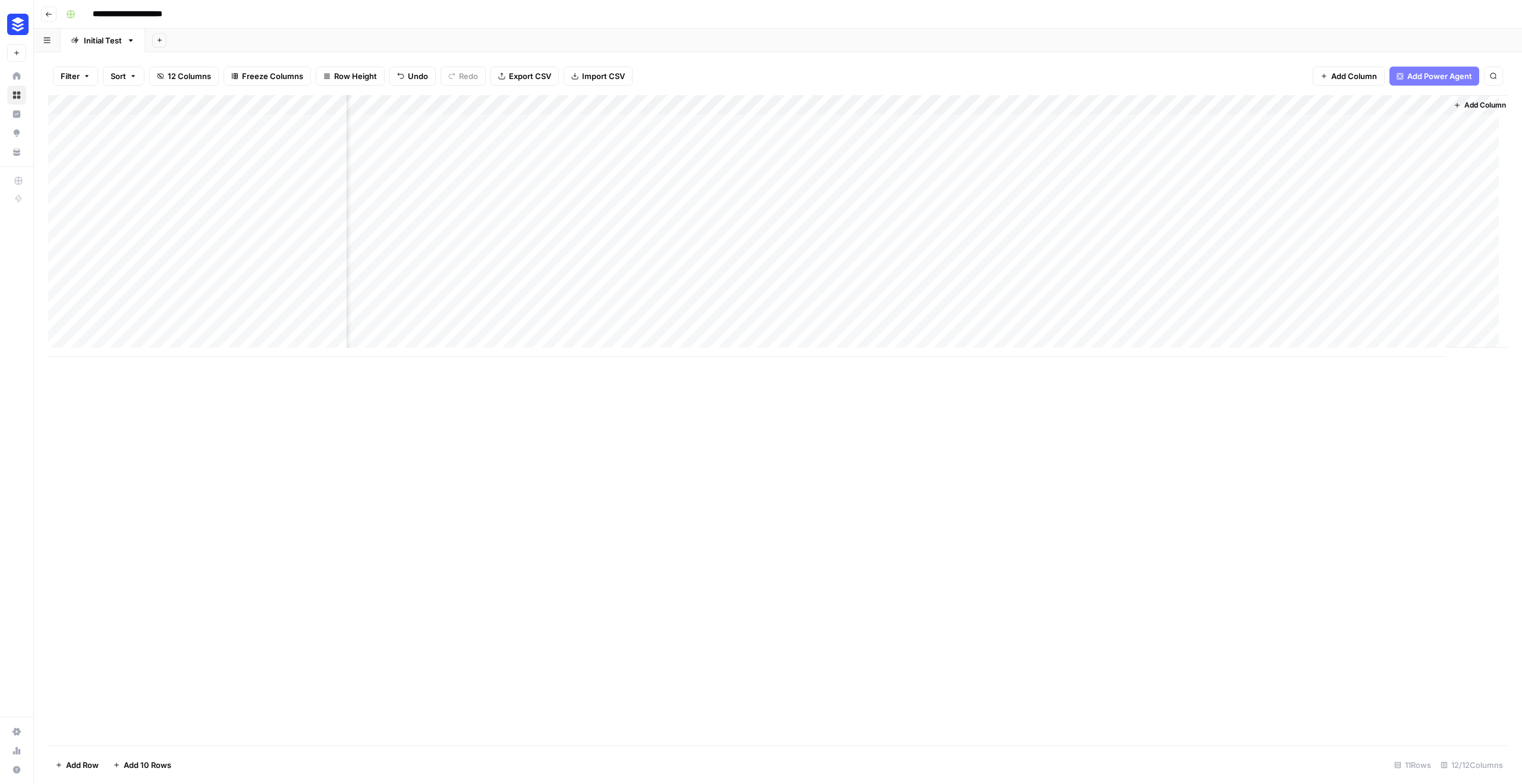
click at [1419, 77] on span "Add Power Agent" at bounding box center [1440, 76] width 65 height 12
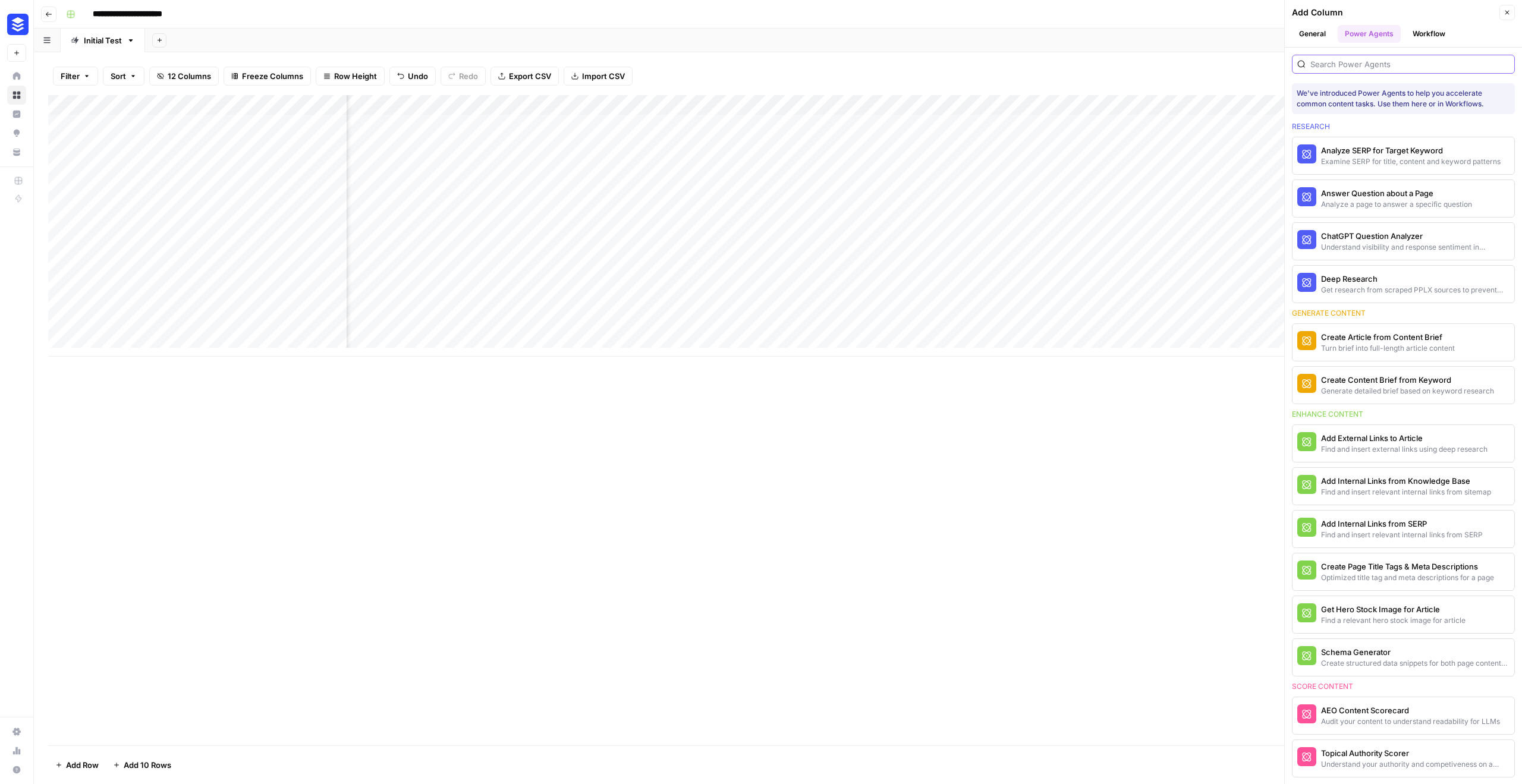
click at [1384, 68] on input "search" at bounding box center [1410, 64] width 199 height 12
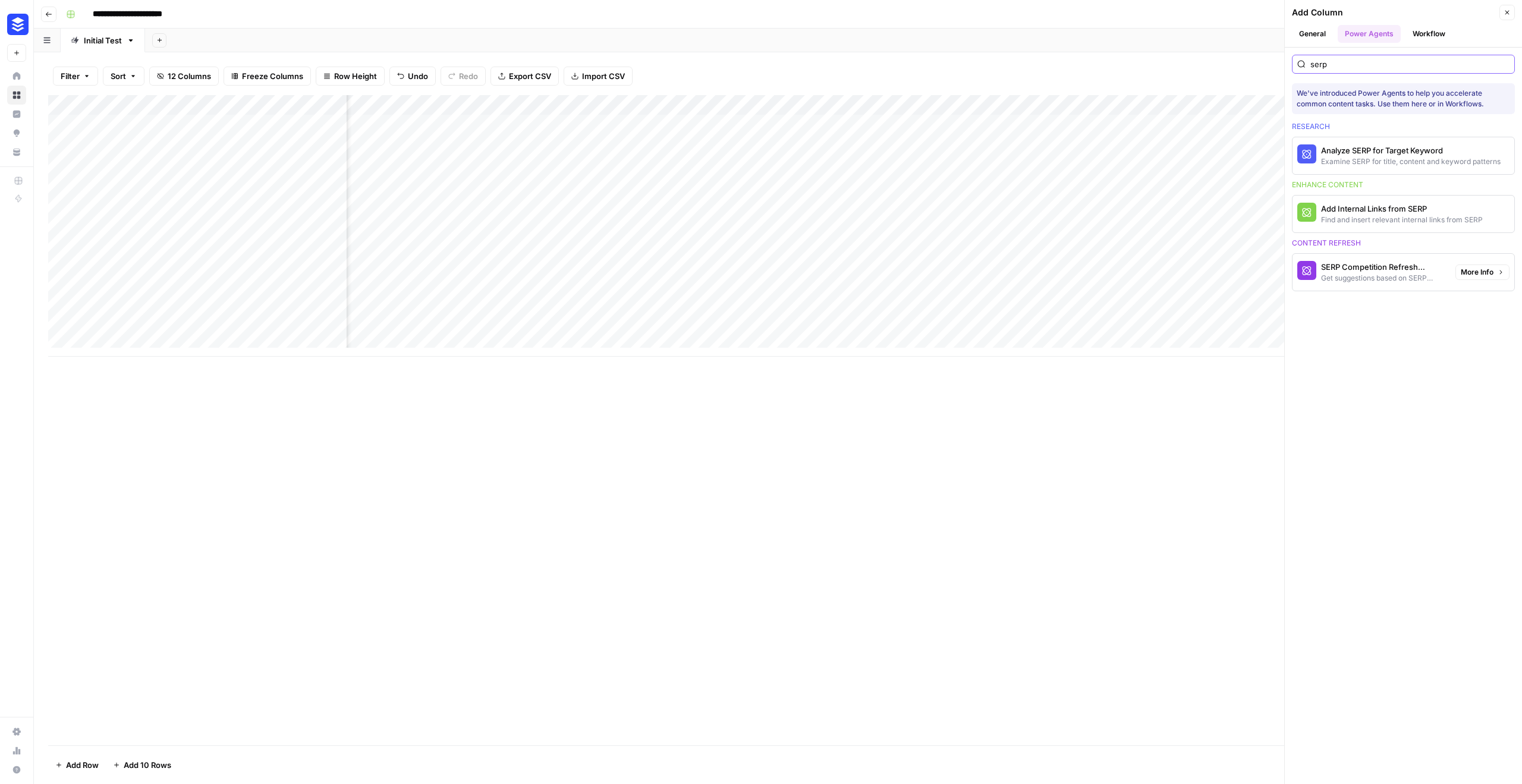
type input "serp"
click at [1469, 271] on span "More Info" at bounding box center [1477, 272] width 32 height 11
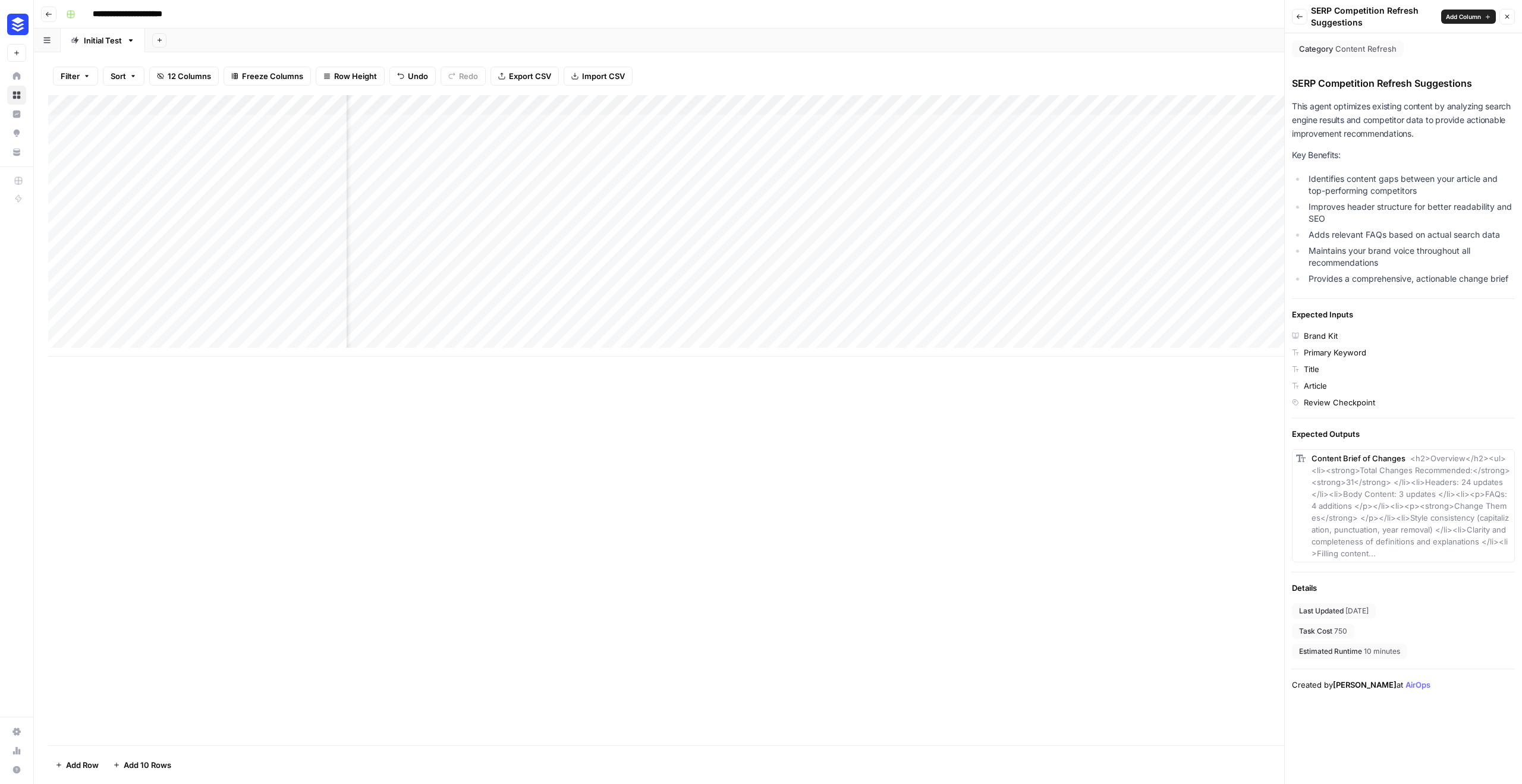
click at [1477, 9] on button "Add Column" at bounding box center [1468, 16] width 55 height 14
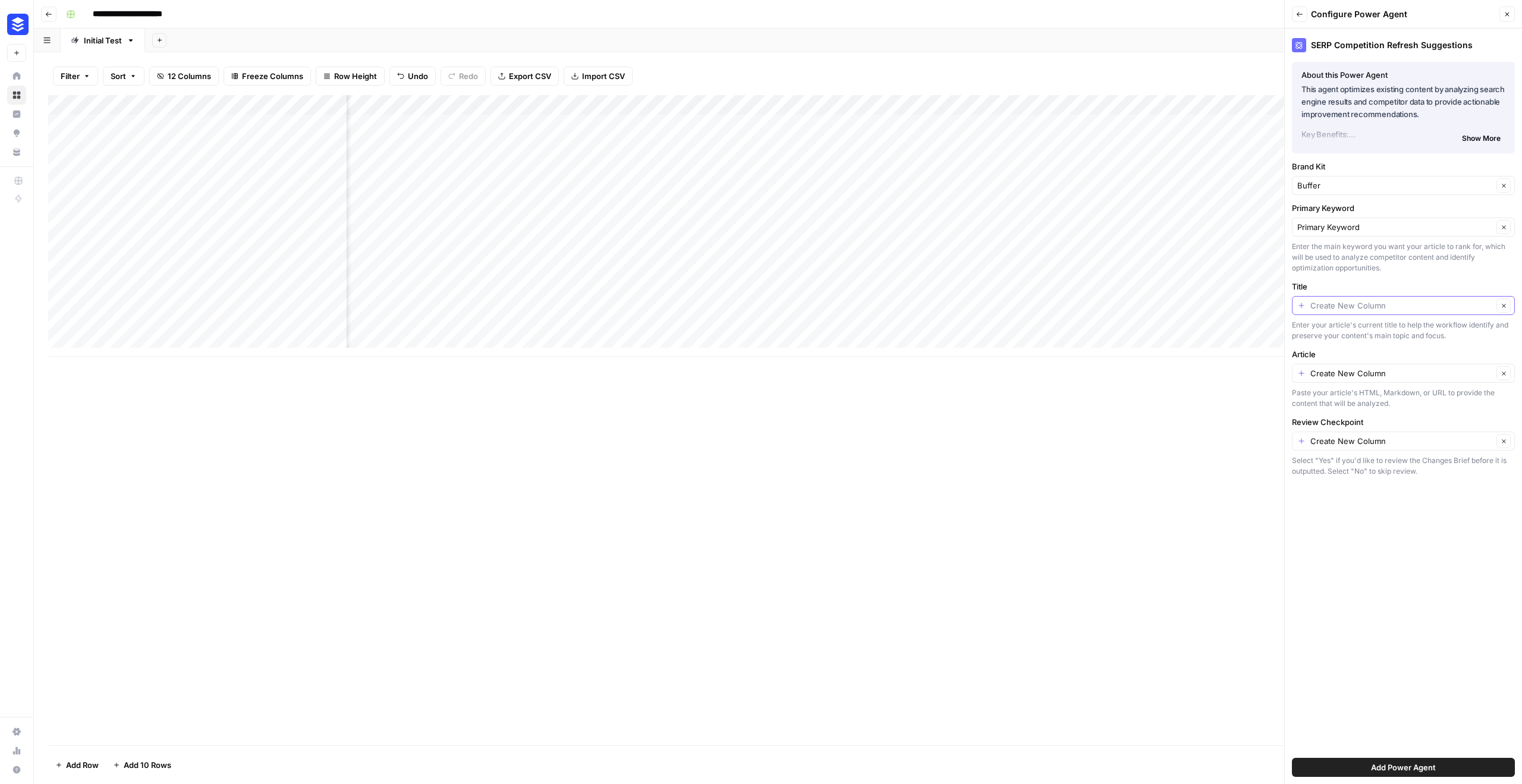
click at [1363, 305] on input "Title" at bounding box center [1402, 305] width 182 height 12
click at [1361, 367] on span "Article Title (Input)" at bounding box center [1394, 372] width 183 height 12
type input "Article Title (Input)"
click at [1514, 15] on button "Close" at bounding box center [1507, 14] width 16 height 16
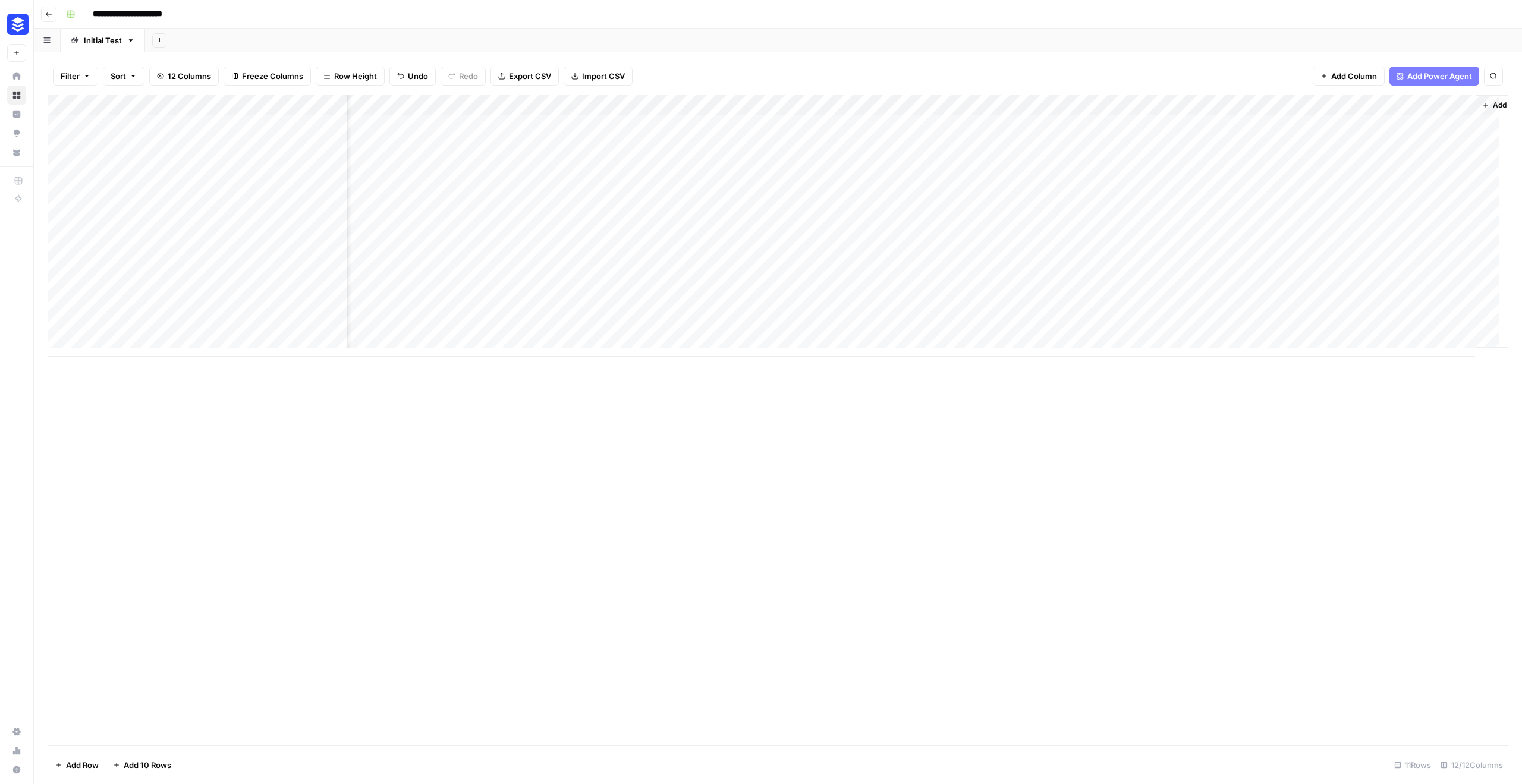
scroll to position [0, 543]
click at [1181, 166] on div "Add Column" at bounding box center [778, 226] width 1460 height 262
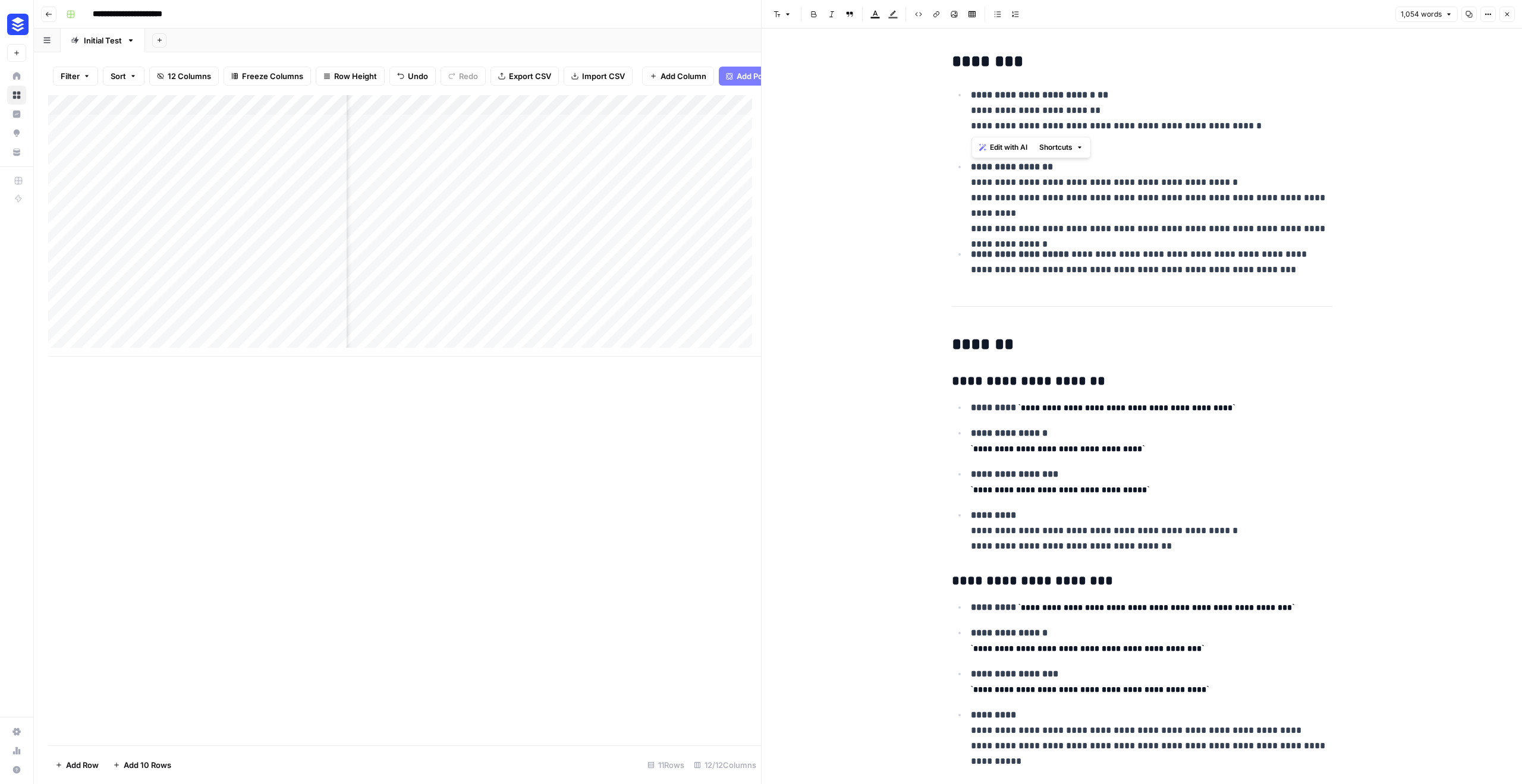
drag, startPoint x: 972, startPoint y: 124, endPoint x: 1299, endPoint y: 131, distance: 327.1
click at [1299, 131] on p "**********" at bounding box center [1152, 118] width 362 height 62
click at [1502, 19] on button "Close" at bounding box center [1507, 14] width 16 height 16
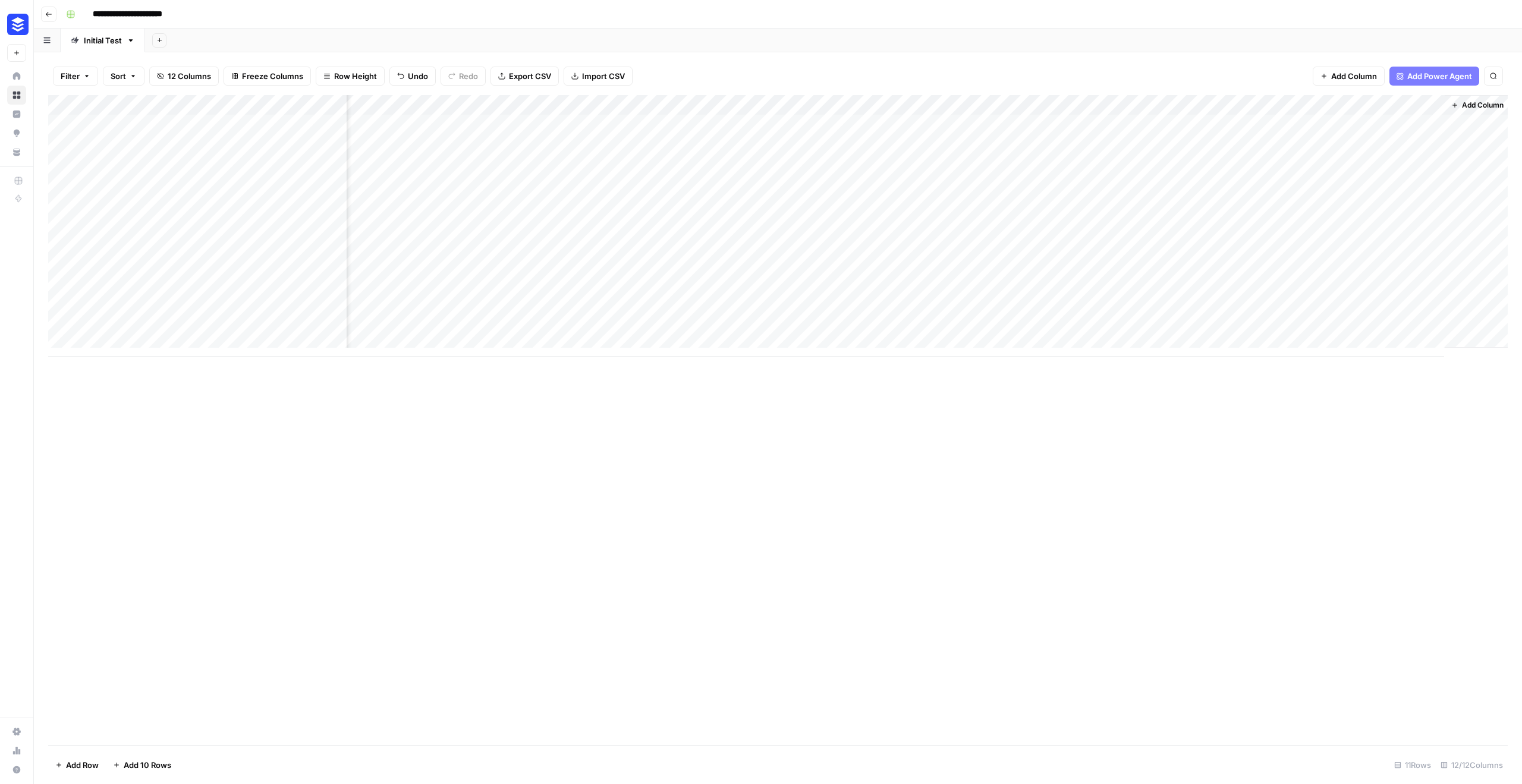
scroll to position [0, 542]
click at [1181, 226] on div "Add Column" at bounding box center [778, 226] width 1460 height 262
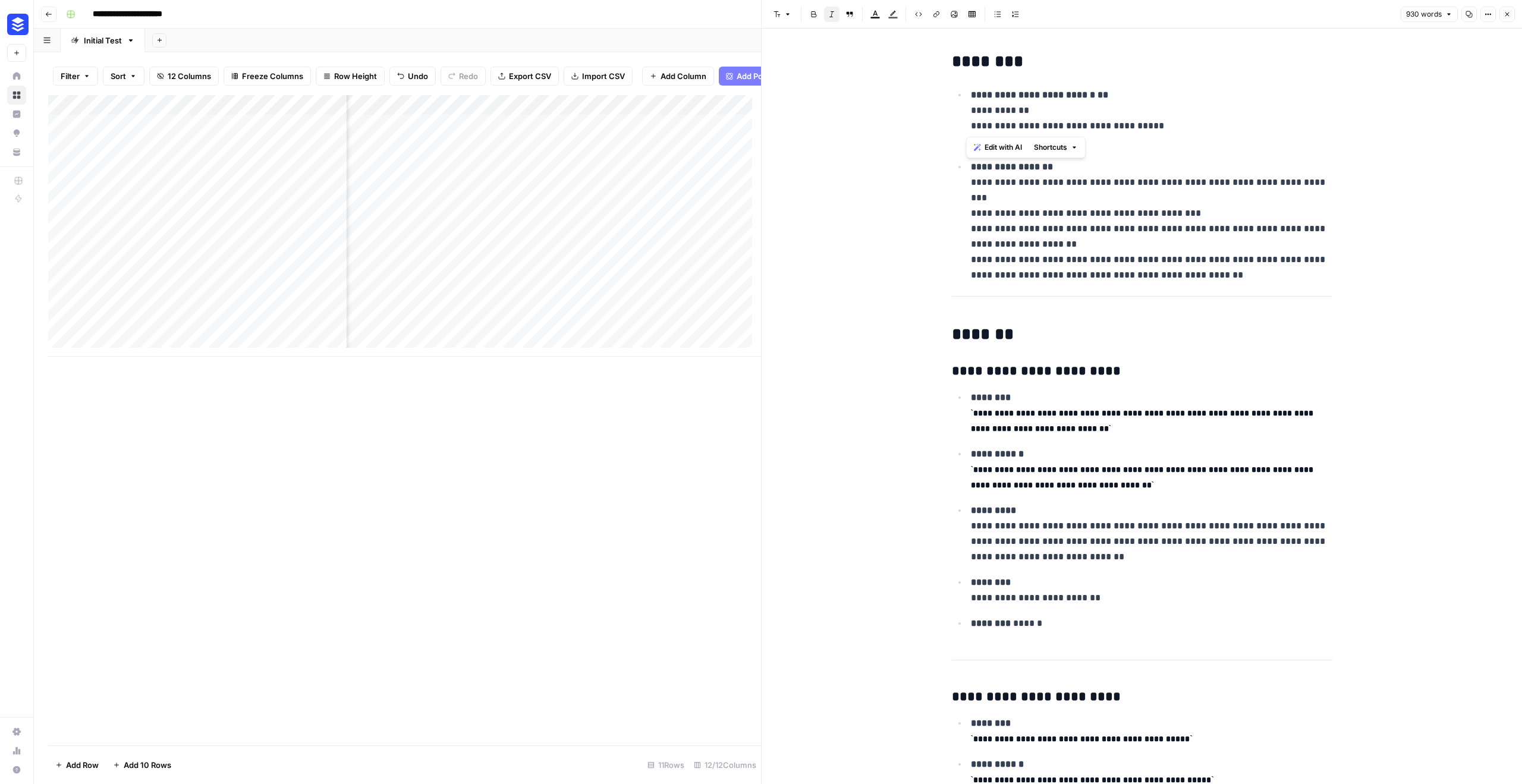
drag, startPoint x: 1150, startPoint y: 124, endPoint x: 968, endPoint y: 127, distance: 182.0
click at [971, 127] on p "**********" at bounding box center [1152, 118] width 362 height 62
drag, startPoint x: 1131, startPoint y: 612, endPoint x: 967, endPoint y: 454, distance: 227.7
click at [967, 454] on ul "**********" at bounding box center [1142, 510] width 380 height 242
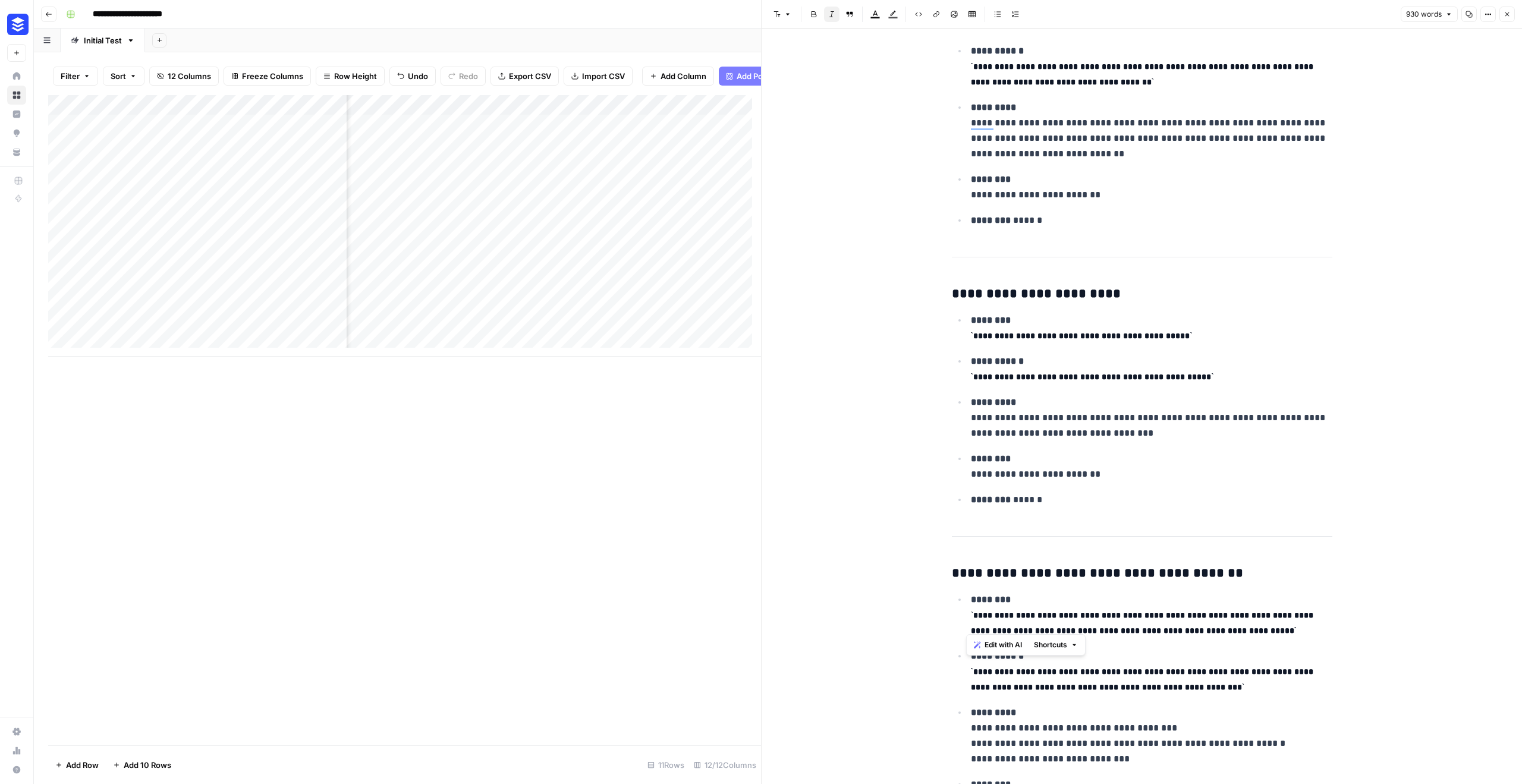
scroll to position [415, 0]
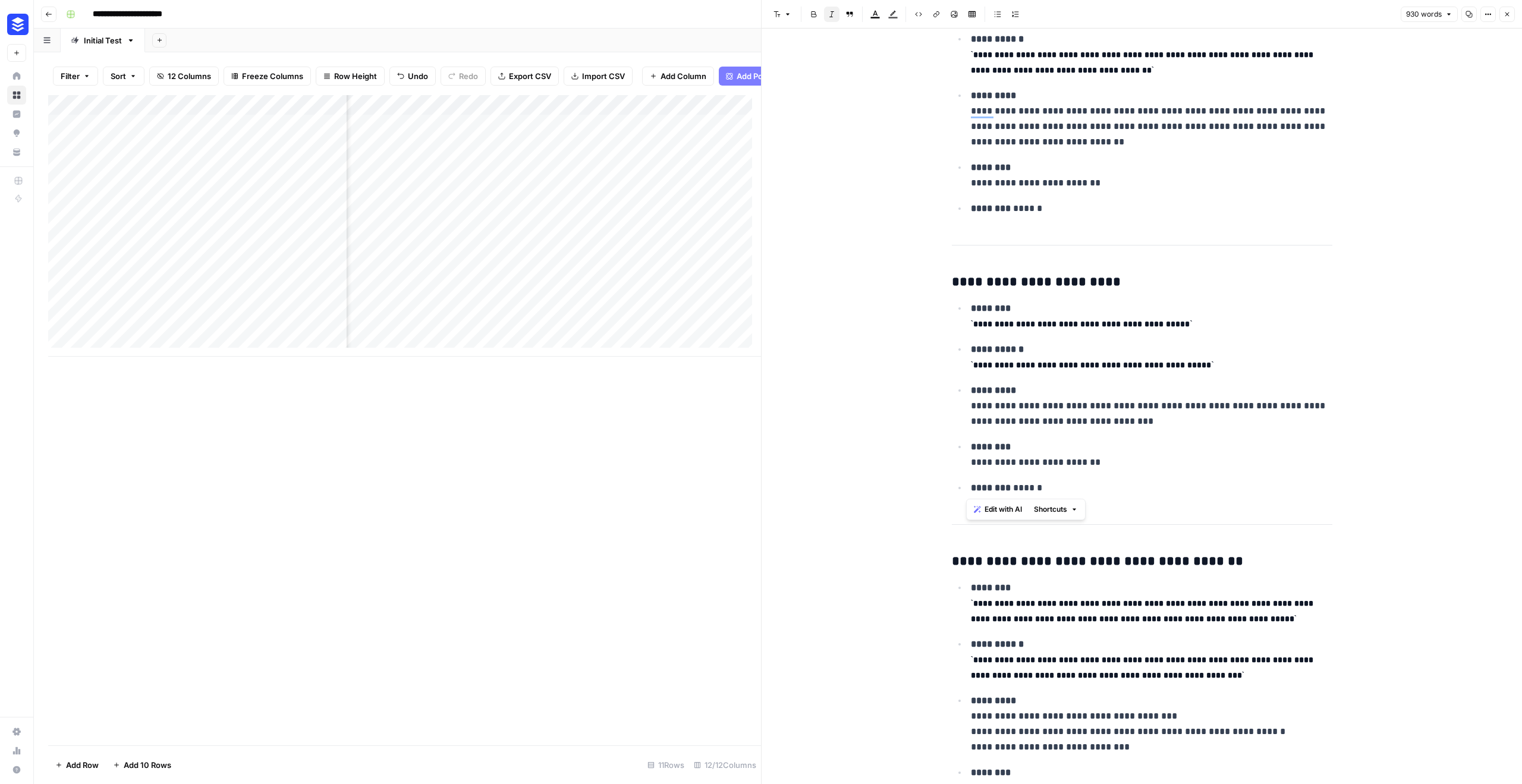
drag, startPoint x: 1121, startPoint y: 475, endPoint x: 935, endPoint y: 314, distance: 246.0
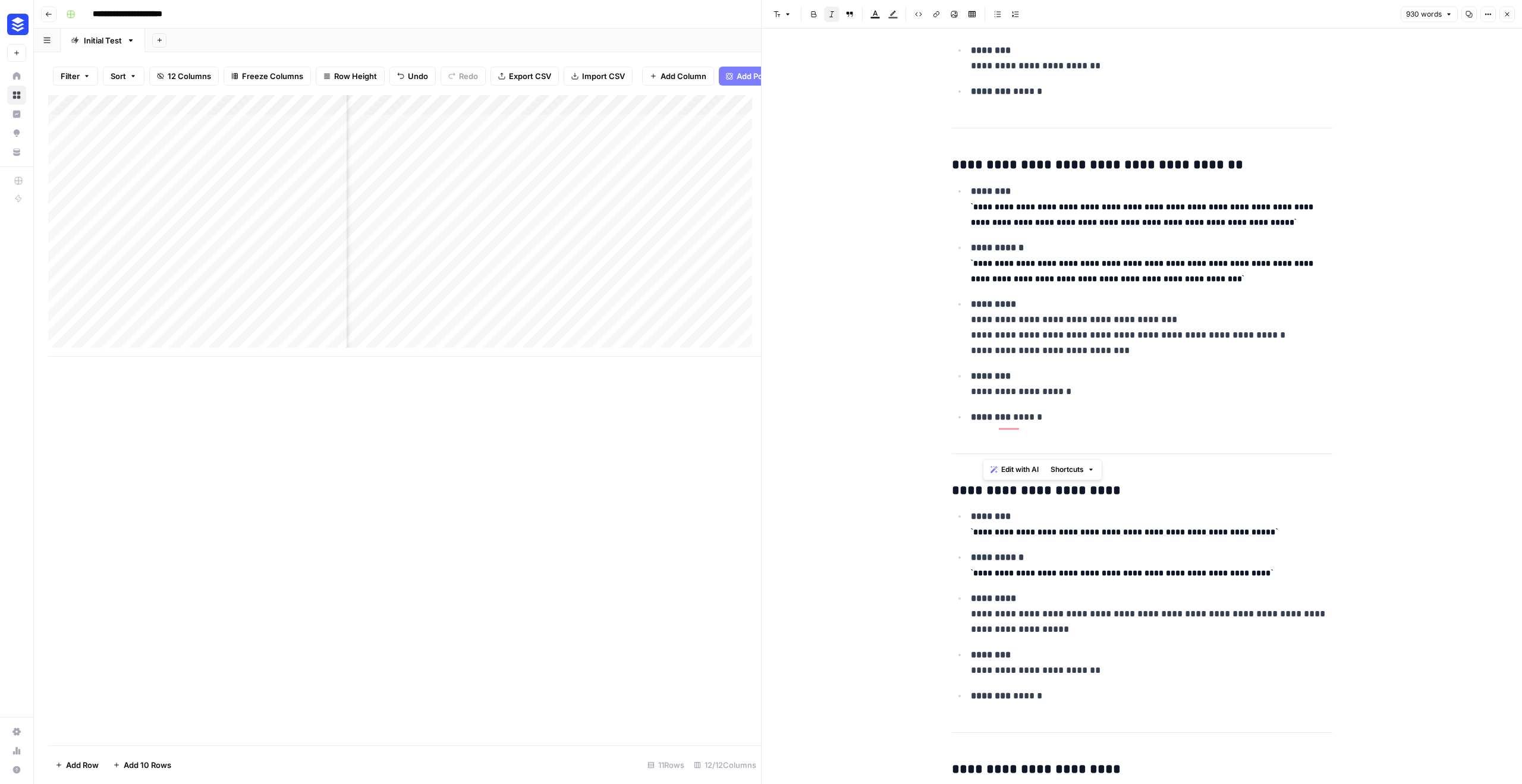
drag, startPoint x: 1118, startPoint y: 448, endPoint x: 985, endPoint y: 330, distance: 177.8
click at [985, 330] on ul "**********" at bounding box center [1142, 304] width 380 height 242
click at [1508, 16] on icon "button" at bounding box center [1507, 14] width 4 height 4
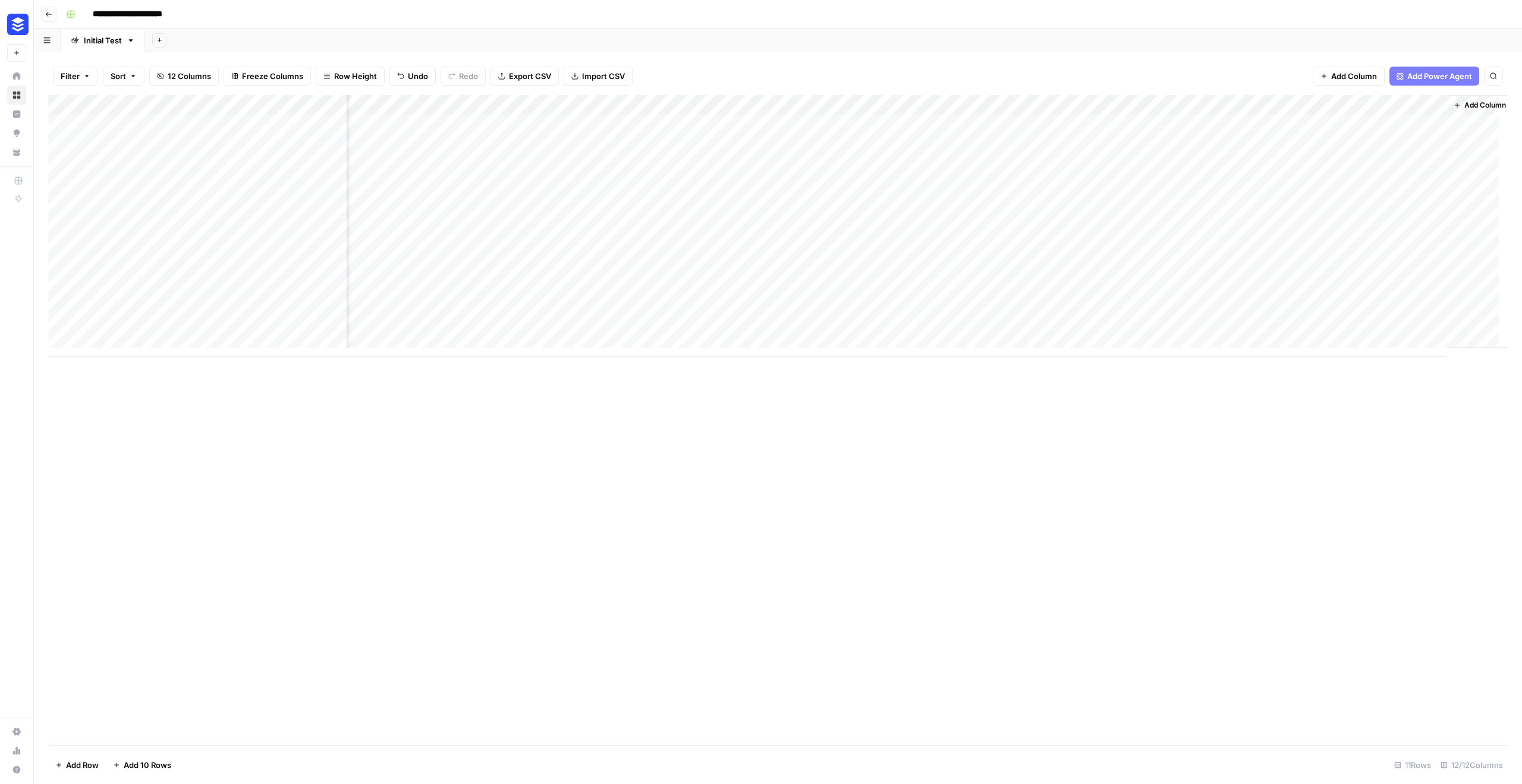
click at [1181, 107] on div "Add Column" at bounding box center [778, 226] width 1460 height 262
click at [1182, 107] on div at bounding box center [1126, 107] width 131 height 24
click at [1067, 432] on div "Add Column" at bounding box center [778, 420] width 1460 height 651
click at [1181, 108] on div "Add Column" at bounding box center [778, 226] width 1460 height 262
click at [1037, 108] on div "Add Column" at bounding box center [778, 226] width 1460 height 262
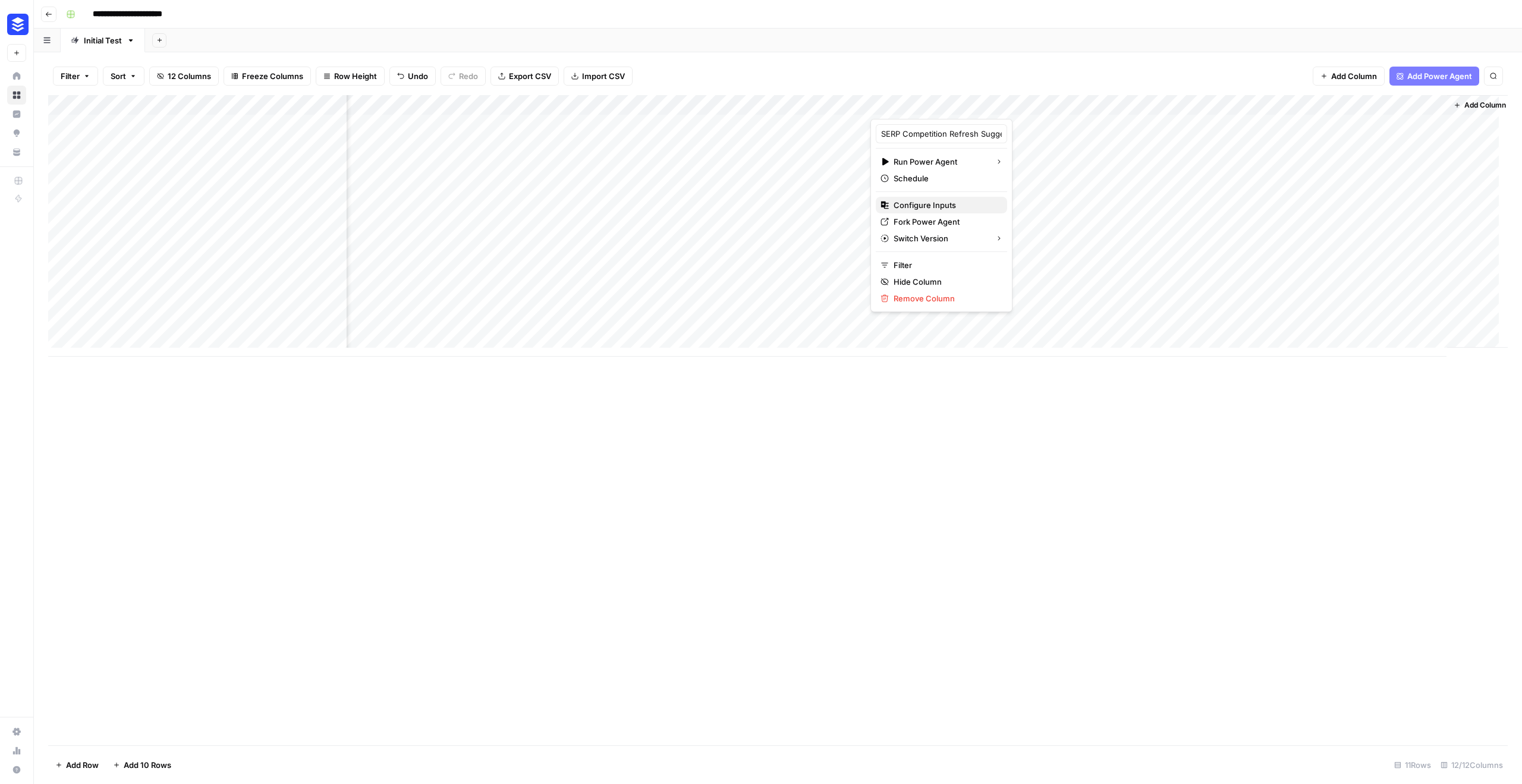
click at [930, 208] on span "Configure Inputs" at bounding box center [945, 205] width 104 height 12
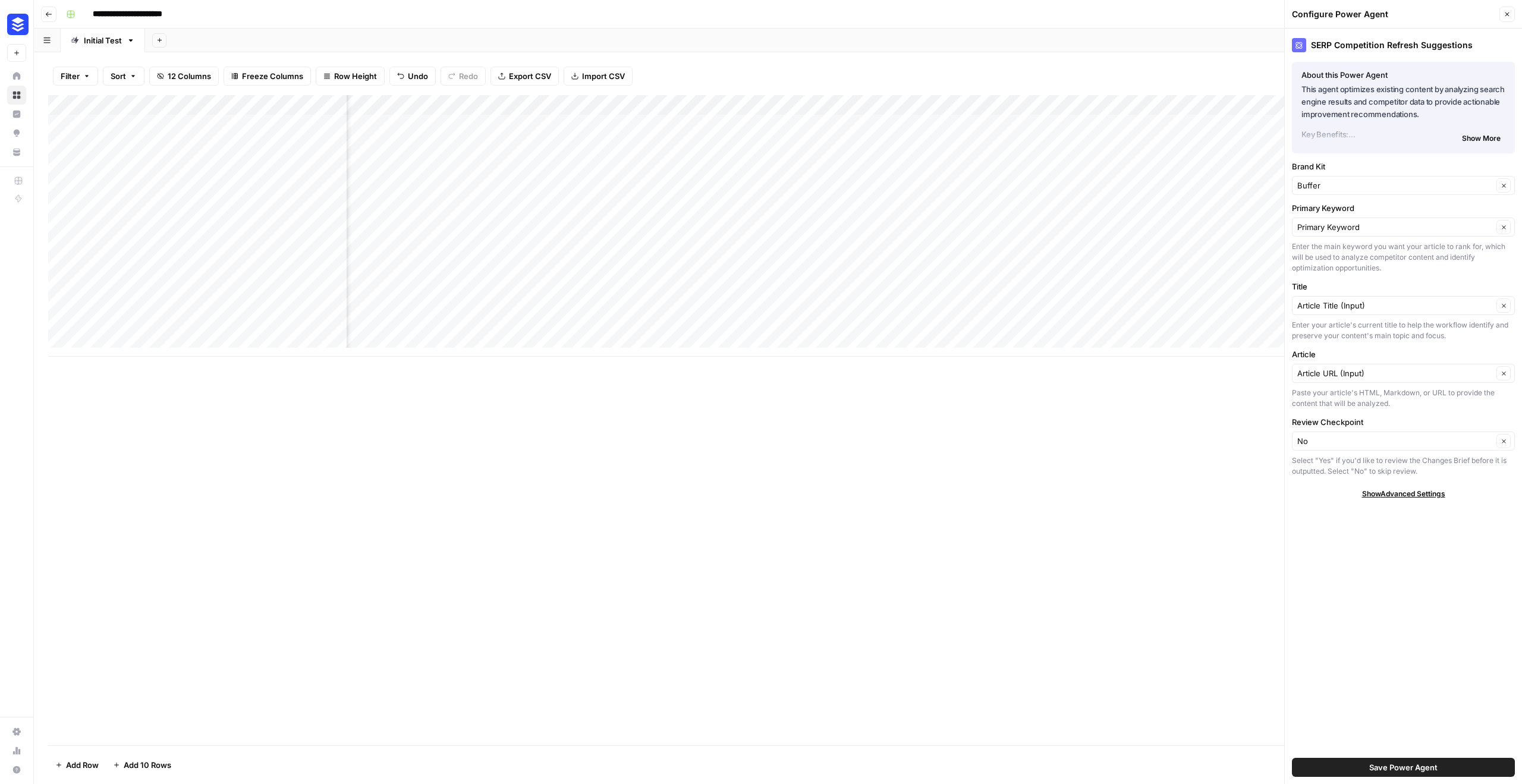
drag, startPoint x: 1401, startPoint y: 400, endPoint x: 1410, endPoint y: 392, distance: 12.0
click at [1410, 392] on div "Paste your article's HTML, Markdown, or URL to provide the content that will be…" at bounding box center [1403, 398] width 223 height 21
drag, startPoint x: 1332, startPoint y: 395, endPoint x: 1348, endPoint y: 400, distance: 16.8
click at [1330, 396] on div "Paste your article's HTML, Markdown, or URL to provide the content that will be…" at bounding box center [1403, 398] width 223 height 21
click at [1404, 402] on div "Paste your article's HTML, Markdown, or URL to provide the content that will be…" at bounding box center [1403, 398] width 223 height 21
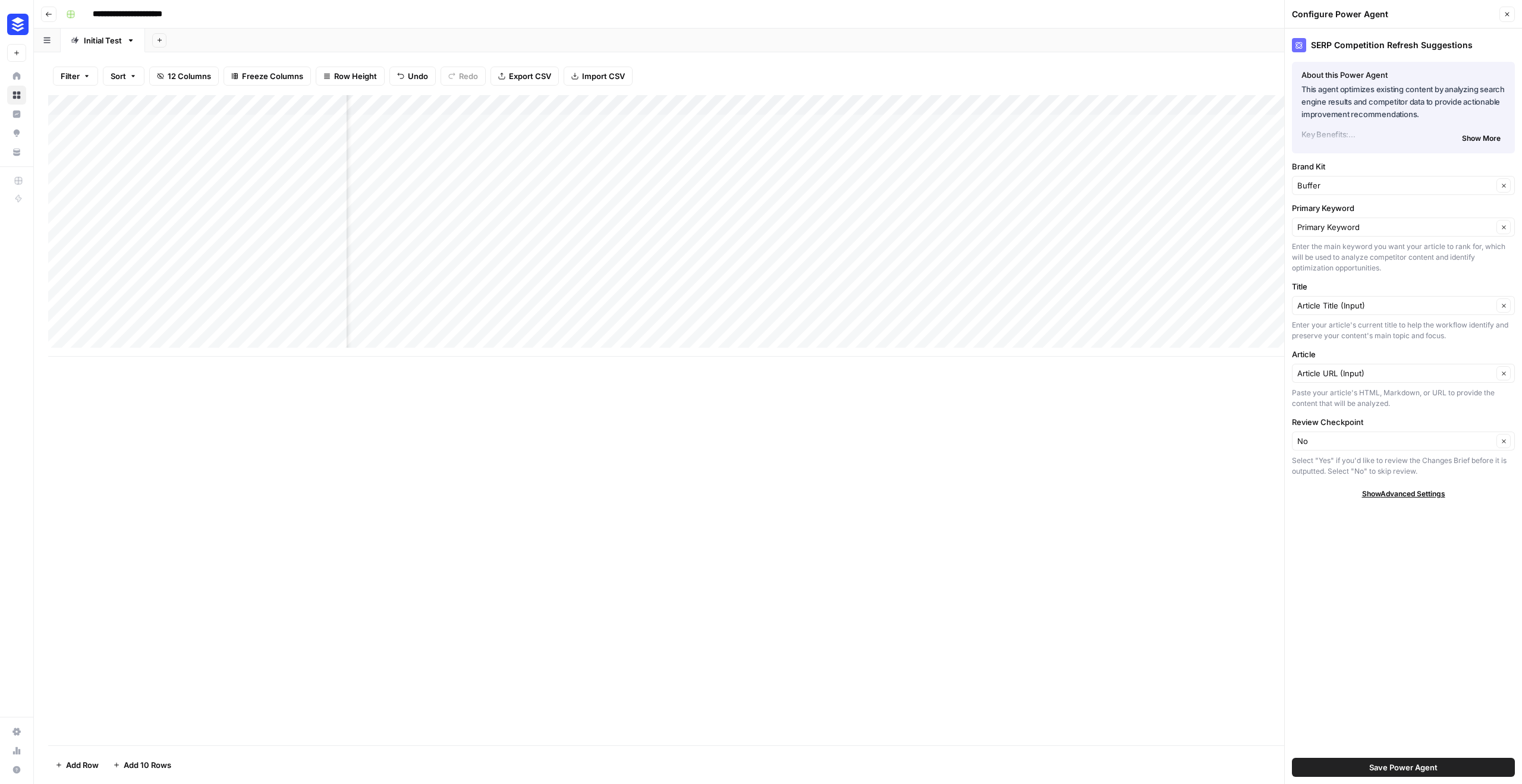
click at [1422, 496] on span "Show Advanced Settings" at bounding box center [1404, 494] width 83 height 11
click at [1431, 529] on input "Version" at bounding box center [1397, 529] width 199 height 12
type input "Default"
click at [602, 225] on div "Add Column" at bounding box center [778, 226] width 1460 height 262
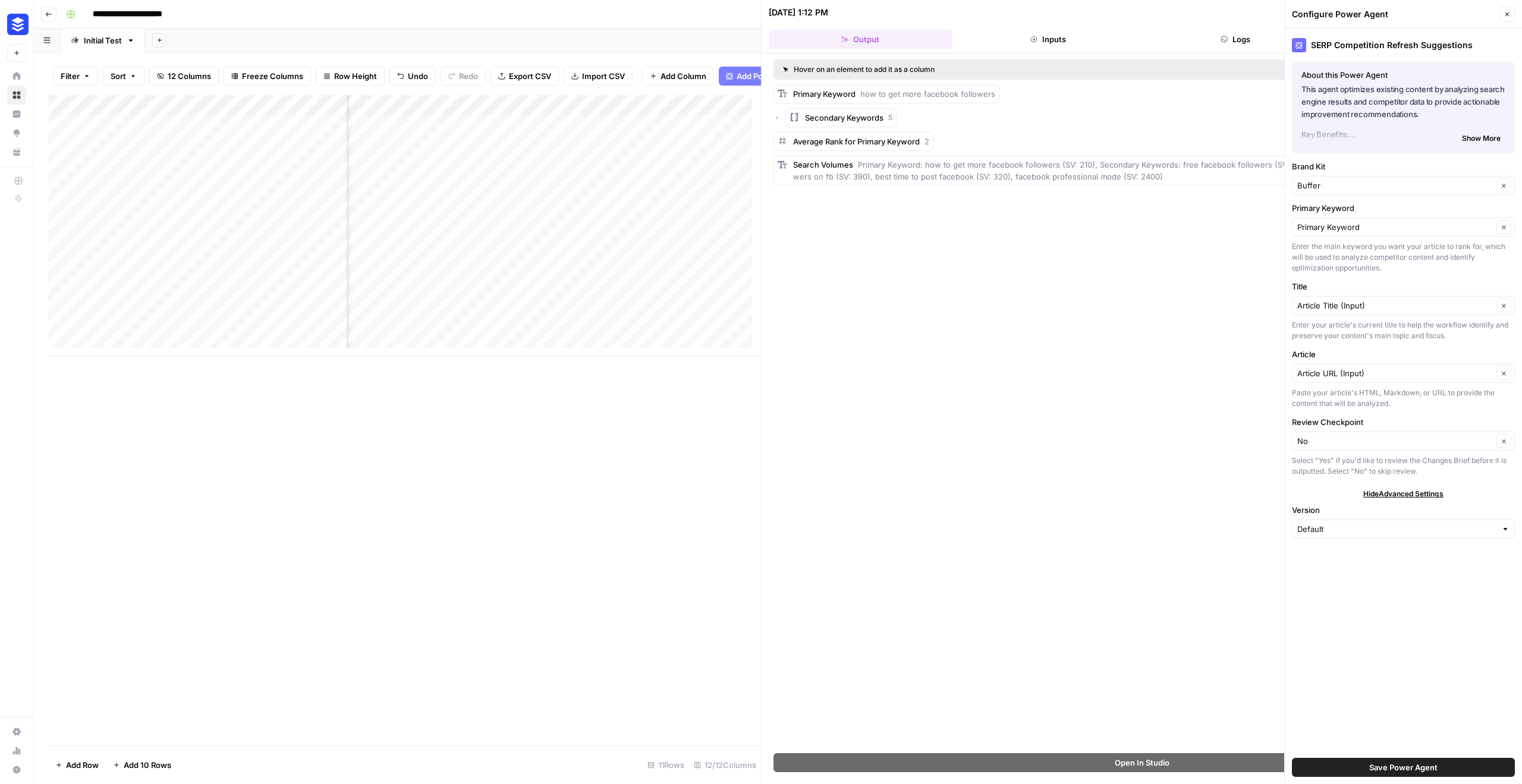
click at [704, 237] on div "Add Column" at bounding box center [405, 226] width 713 height 262
click at [593, 224] on div "Add Column" at bounding box center [405, 226] width 713 height 262
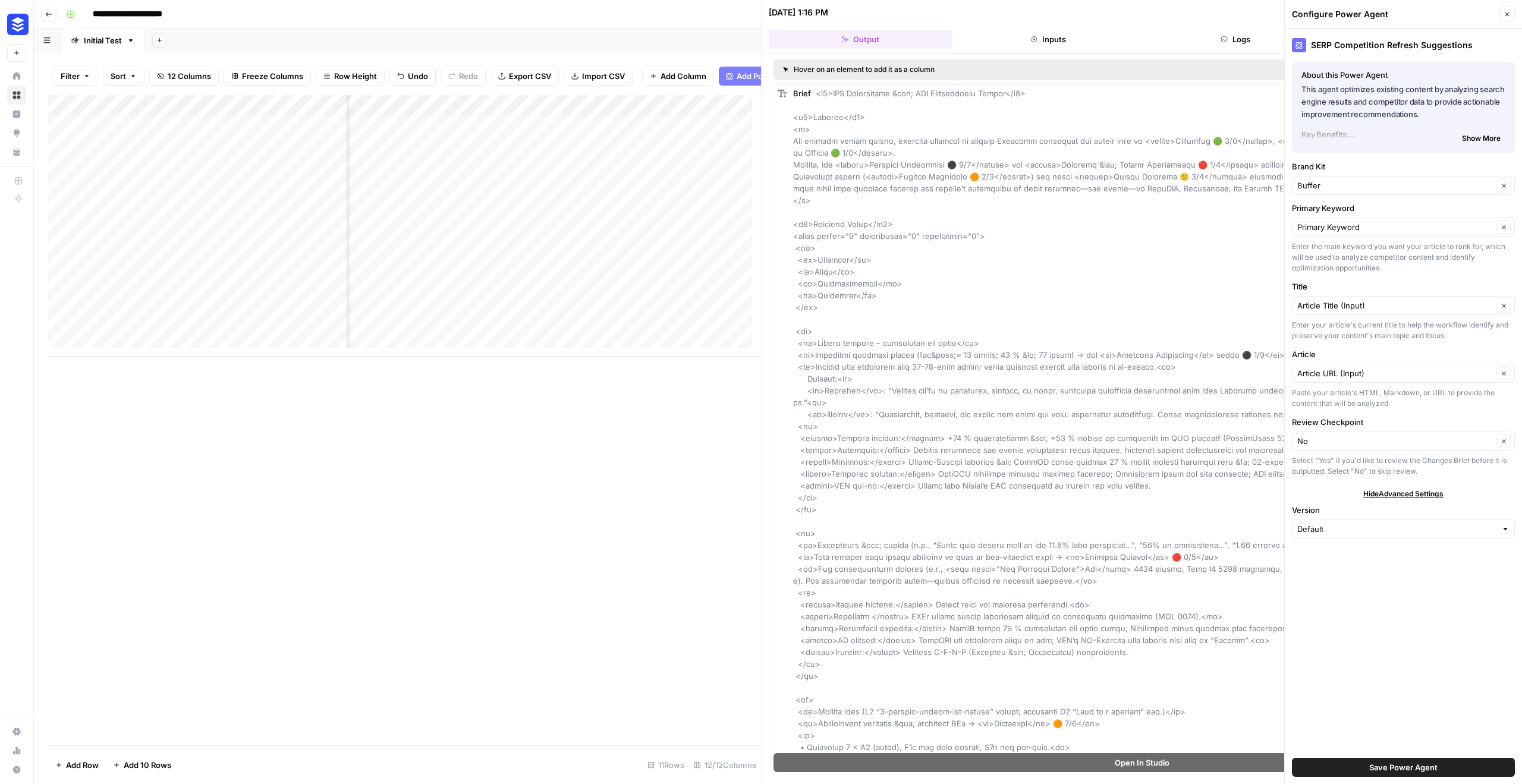
click at [713, 224] on div "Add Column" at bounding box center [405, 226] width 713 height 262
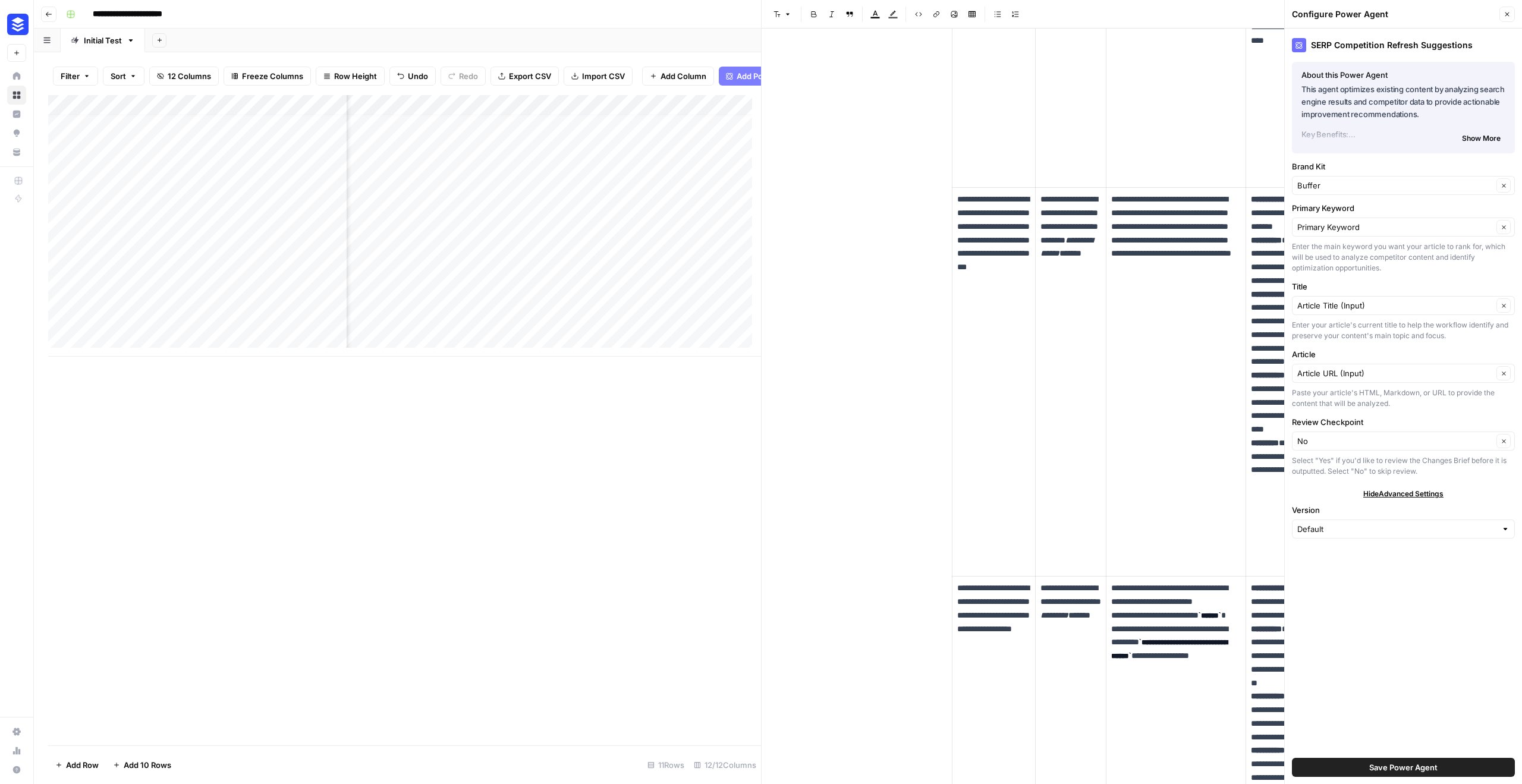
scroll to position [9, 730]
click at [532, 223] on div "Add Column" at bounding box center [405, 226] width 713 height 262
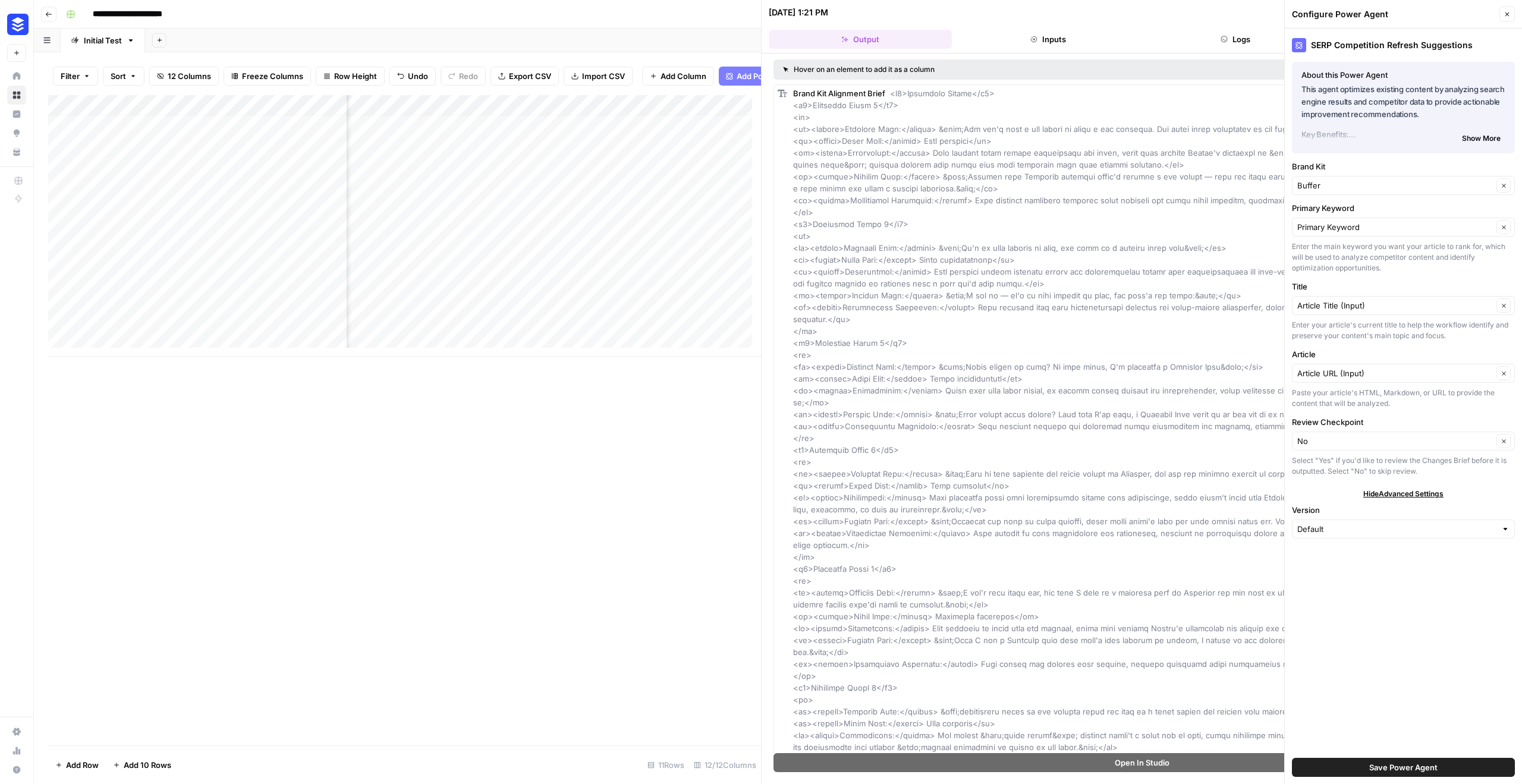
click at [667, 222] on div "Add Column" at bounding box center [405, 226] width 713 height 262
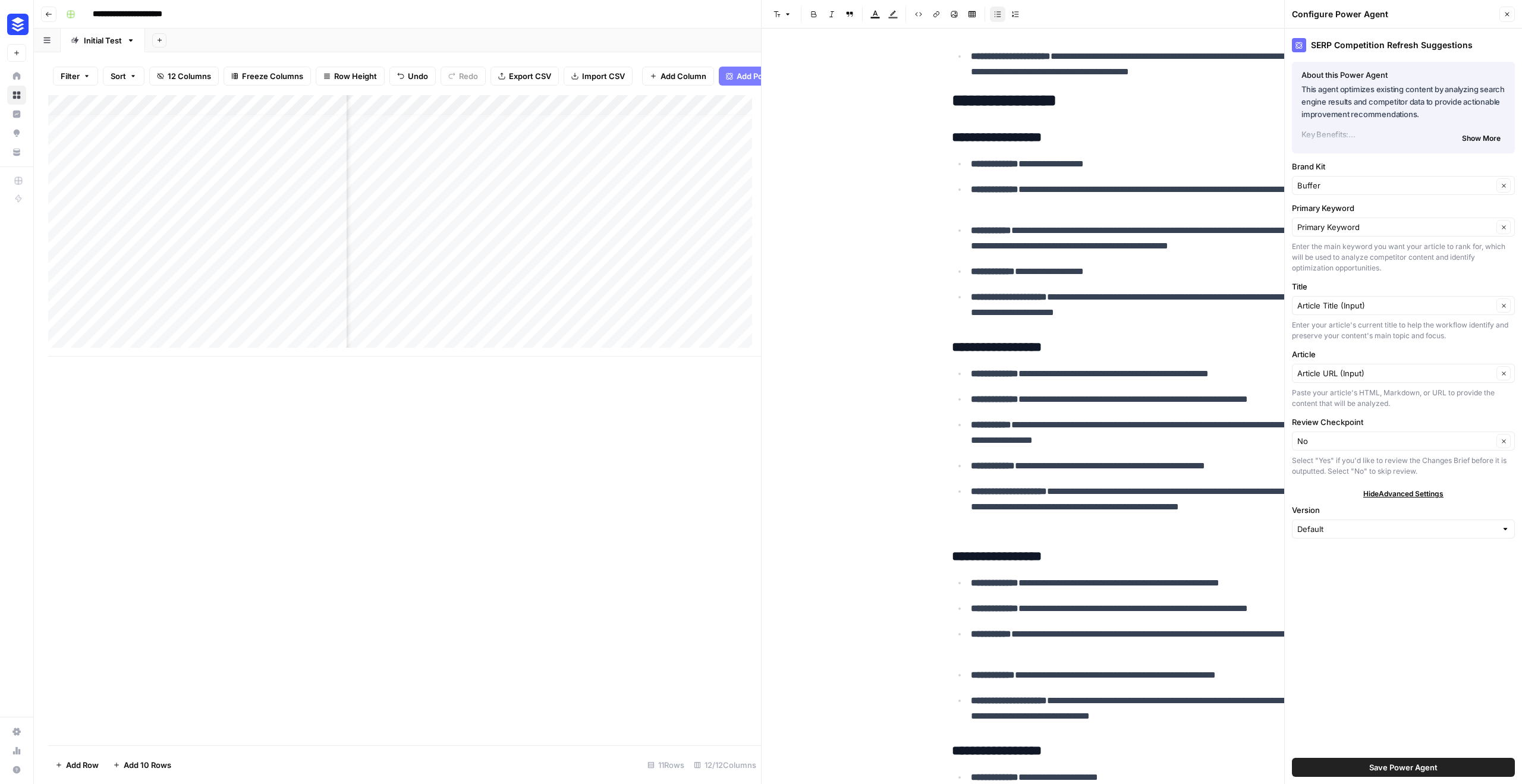
scroll to position [9, 1049]
click at [528, 225] on div "Add Column" at bounding box center [405, 226] width 713 height 262
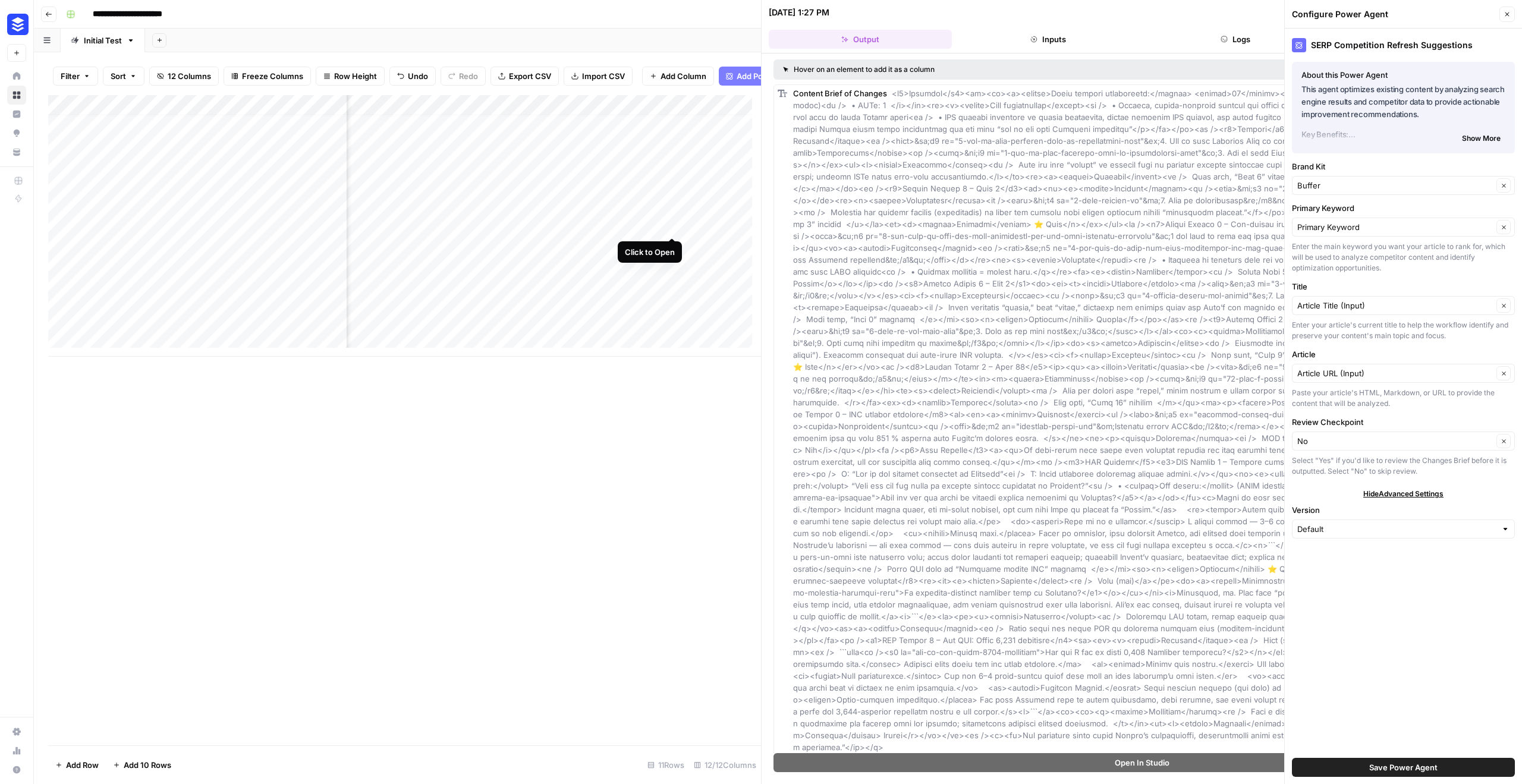
click at [672, 225] on div "Add Column" at bounding box center [405, 226] width 713 height 262
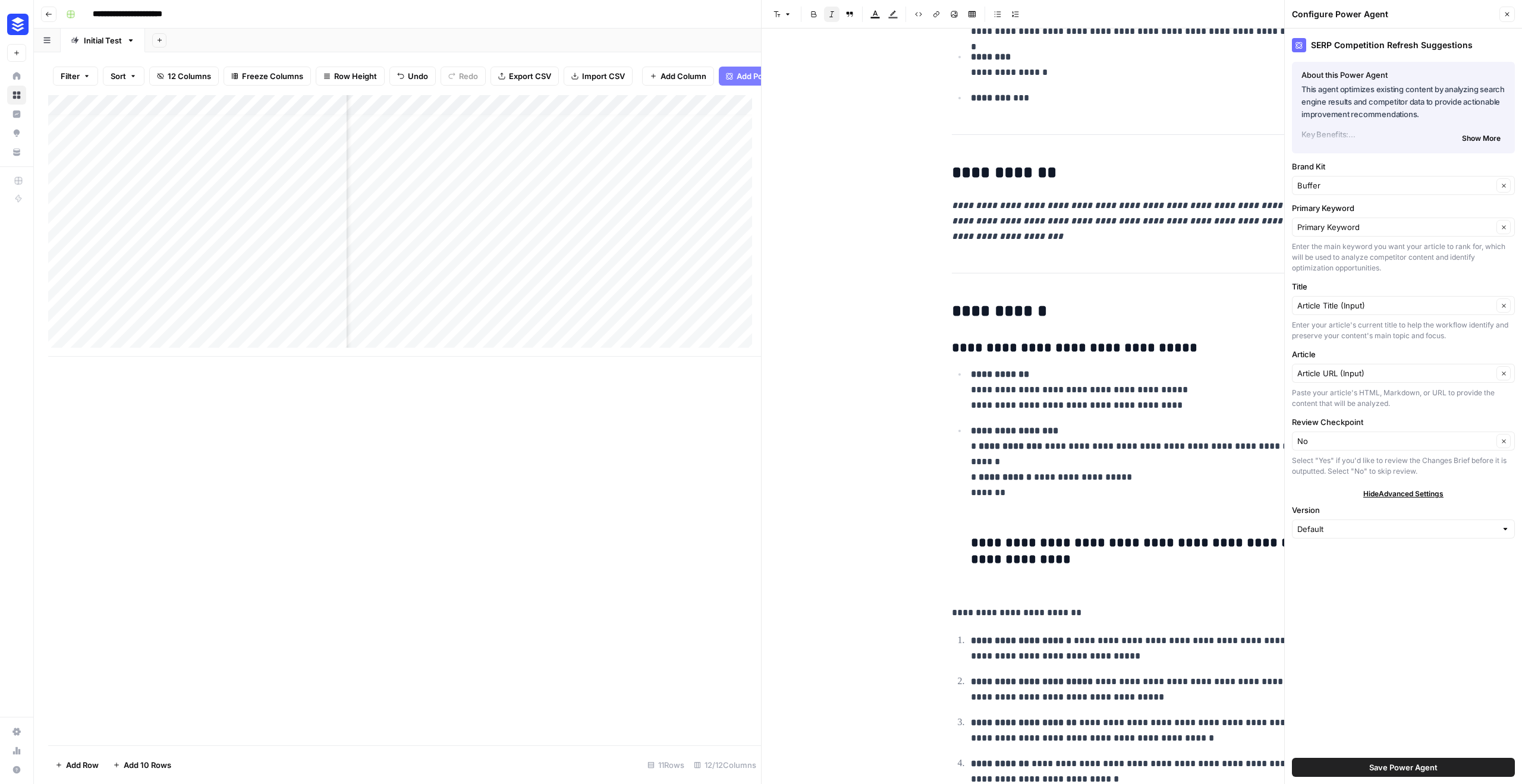
scroll to position [2250, 0]
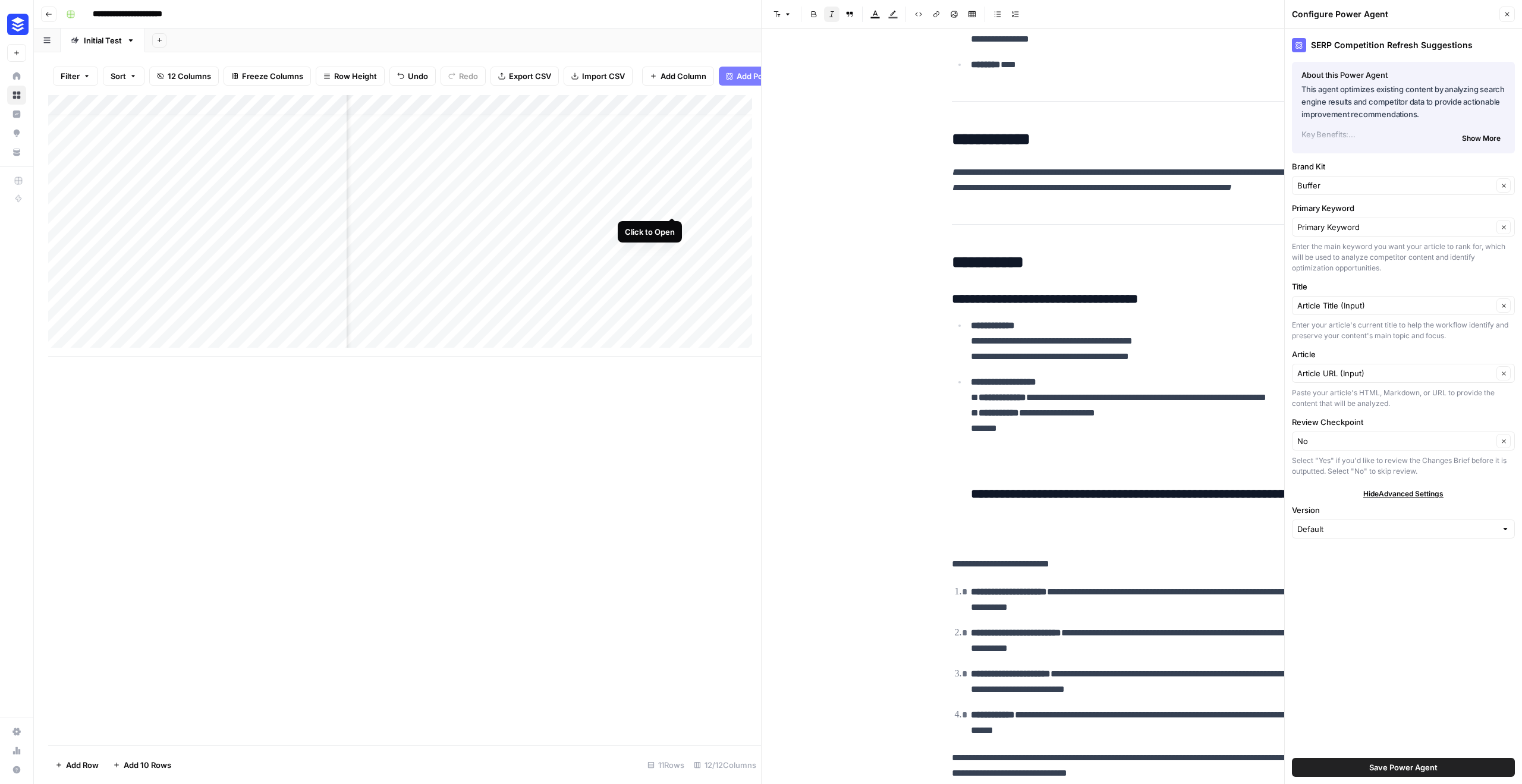
click at [671, 205] on div "Add Column" at bounding box center [405, 226] width 713 height 262
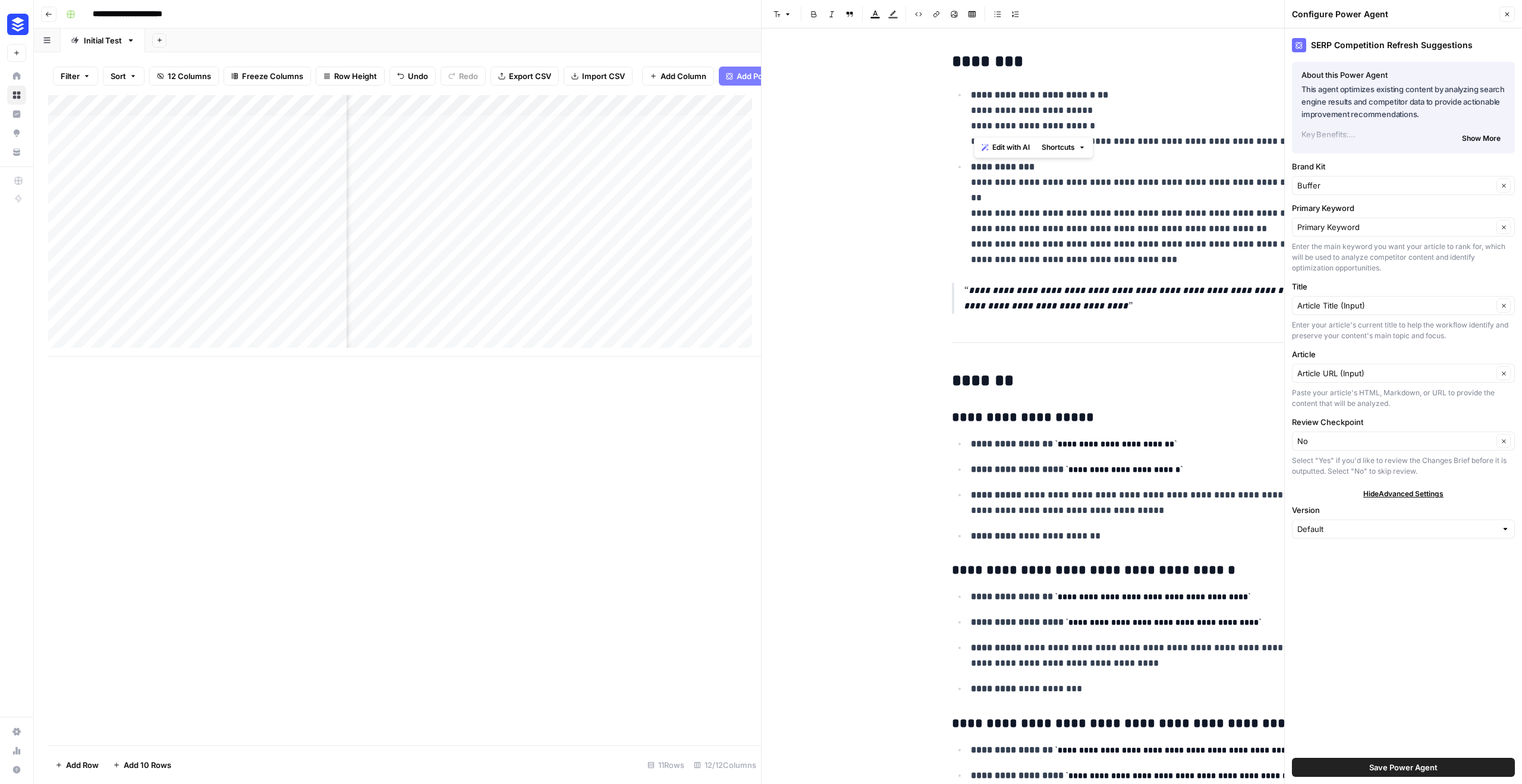
click at [1060, 132] on p "**********" at bounding box center [1152, 118] width 362 height 62
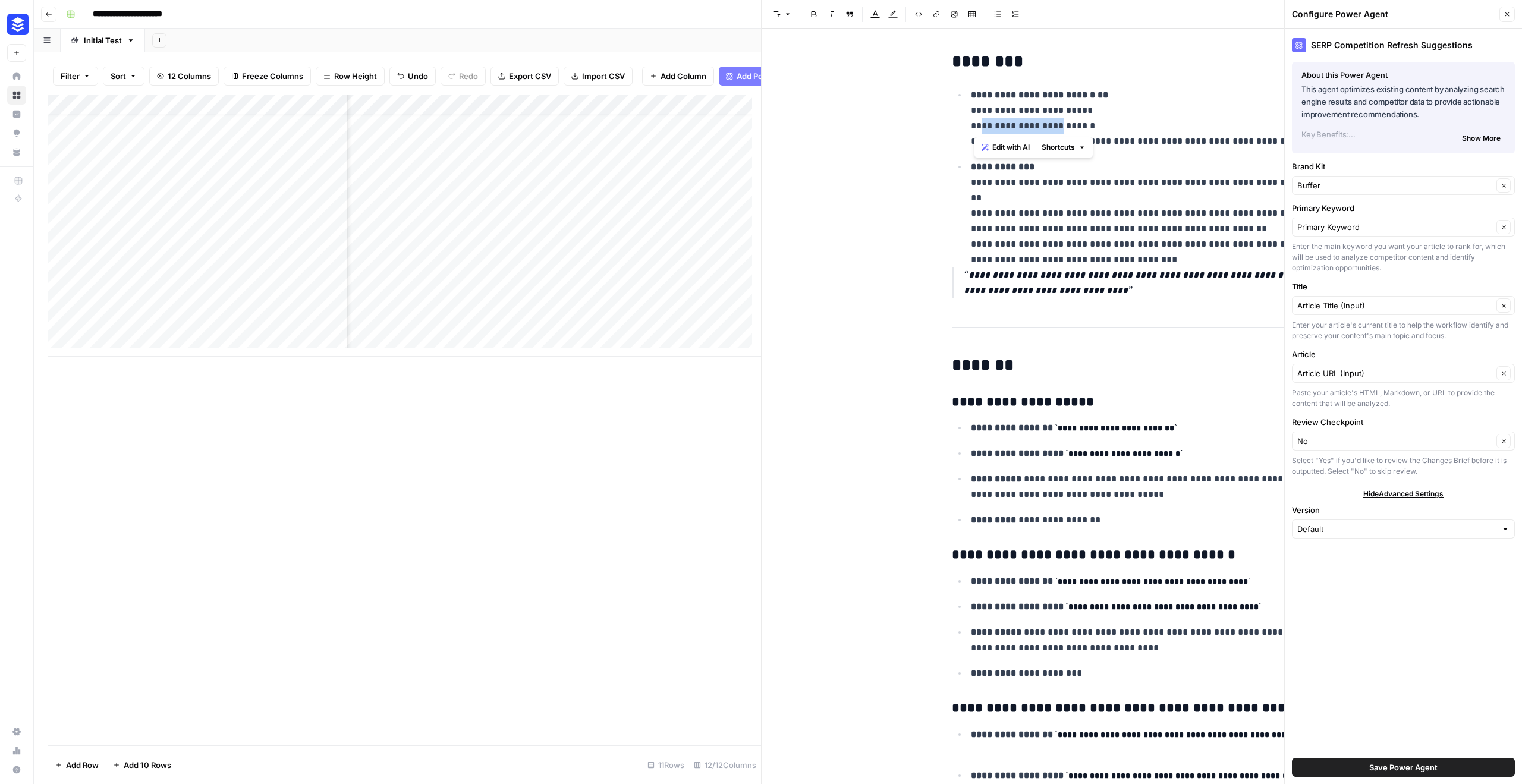
scroll to position [9, 1049]
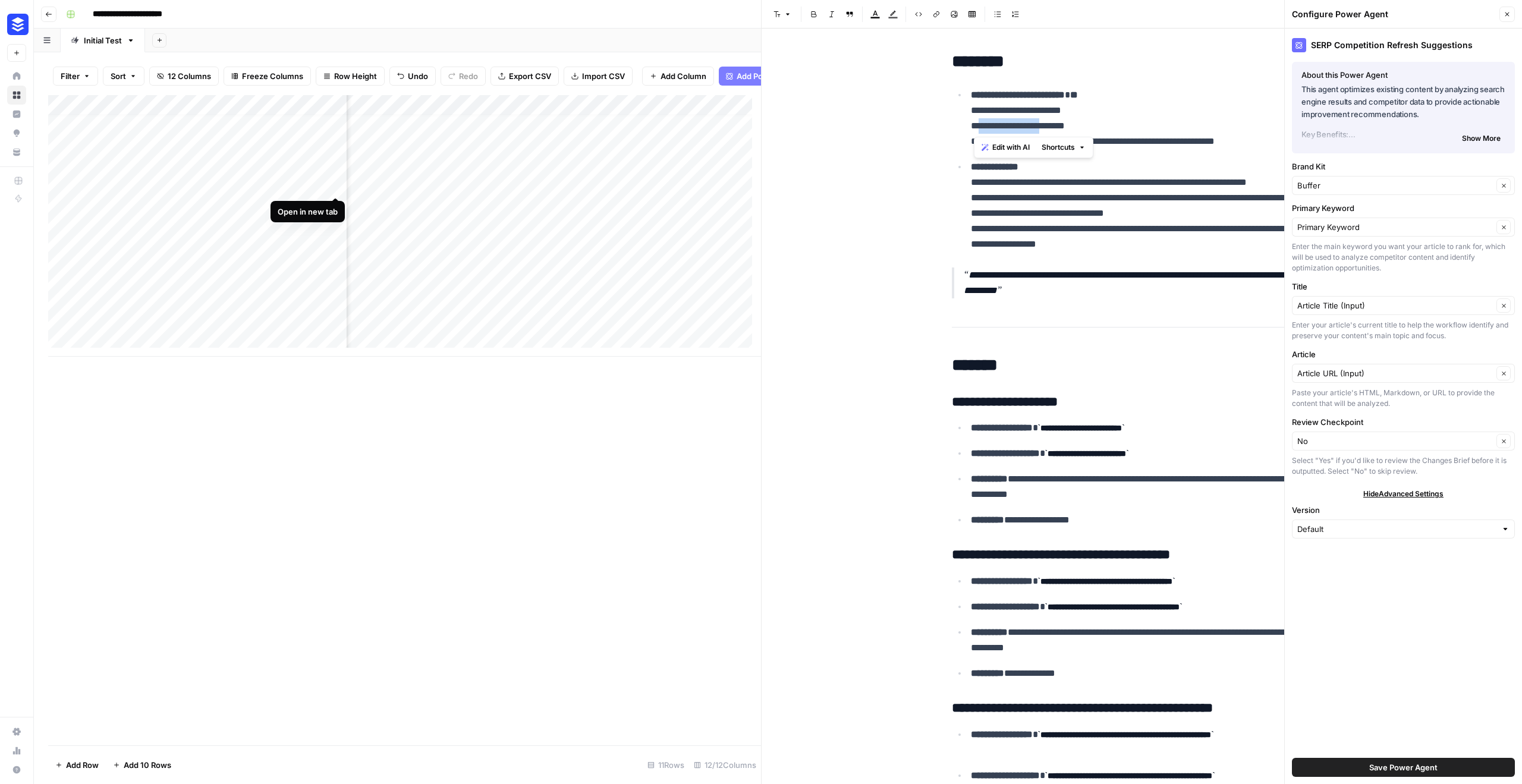
click at [336, 183] on div "Add Column" at bounding box center [405, 226] width 713 height 262
click at [336, 204] on div "Add Column" at bounding box center [405, 226] width 713 height 262
click at [335, 226] on div "Add Column" at bounding box center [405, 226] width 713 height 262
click at [485, 226] on div "Add Column" at bounding box center [405, 226] width 713 height 262
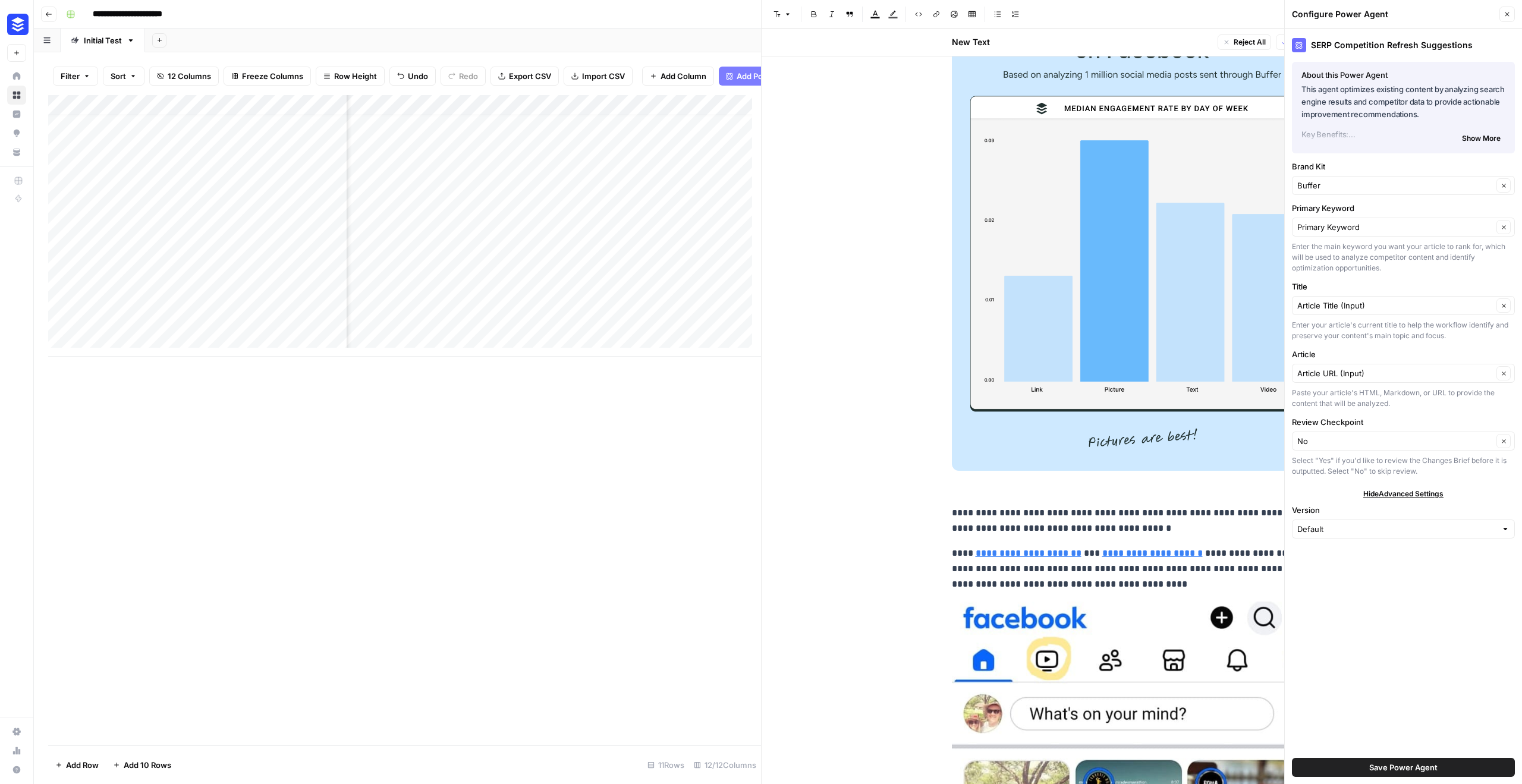
scroll to position [9, 0]
click at [1508, 13] on icon "button" at bounding box center [1508, 15] width 7 height 7
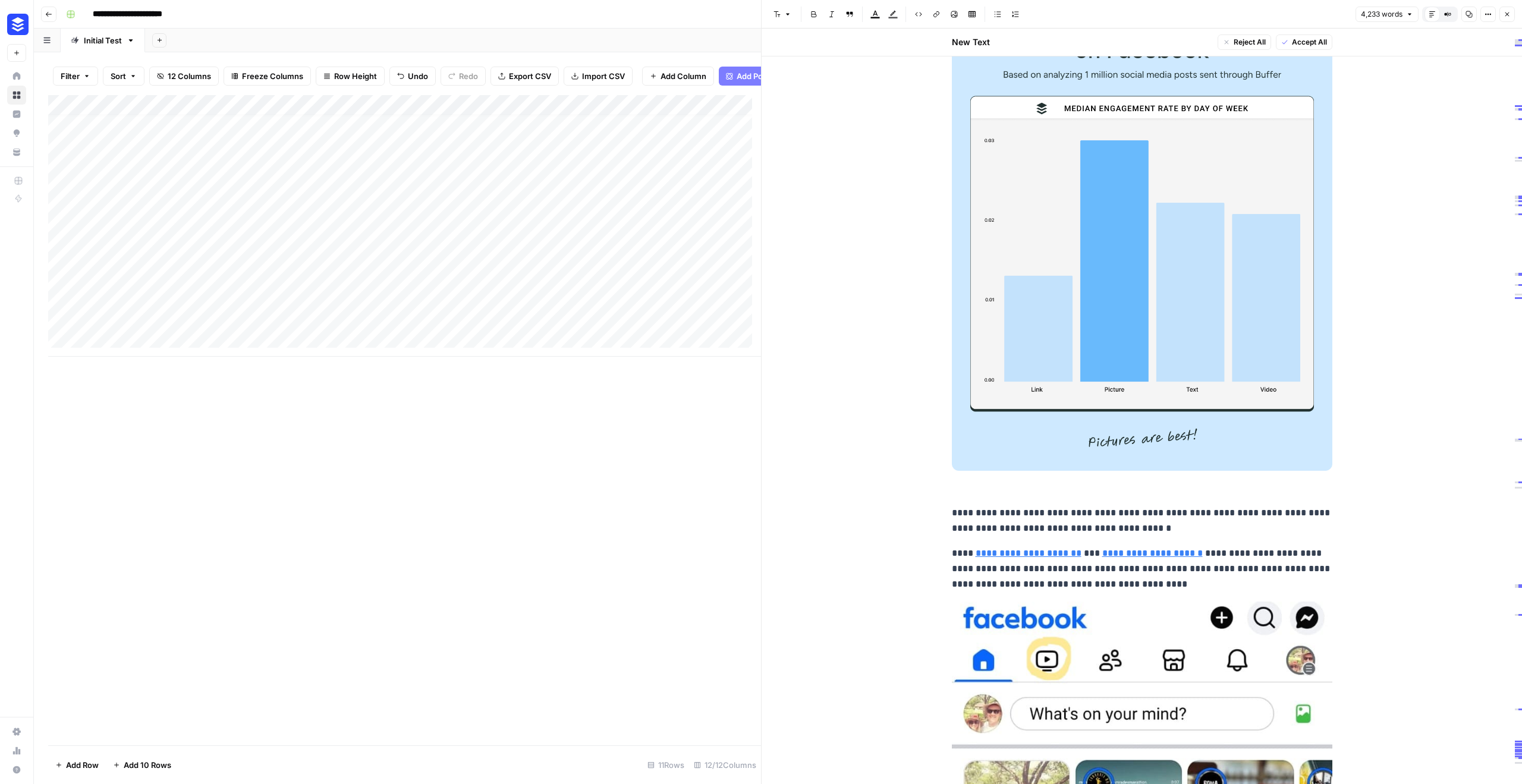
click at [1510, 18] on icon "button" at bounding box center [1508, 15] width 7 height 7
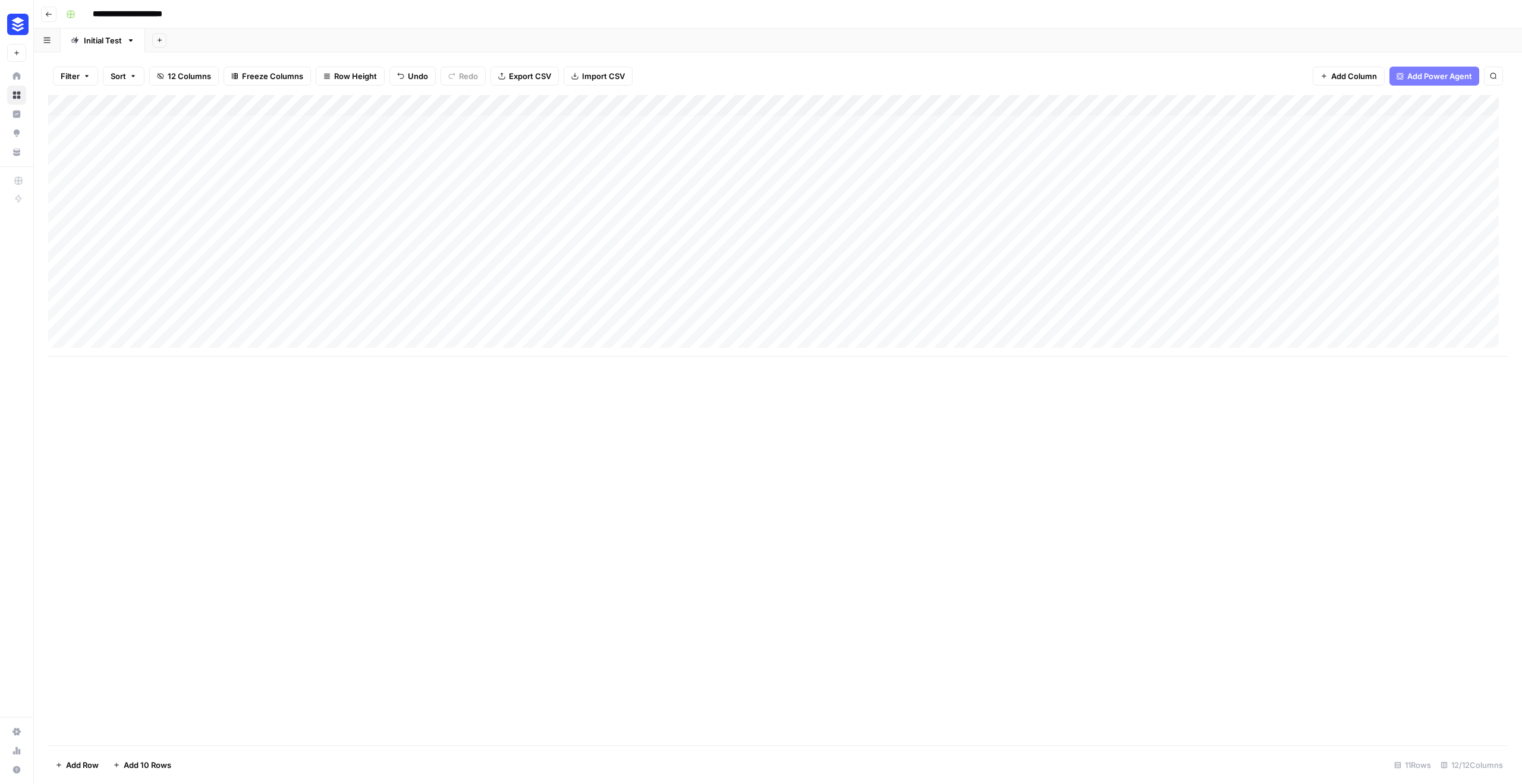
click at [1478, 104] on div "Add Column" at bounding box center [778, 226] width 1460 height 262
click at [1457, 205] on span "Configure Inputs" at bounding box center [1484, 205] width 104 height 12
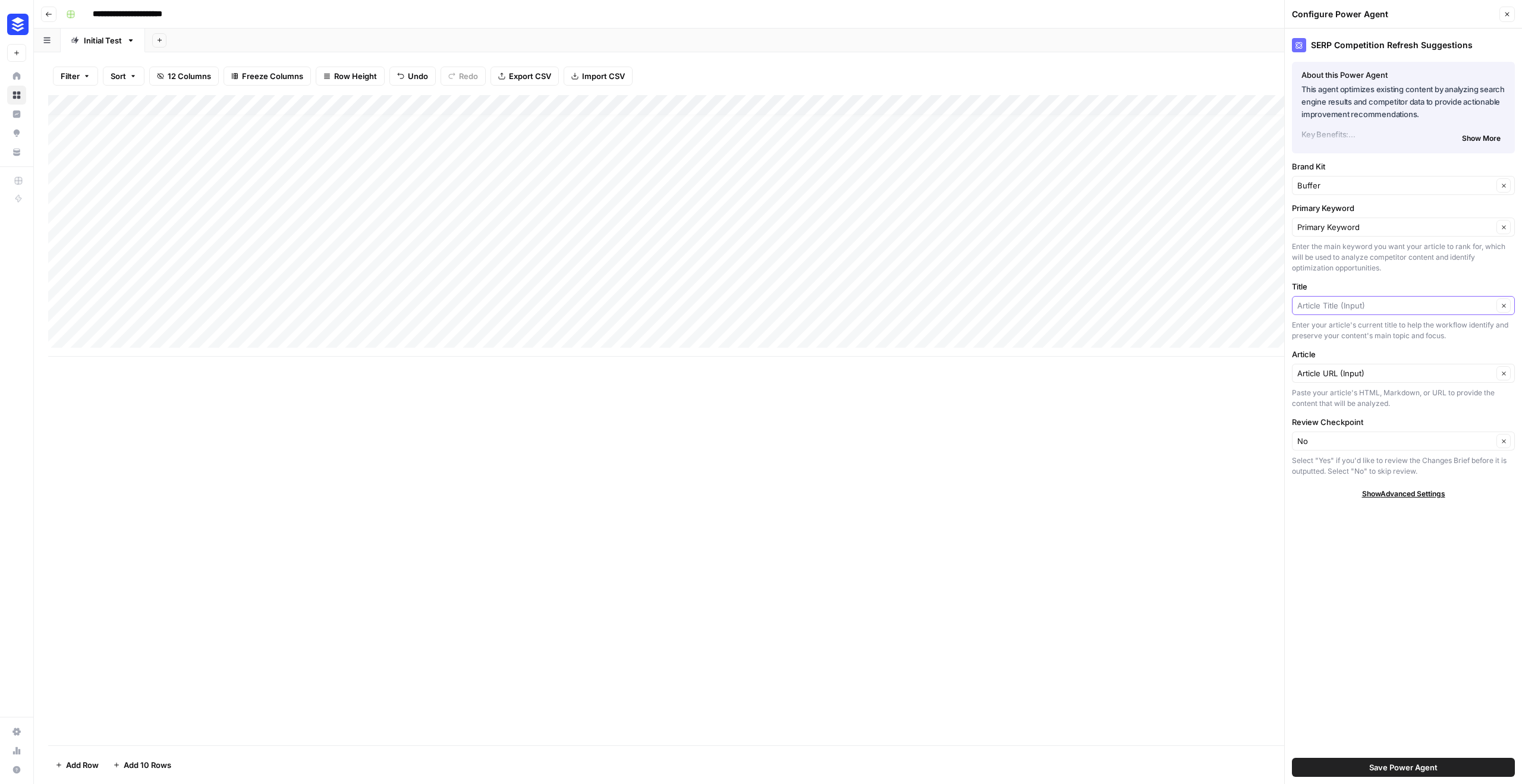
click at [1365, 305] on input "Title" at bounding box center [1395, 305] width 195 height 12
click at [1359, 303] on input "Title" at bounding box center [1395, 305] width 195 height 12
type input "b"
type input "Article Title (Input)"
click at [1304, 579] on div "SERP Competition Refresh Suggestions About this Power Agent This agent optimize…" at bounding box center [1403, 406] width 237 height 755
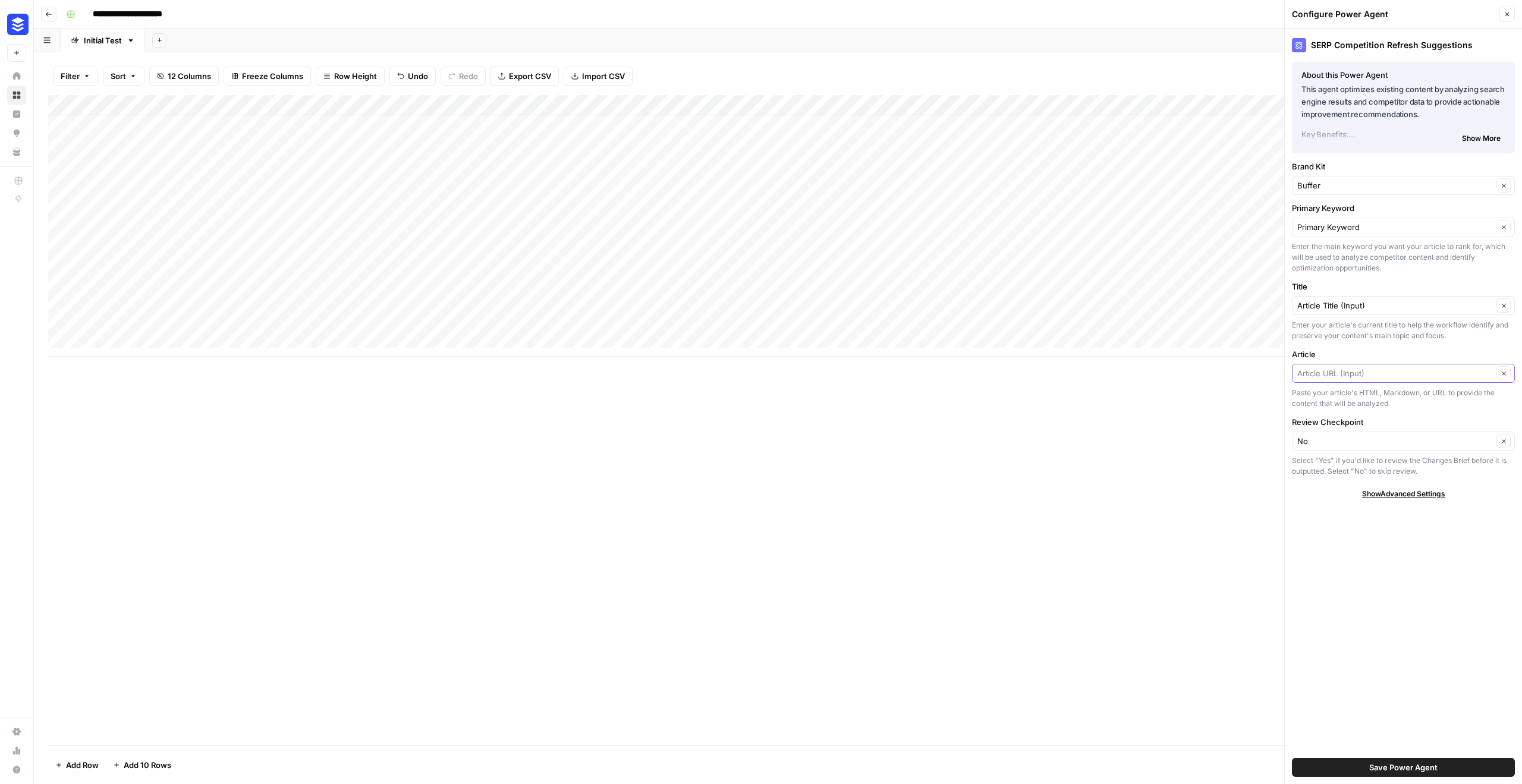
click at [1349, 371] on input "Article" at bounding box center [1395, 373] width 195 height 12
type input "Article URL (Input)"
click at [1509, 11] on icon "button" at bounding box center [1508, 15] width 7 height 7
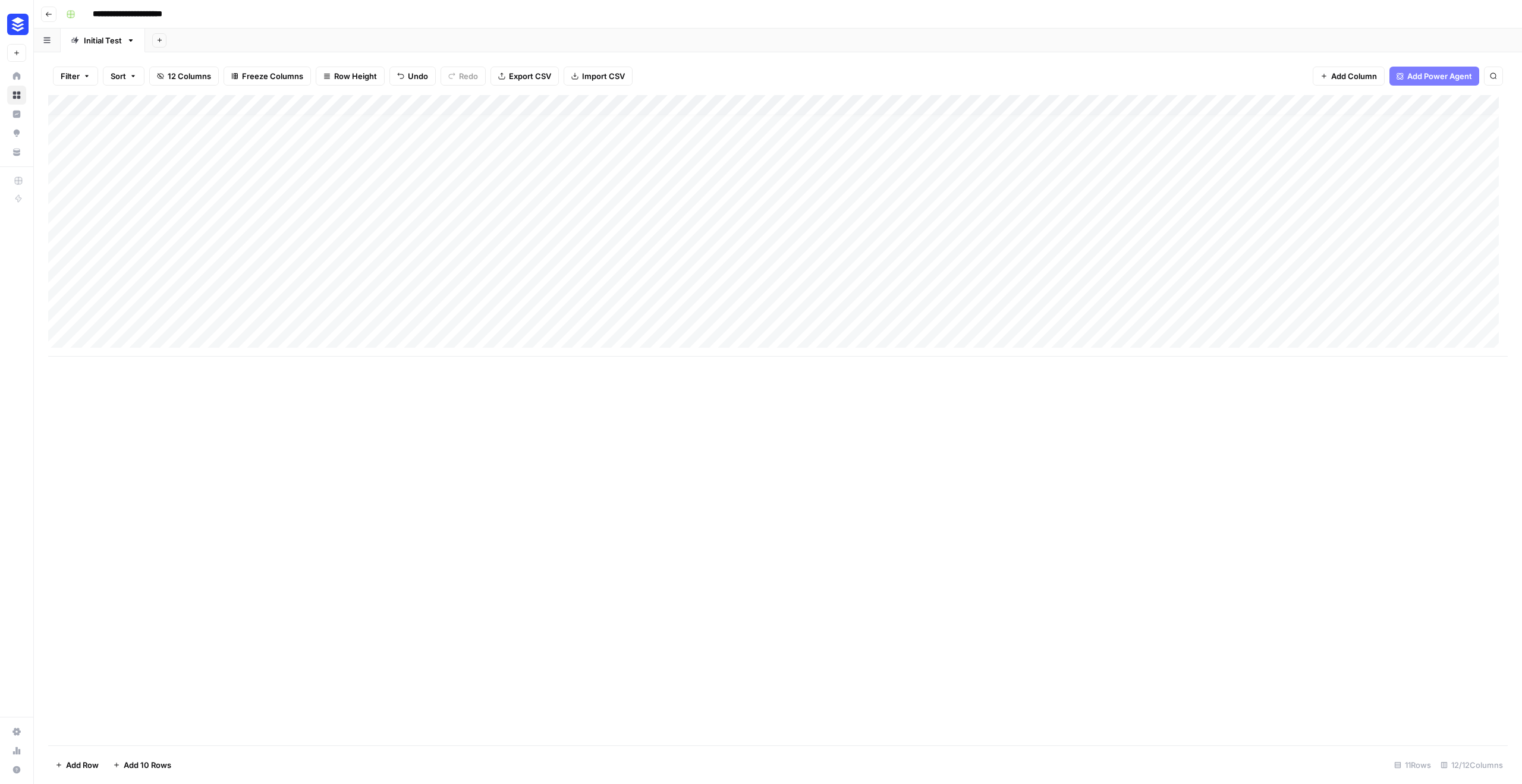
click at [188, 14] on input "**********" at bounding box center [140, 14] width 106 height 19
drag, startPoint x: 188, startPoint y: 14, endPoint x: 92, endPoint y: 18, distance: 96.1
click at [92, 18] on input "**********" at bounding box center [140, 14] width 106 height 19
